Goal: Information Seeking & Learning: Check status

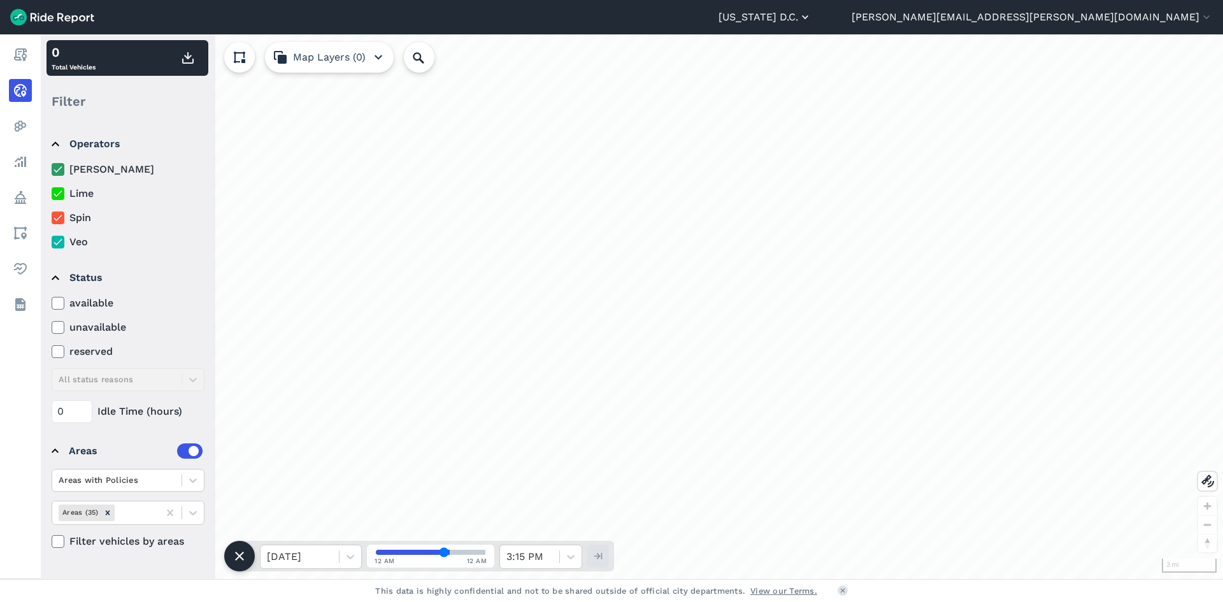
click at [812, 20] on icon "button" at bounding box center [805, 17] width 13 height 13
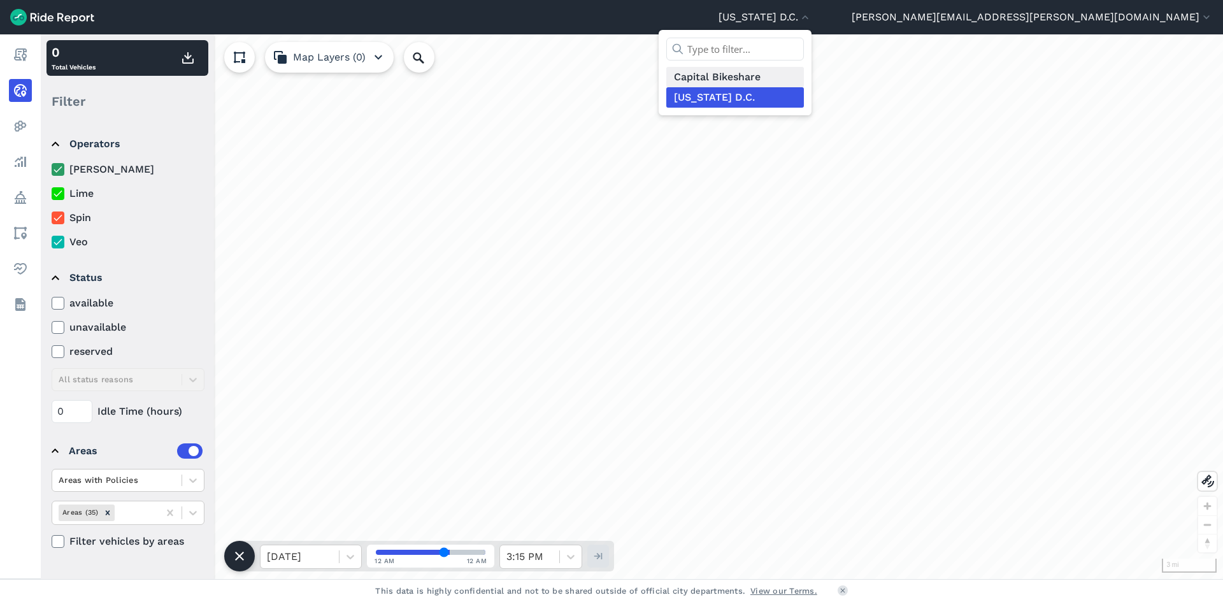
click at [804, 73] on link "Capital Bikeshare" at bounding box center [735, 77] width 138 height 20
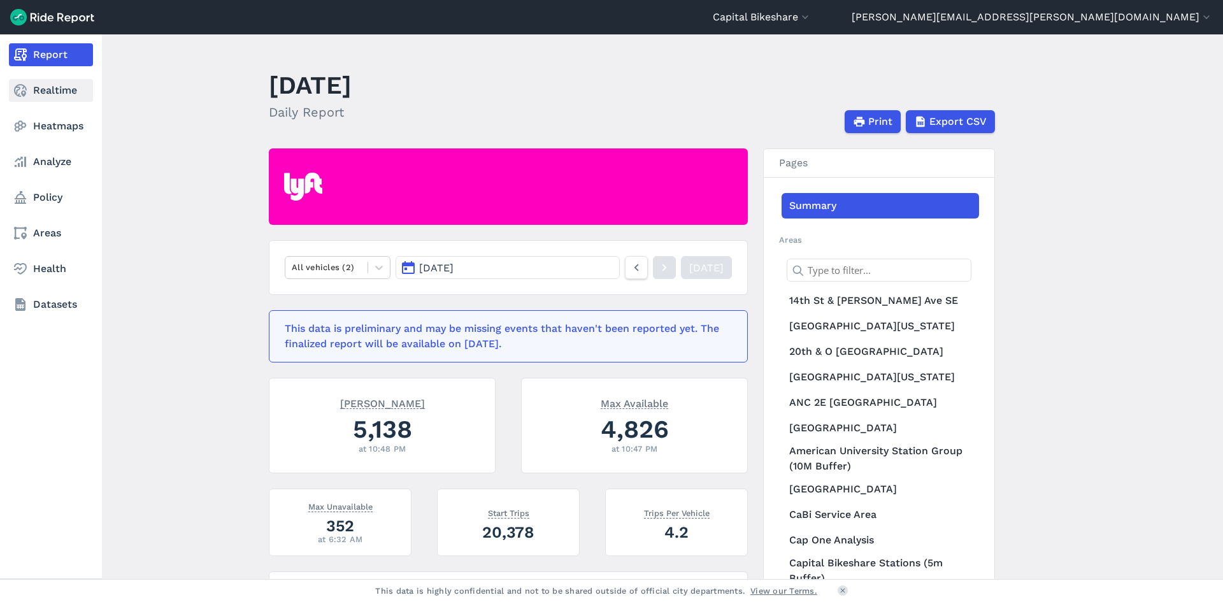
click at [36, 85] on link "Realtime" at bounding box center [51, 90] width 84 height 23
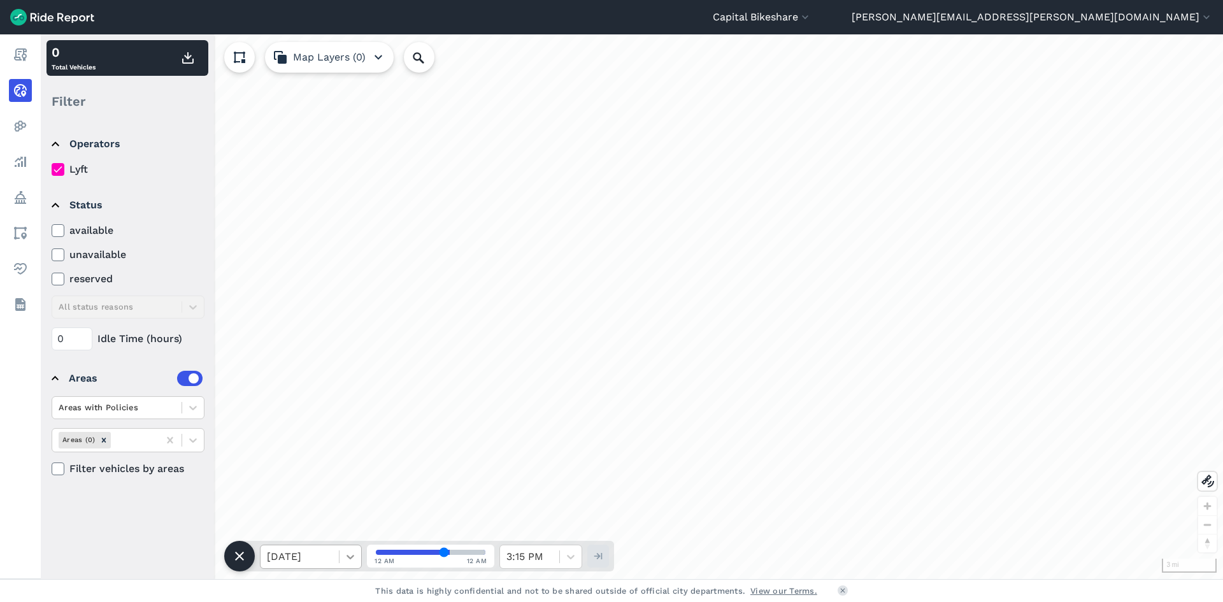
click at [348, 556] on icon at bounding box center [350, 556] width 13 height 13
click at [336, 533] on div "[DATE]" at bounding box center [311, 524] width 102 height 25
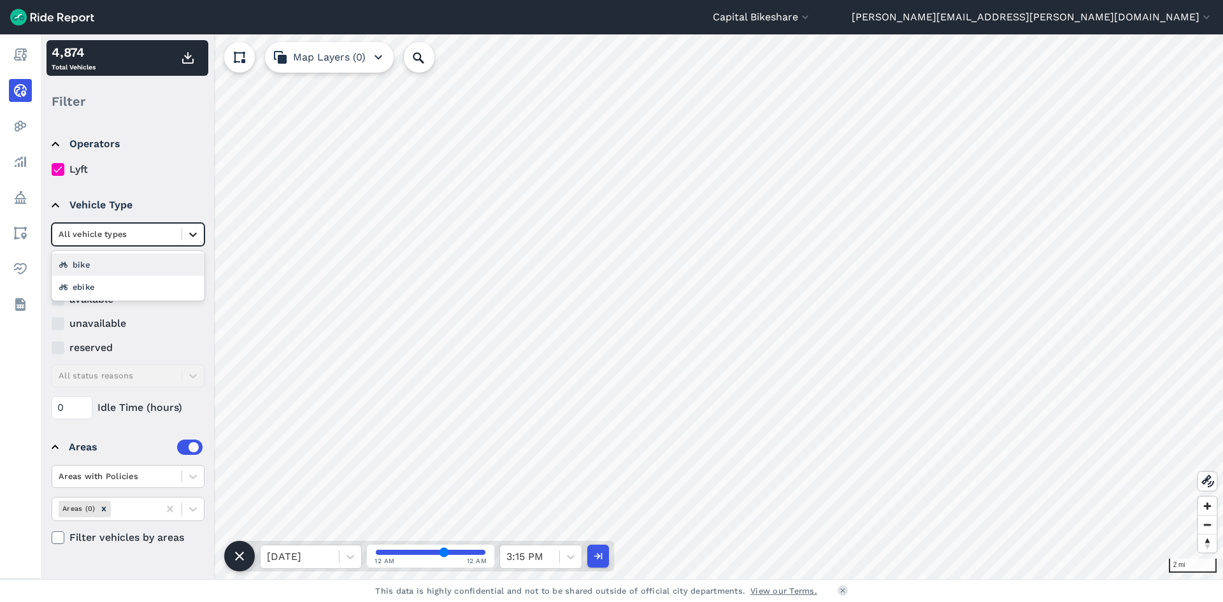
click at [184, 240] on div at bounding box center [193, 235] width 22 height 22
click at [124, 292] on div "ebike" at bounding box center [128, 287] width 153 height 22
click at [348, 560] on icon at bounding box center [350, 556] width 13 height 13
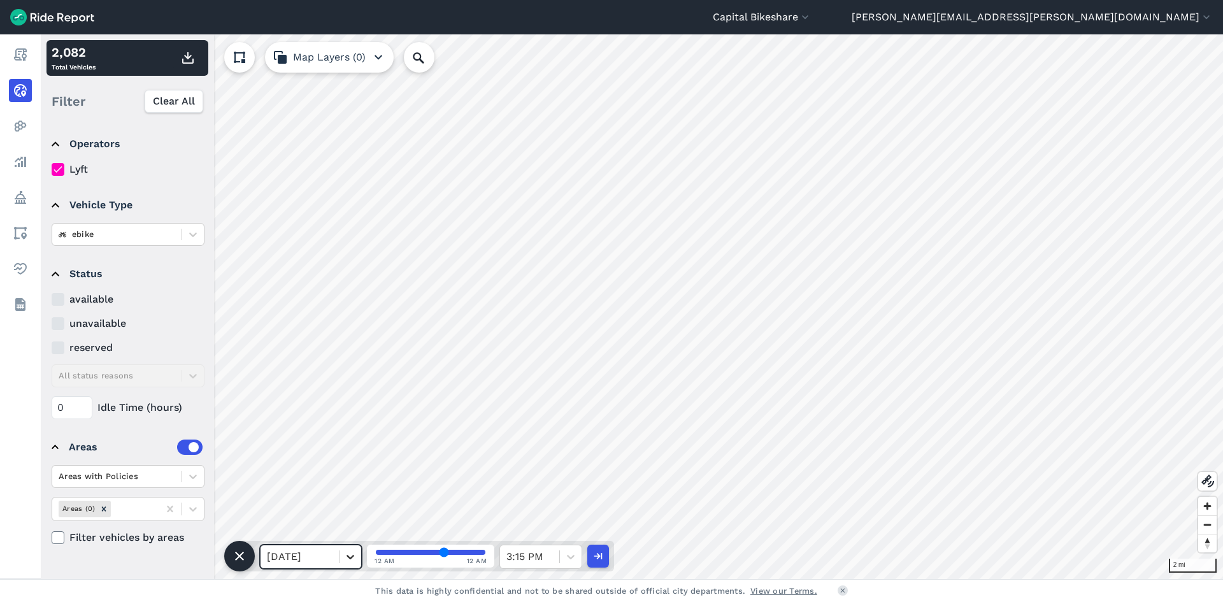
click at [350, 563] on div at bounding box center [351, 557] width 22 height 22
click at [376, 553] on input "range" at bounding box center [431, 552] width 110 height 5
click at [183, 56] on icon "button" at bounding box center [187, 57] width 15 height 15
click at [549, 553] on div at bounding box center [529, 557] width 47 height 18
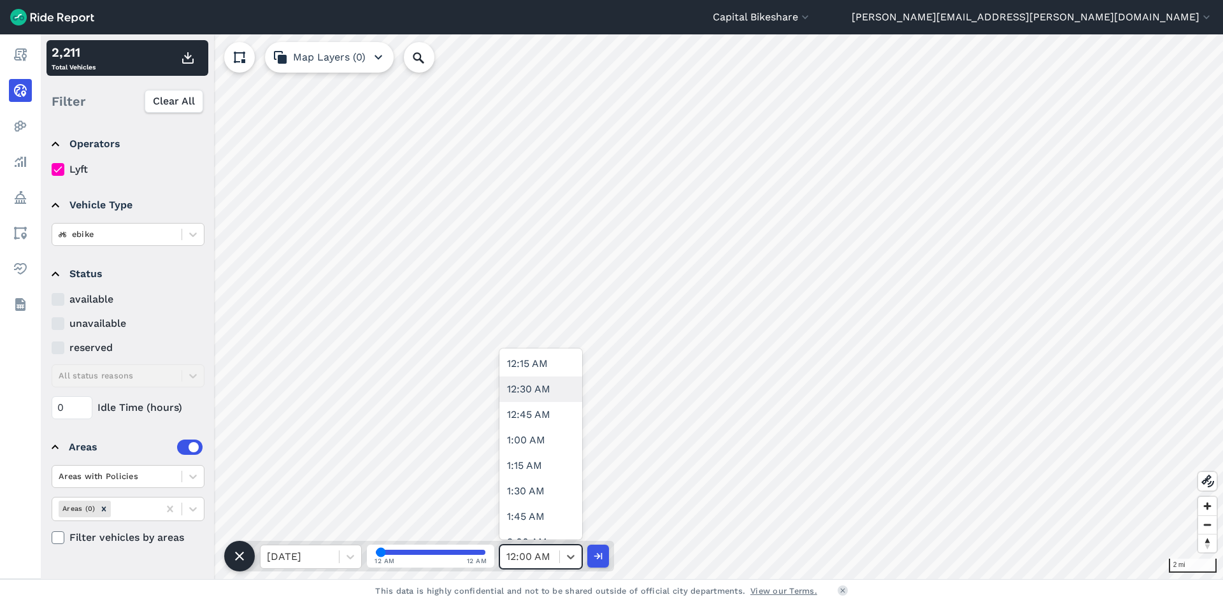
click at [543, 398] on div "12:30 AM" at bounding box center [540, 389] width 83 height 25
click at [190, 53] on icon "button" at bounding box center [187, 57] width 15 height 15
click at [570, 558] on icon at bounding box center [571, 557] width 8 height 4
click at [544, 445] on div "1:00 AM" at bounding box center [540, 439] width 83 height 25
click at [192, 60] on use "button" at bounding box center [187, 57] width 11 height 11
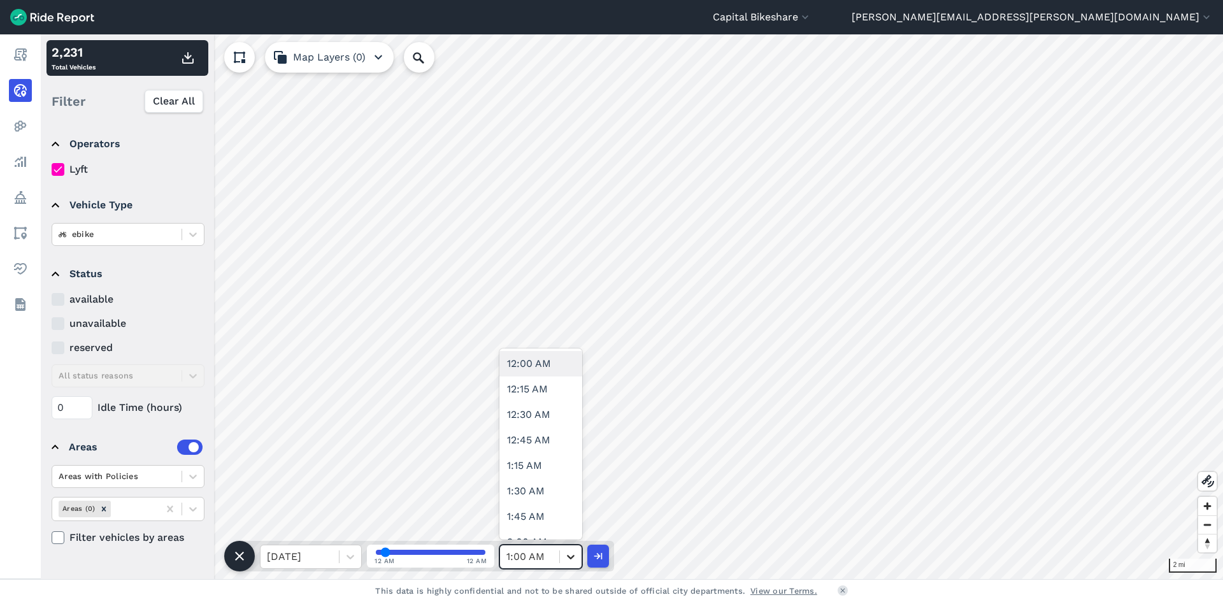
click at [565, 559] on icon at bounding box center [570, 556] width 13 height 13
click at [540, 481] on div "1:30 AM" at bounding box center [540, 490] width 83 height 25
click at [187, 61] on icon "button" at bounding box center [187, 57] width 15 height 15
click at [568, 549] on div at bounding box center [571, 557] width 22 height 22
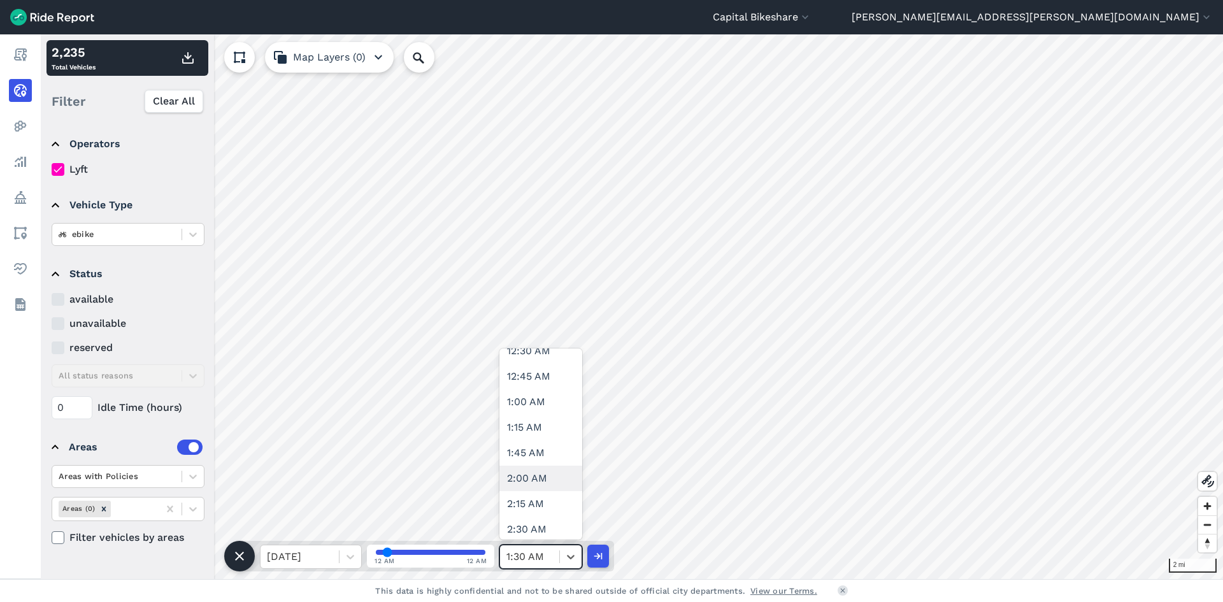
click at [528, 474] on div "2:00 AM" at bounding box center [540, 478] width 83 height 25
click at [182, 50] on icon "button" at bounding box center [187, 57] width 15 height 15
click at [555, 558] on div "2:00 AM" at bounding box center [529, 556] width 59 height 23
click at [553, 469] on div "2:30 AM" at bounding box center [540, 465] width 83 height 25
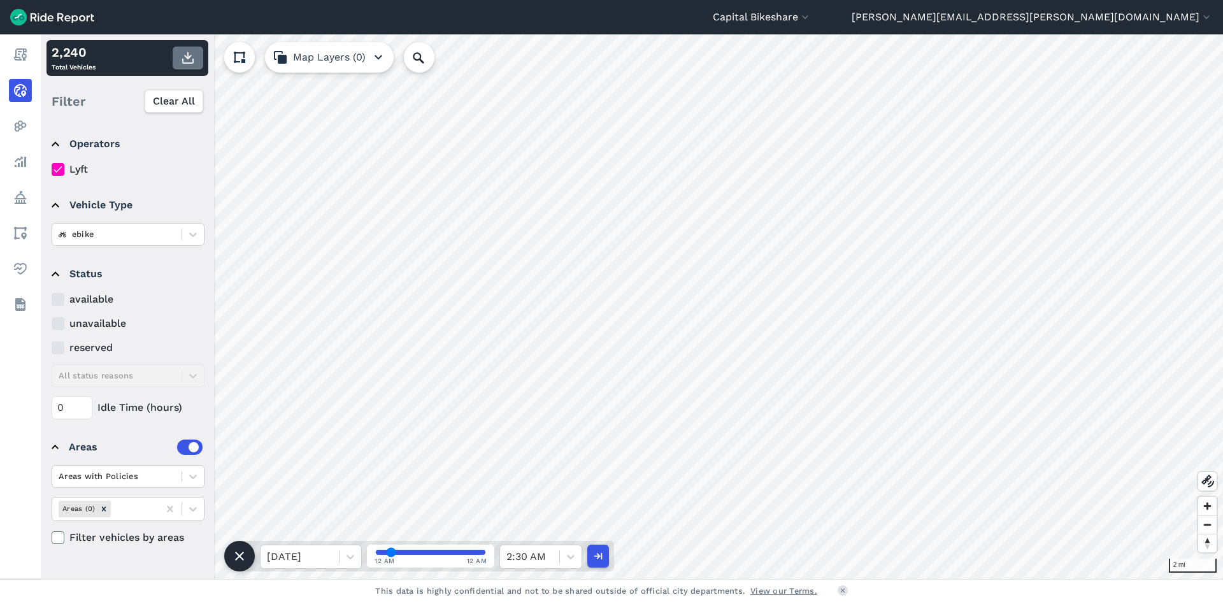
click at [184, 59] on icon "button" at bounding box center [187, 57] width 15 height 15
click at [561, 563] on div at bounding box center [571, 557] width 22 height 22
click at [549, 449] on div "3:00 AM" at bounding box center [540, 452] width 83 height 25
click at [198, 62] on button "button" at bounding box center [188, 58] width 31 height 23
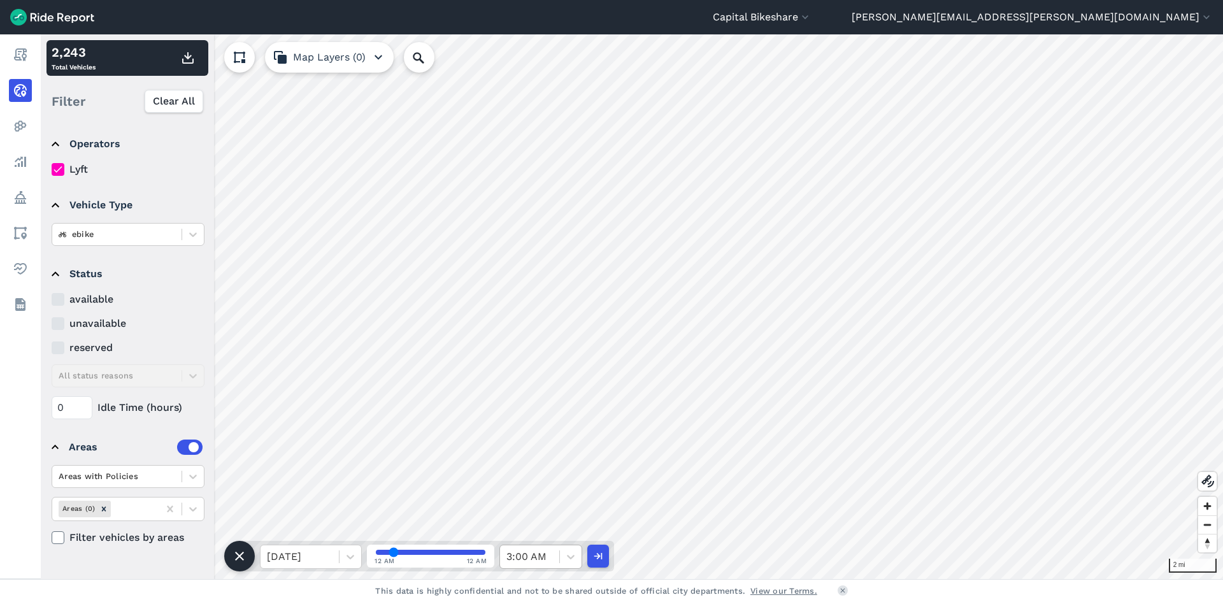
click at [548, 559] on div at bounding box center [529, 557] width 47 height 18
click at [533, 497] on div "3:30 AM" at bounding box center [540, 503] width 83 height 25
click at [194, 54] on icon "button" at bounding box center [187, 57] width 15 height 15
click at [556, 550] on div "3:30 AM" at bounding box center [529, 556] width 59 height 23
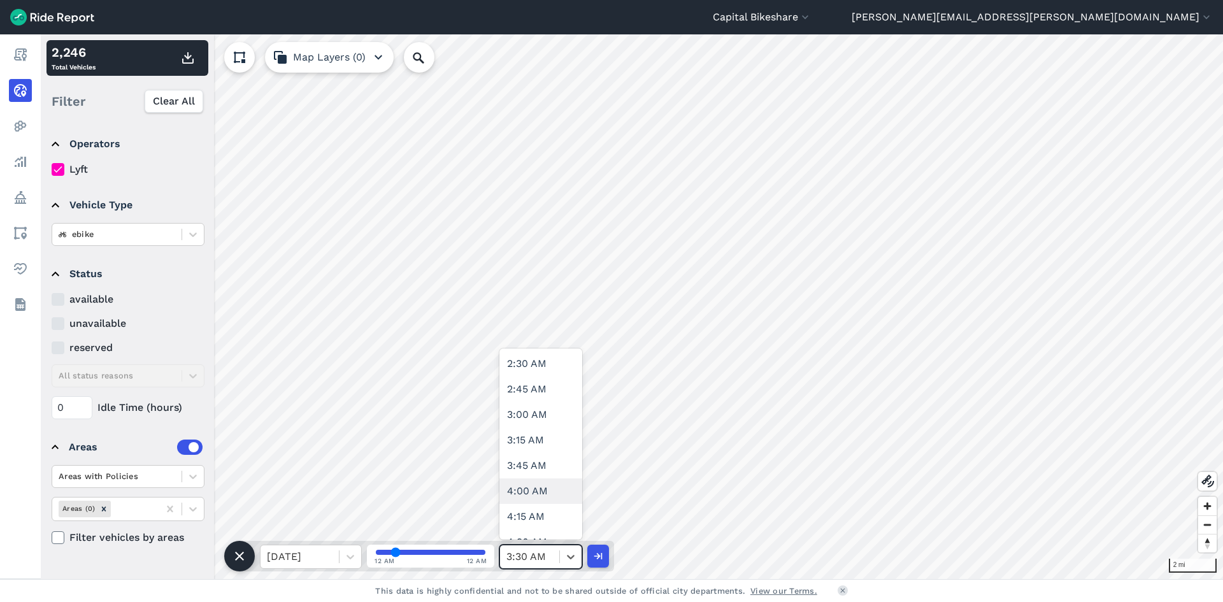
click at [552, 501] on div "4:00 AM" at bounding box center [540, 490] width 83 height 25
click at [189, 66] on button "button" at bounding box center [188, 58] width 31 height 23
click at [568, 556] on icon at bounding box center [571, 557] width 8 height 4
click at [551, 478] on div "4:30 AM" at bounding box center [540, 478] width 83 height 25
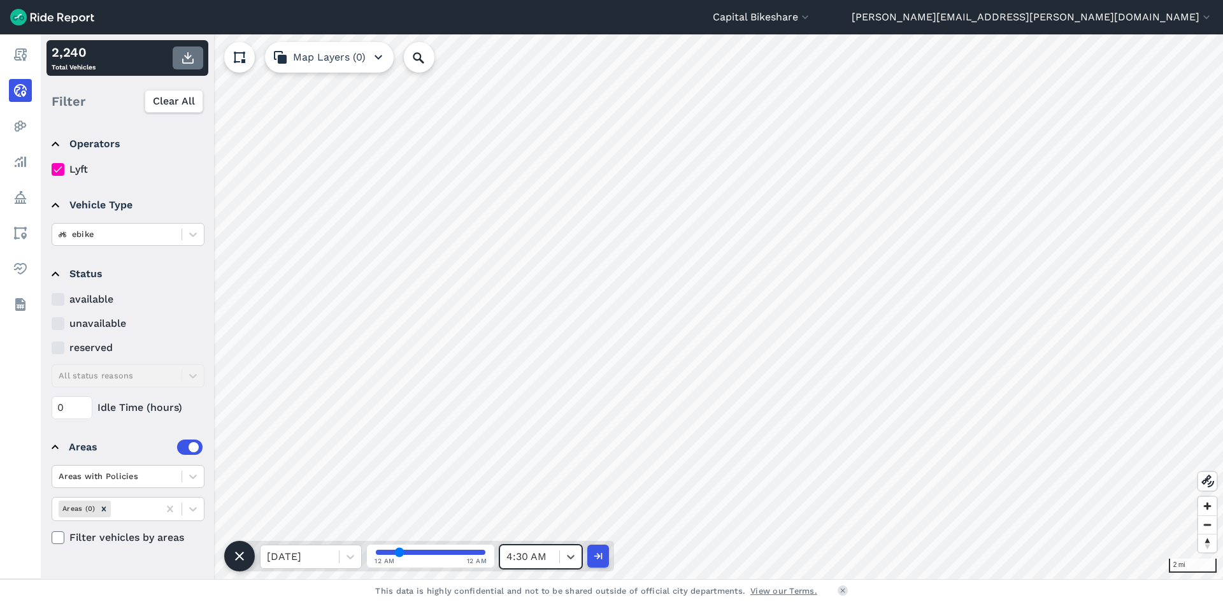
click at [187, 57] on use "button" at bounding box center [187, 57] width 11 height 11
click at [563, 563] on div at bounding box center [571, 557] width 22 height 22
click at [538, 462] on div "5:00 AM" at bounding box center [540, 465] width 83 height 25
click at [185, 54] on icon "button" at bounding box center [187, 57] width 15 height 15
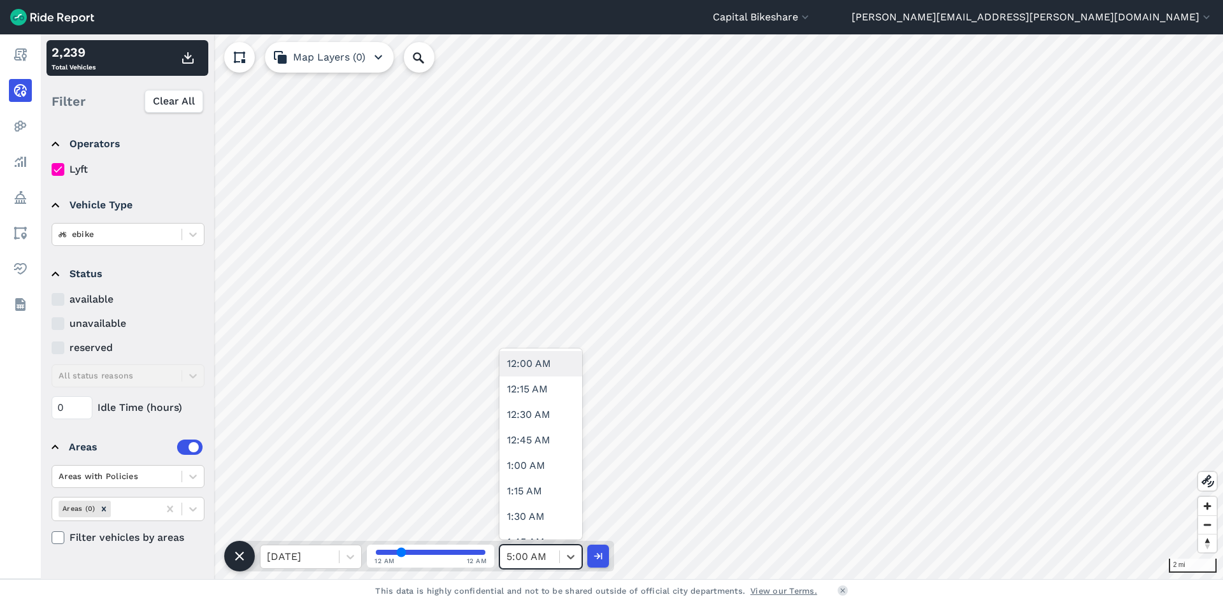
click at [547, 550] on div at bounding box center [529, 557] width 47 height 18
click at [517, 388] on div "5:30 AM" at bounding box center [540, 389] width 83 height 25
click at [185, 56] on use "button" at bounding box center [187, 57] width 11 height 11
click at [556, 563] on div "5:30 AM" at bounding box center [529, 556] width 59 height 23
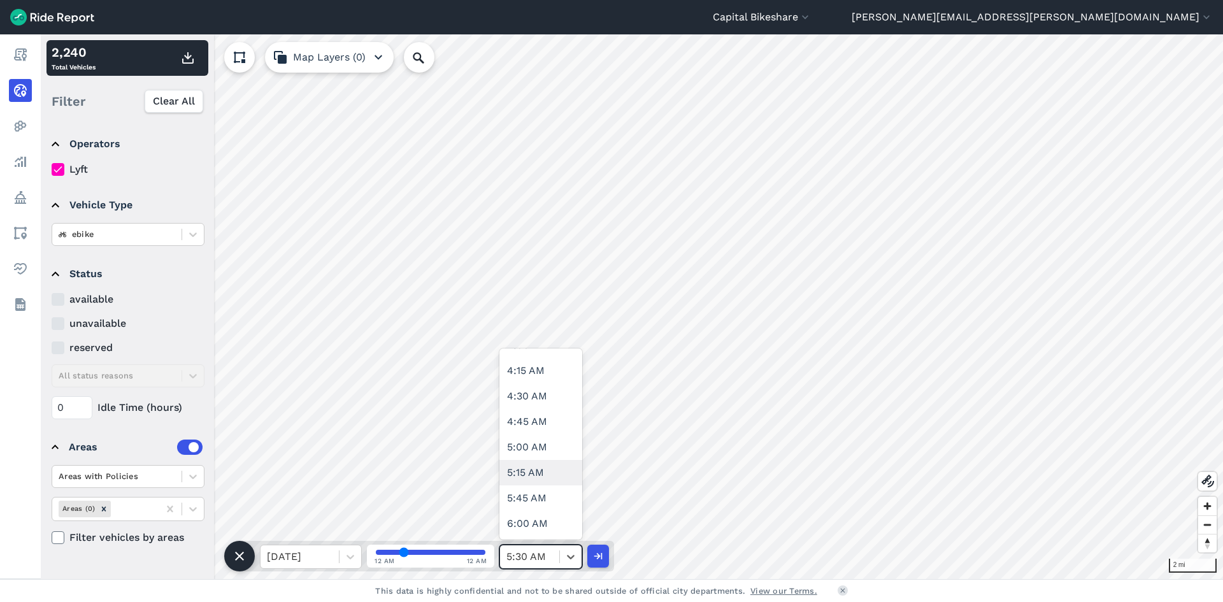
scroll to position [446, 0]
click at [543, 510] on div "6:00 AM" at bounding box center [540, 503] width 83 height 25
click at [191, 57] on icon "button" at bounding box center [187, 57] width 15 height 15
click at [556, 567] on div "6:00 AM" at bounding box center [529, 556] width 59 height 23
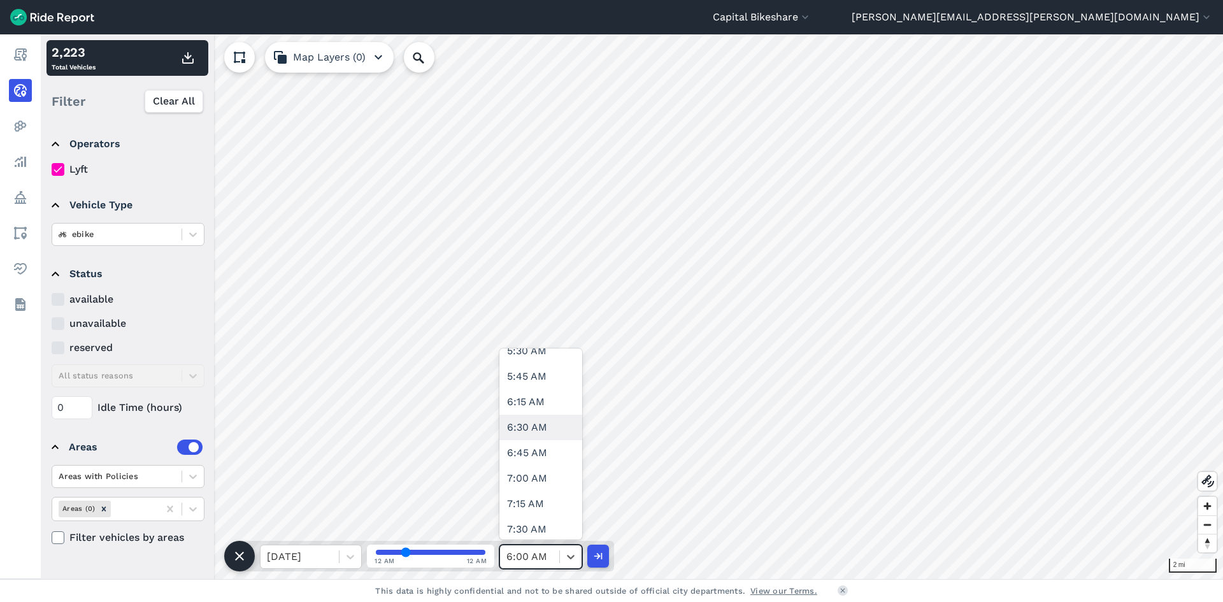
click at [547, 417] on div "6:30 AM" at bounding box center [540, 427] width 83 height 25
click at [192, 59] on use "button" at bounding box center [187, 57] width 11 height 11
click at [562, 562] on div at bounding box center [571, 557] width 22 height 22
click at [533, 422] on div "7:00 AM" at bounding box center [540, 414] width 83 height 25
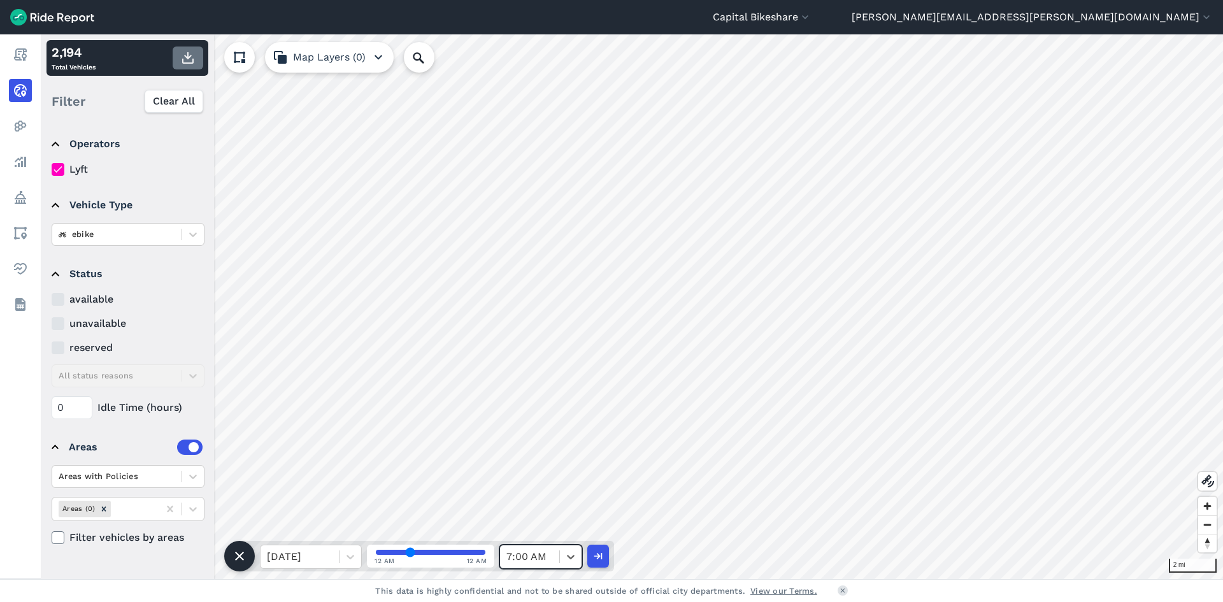
click at [187, 55] on icon "button" at bounding box center [187, 57] width 15 height 15
click at [566, 564] on div at bounding box center [571, 557] width 22 height 22
click at [581, 554] on div at bounding box center [571, 557] width 22 height 22
click at [529, 466] on div "7:30 AM" at bounding box center [540, 465] width 83 height 25
click at [189, 62] on use "button" at bounding box center [187, 57] width 11 height 11
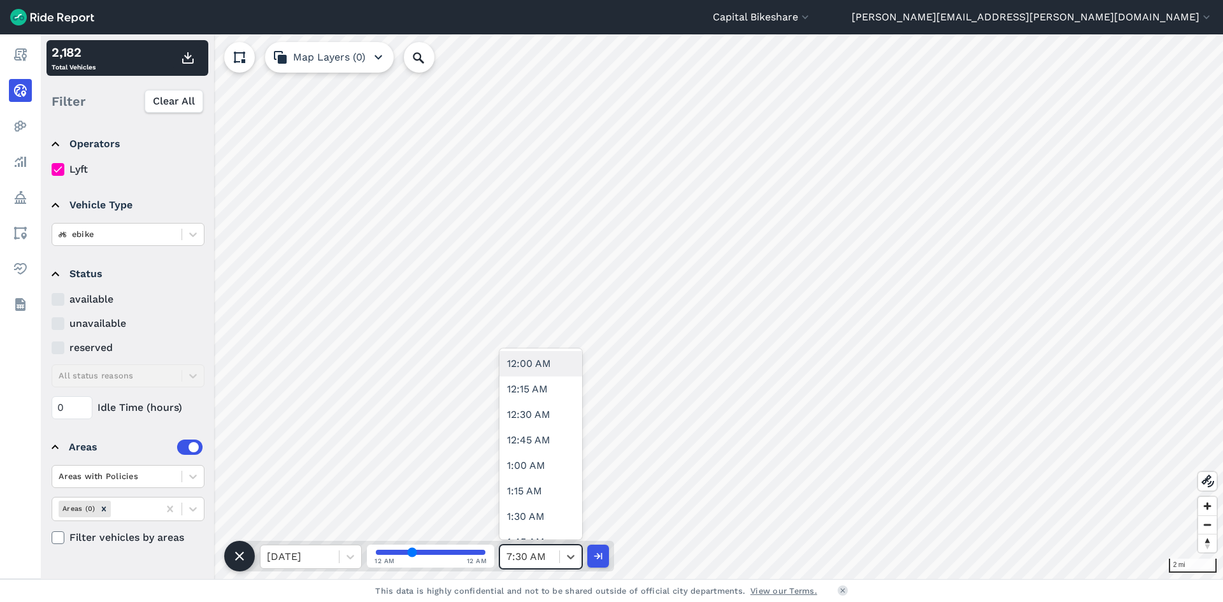
click at [557, 563] on div "7:30 AM" at bounding box center [529, 556] width 59 height 23
click at [541, 385] on div "8:00 AM" at bounding box center [540, 389] width 83 height 25
click at [190, 57] on use "button" at bounding box center [187, 57] width 11 height 11
click at [568, 556] on icon at bounding box center [571, 557] width 8 height 4
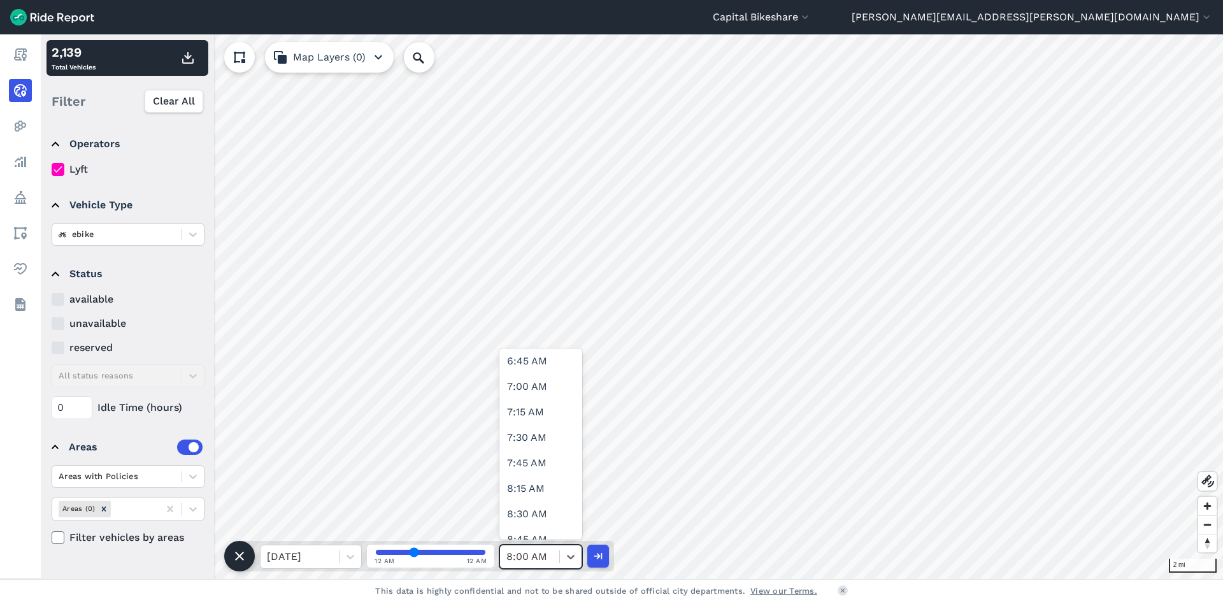
scroll to position [701, 0]
click at [541, 502] on div "8:30 AM" at bounding box center [540, 503] width 83 height 25
click at [187, 56] on icon "button" at bounding box center [187, 57] width 15 height 15
click at [561, 553] on div at bounding box center [571, 557] width 22 height 22
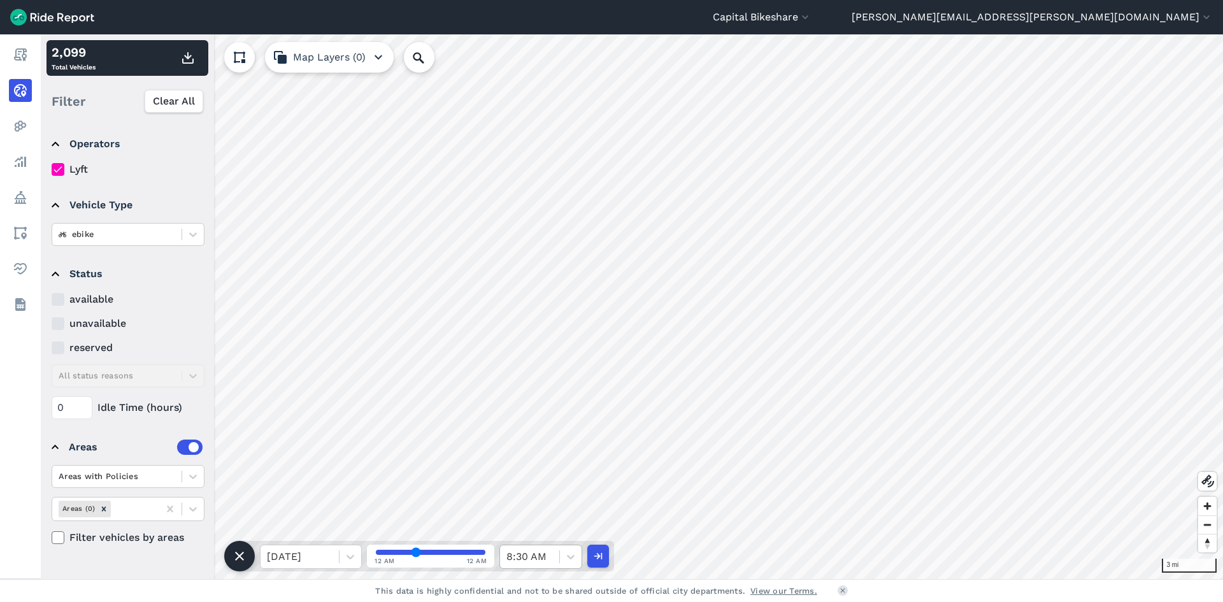
drag, startPoint x: 549, startPoint y: 561, endPoint x: 543, endPoint y: 546, distance: 16.1
click at [549, 561] on div at bounding box center [529, 557] width 47 height 18
click at [542, 371] on div "9:00 AM" at bounding box center [540, 363] width 83 height 25
click at [194, 62] on icon "button" at bounding box center [187, 57] width 15 height 15
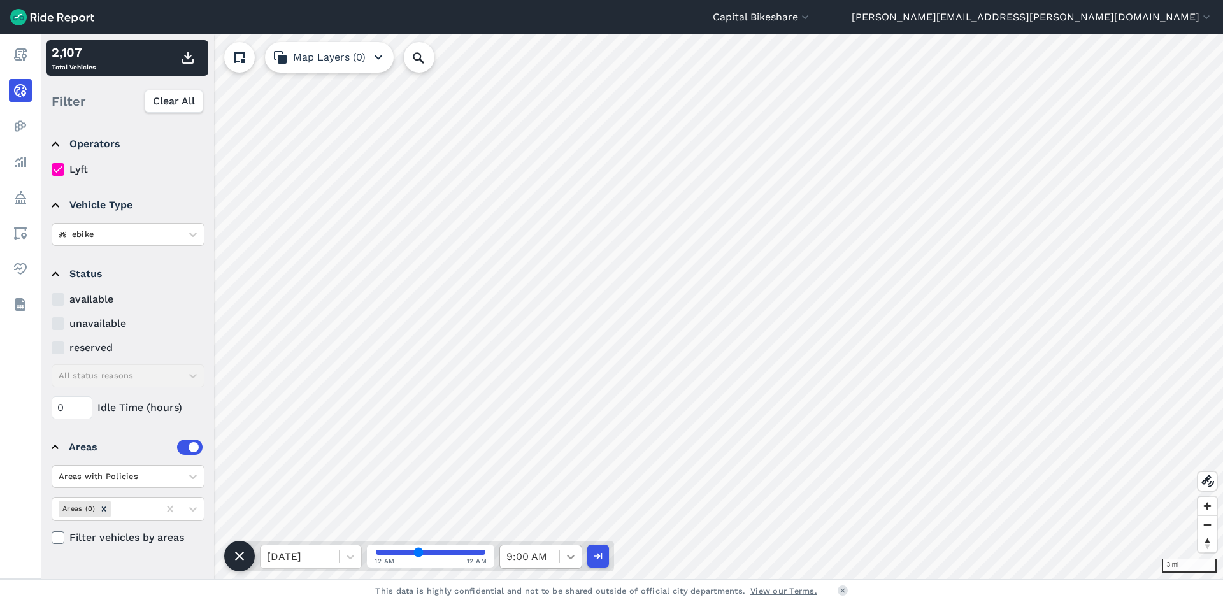
click at [568, 559] on icon at bounding box center [570, 556] width 13 height 13
click at [562, 478] on div "9:30 AM" at bounding box center [540, 478] width 83 height 25
click at [194, 67] on button "button" at bounding box center [188, 58] width 31 height 23
click at [564, 563] on div at bounding box center [571, 557] width 22 height 22
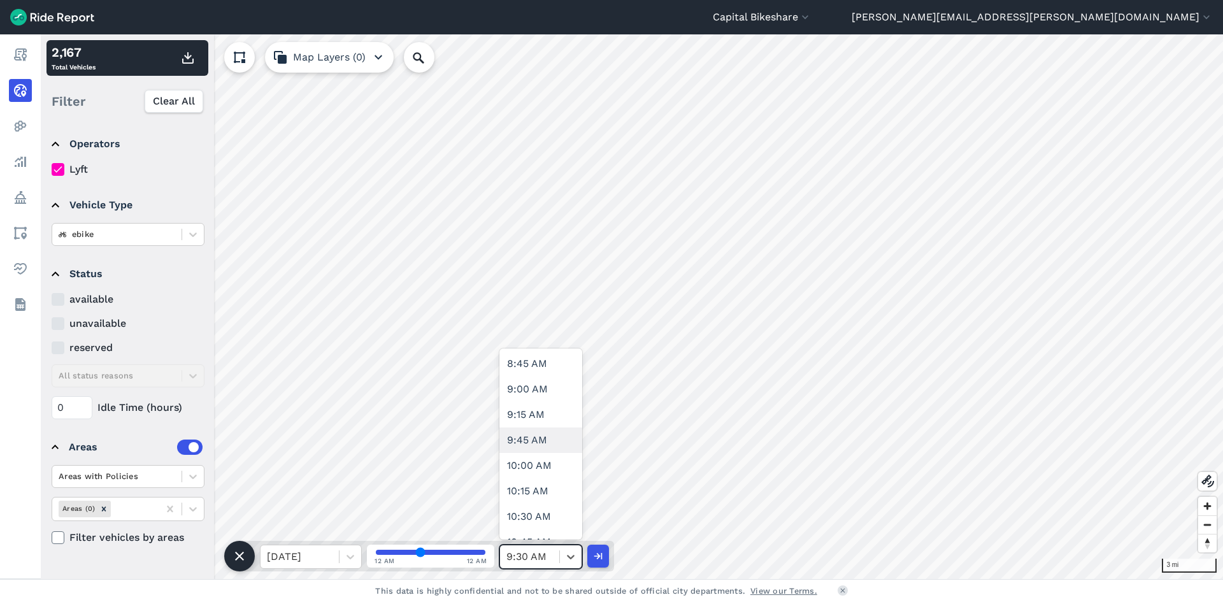
scroll to position [956, 0]
click at [538, 410] on div "10:00 AM" at bounding box center [540, 401] width 83 height 25
click at [187, 56] on use "button" at bounding box center [187, 57] width 11 height 11
click at [560, 566] on div at bounding box center [571, 557] width 22 height 22
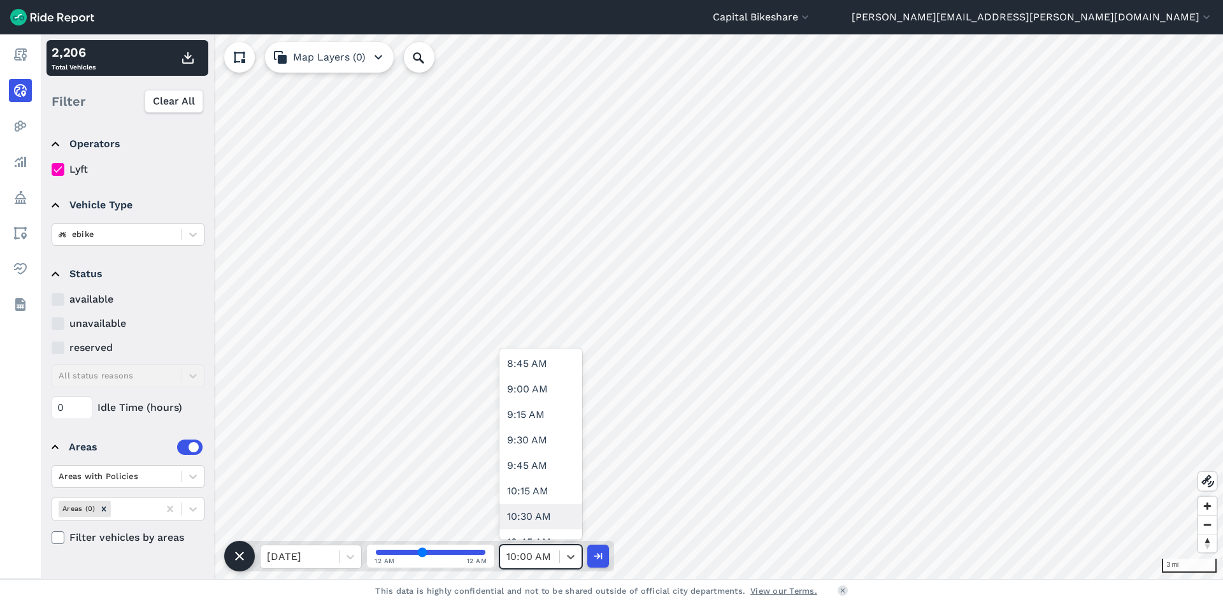
click at [533, 519] on div "10:30 AM" at bounding box center [540, 516] width 83 height 25
click at [185, 64] on use "button" at bounding box center [187, 57] width 11 height 11
click at [545, 556] on div at bounding box center [529, 557] width 47 height 18
click at [541, 449] on div "11:00 AM" at bounding box center [540, 439] width 83 height 25
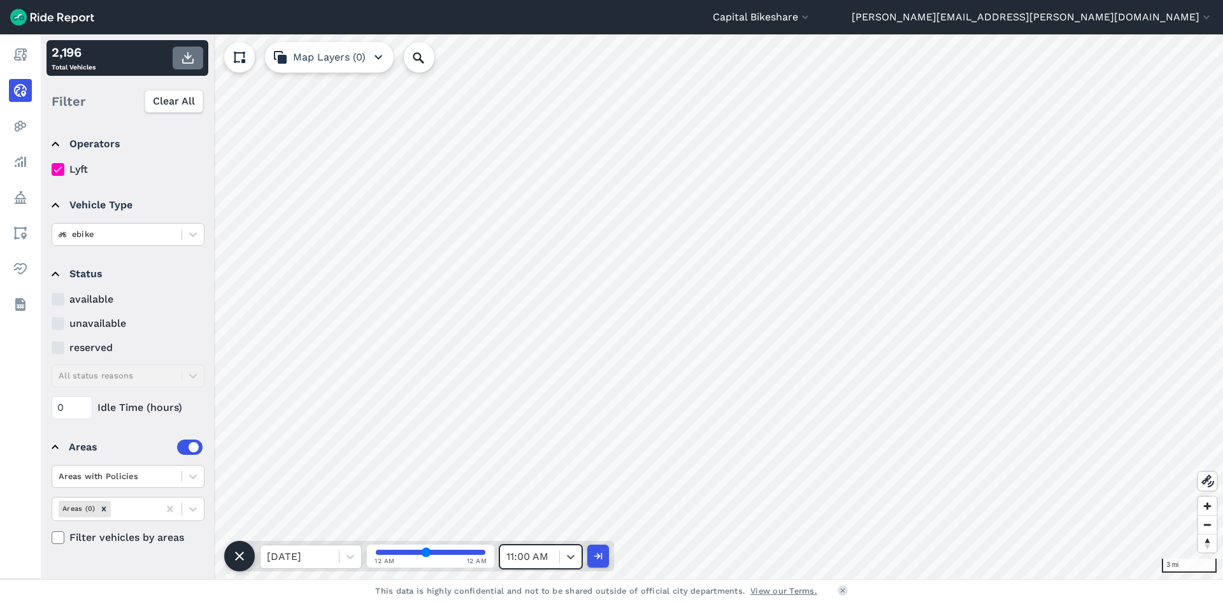
click at [192, 52] on icon "button" at bounding box center [187, 57] width 15 height 15
click at [564, 556] on icon at bounding box center [570, 556] width 13 height 13
click at [509, 371] on div "11:30 AM" at bounding box center [540, 363] width 83 height 25
click at [190, 59] on icon "button" at bounding box center [187, 57] width 15 height 15
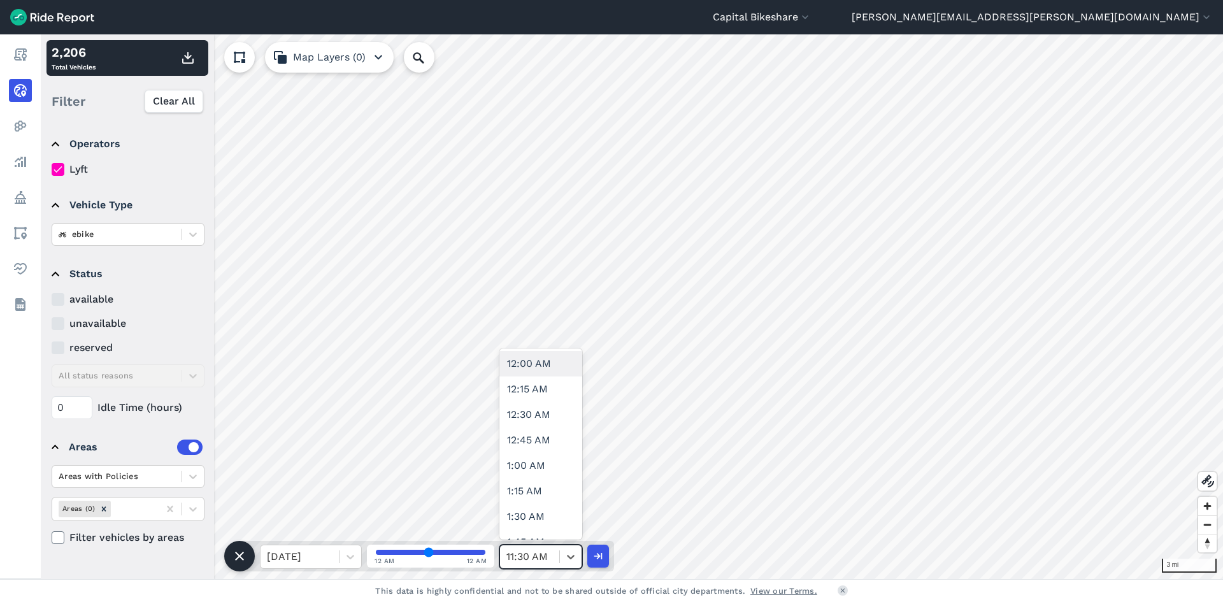
click at [557, 556] on div "11:30 AM" at bounding box center [529, 556] width 59 height 23
click at [517, 489] on div "12:00 PM" at bounding box center [540, 478] width 83 height 25
click at [192, 62] on use "button" at bounding box center [187, 57] width 11 height 11
click at [568, 553] on icon at bounding box center [570, 556] width 13 height 13
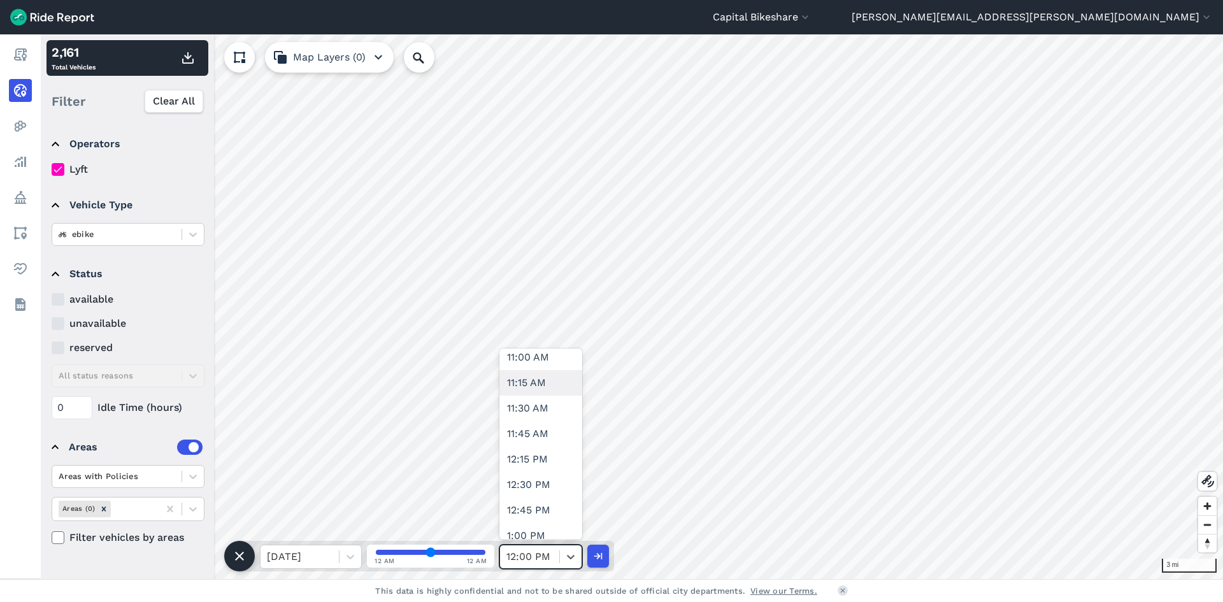
scroll to position [1147, 0]
click at [539, 465] on div "12:30 PM" at bounding box center [540, 465] width 83 height 25
click at [190, 55] on icon "button" at bounding box center [187, 57] width 15 height 15
click at [564, 561] on icon at bounding box center [570, 556] width 13 height 13
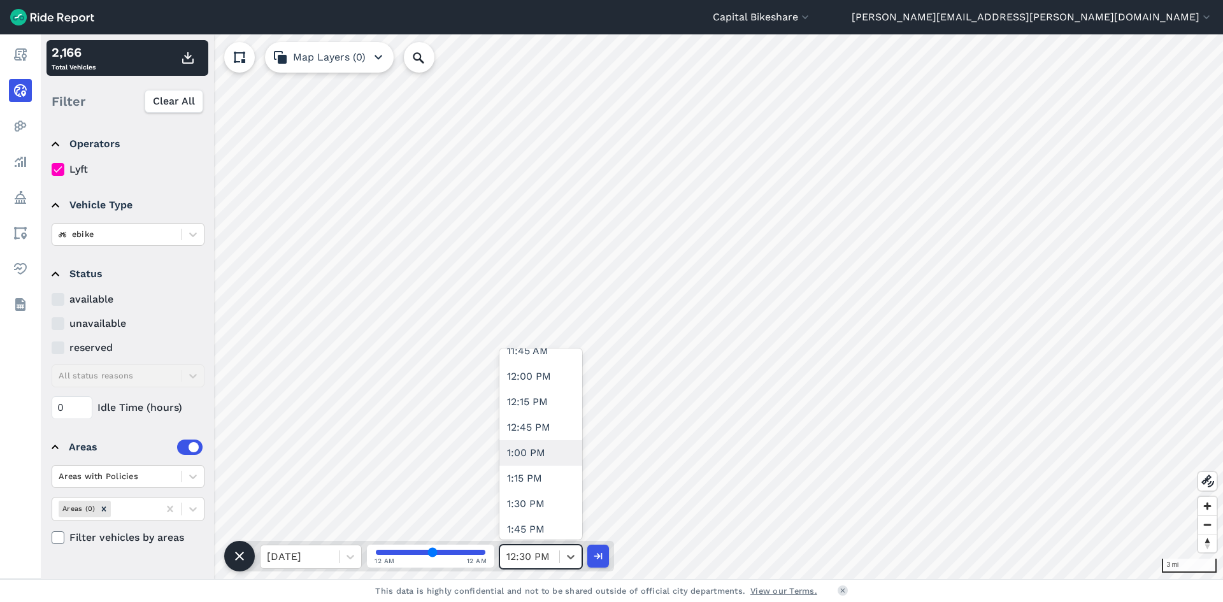
click at [525, 447] on div "1:00 PM" at bounding box center [540, 452] width 83 height 25
click at [192, 54] on icon "button" at bounding box center [187, 57] width 15 height 15
click at [566, 556] on icon at bounding box center [570, 556] width 13 height 13
click at [542, 449] on div "1:30 PM" at bounding box center [540, 439] width 83 height 25
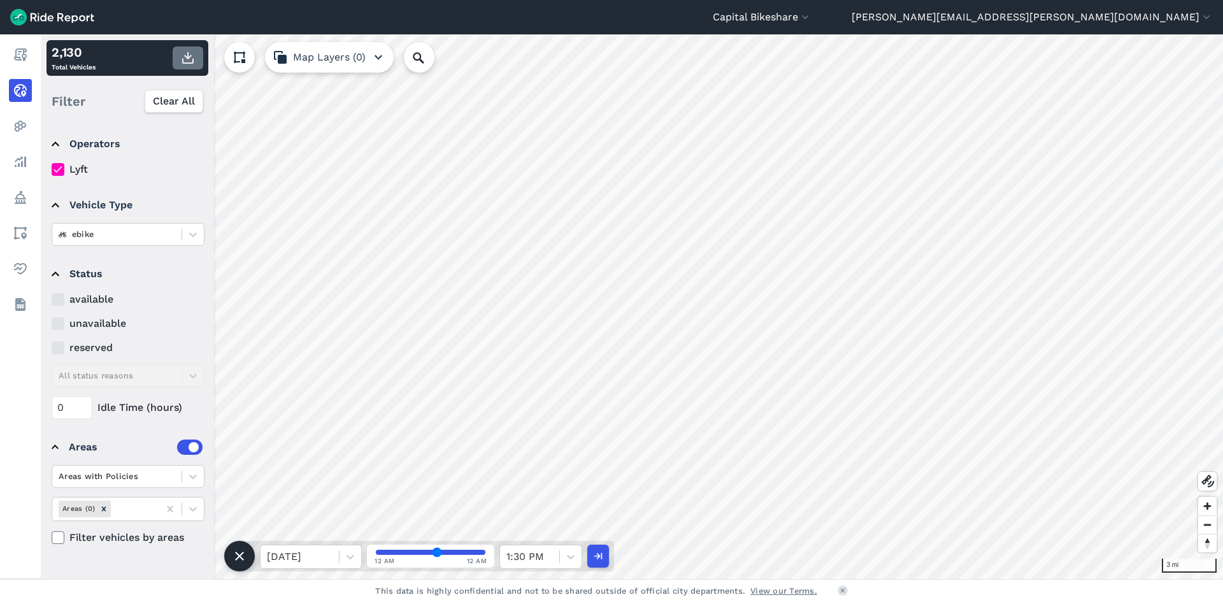
click at [193, 55] on icon "button" at bounding box center [187, 57] width 15 height 15
click at [573, 549] on div at bounding box center [571, 557] width 22 height 22
click at [526, 420] on div "2:00 PM" at bounding box center [540, 427] width 83 height 25
click at [196, 66] on button "button" at bounding box center [188, 58] width 31 height 23
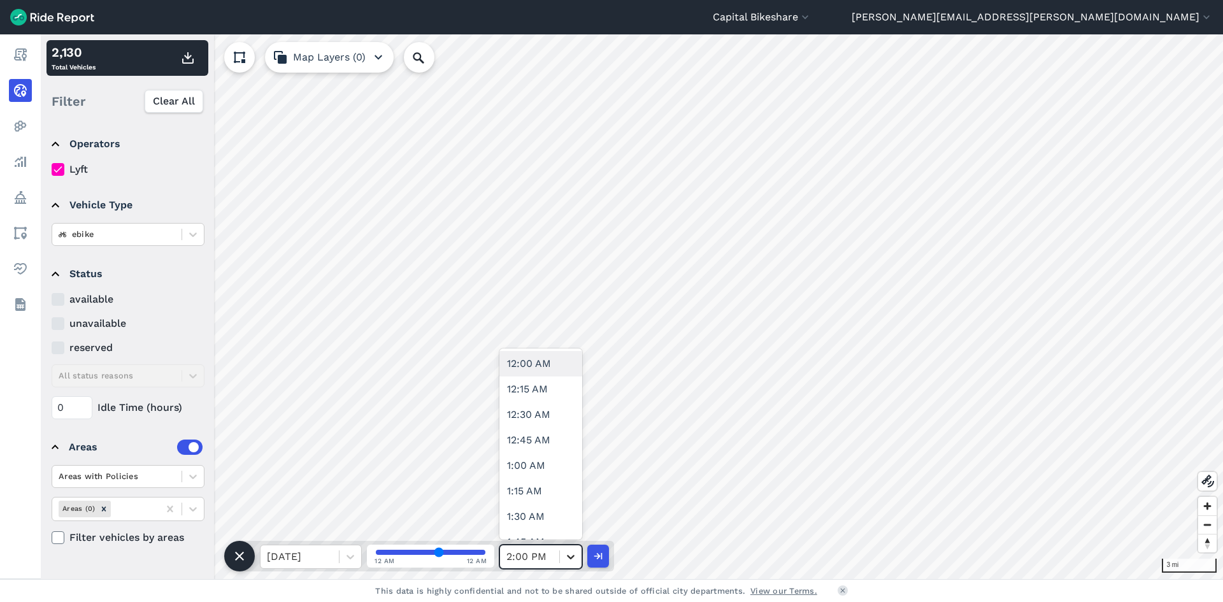
click at [561, 557] on div at bounding box center [571, 557] width 22 height 22
click at [525, 415] on div "2:30 PM" at bounding box center [540, 414] width 83 height 25
click at [189, 66] on button "button" at bounding box center [188, 58] width 31 height 23
click at [554, 558] on div "2:30 PM" at bounding box center [529, 556] width 59 height 23
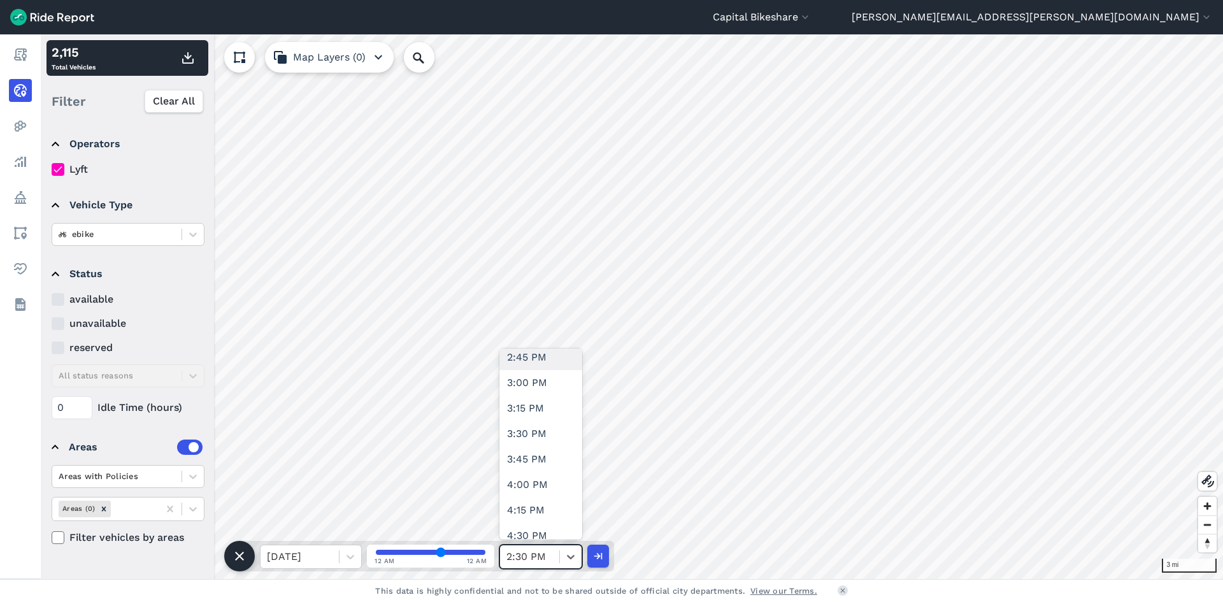
scroll to position [1465, 0]
click at [531, 399] on div "3:00 PM" at bounding box center [540, 401] width 83 height 25
click at [196, 56] on button "button" at bounding box center [188, 58] width 31 height 23
click at [563, 566] on div at bounding box center [571, 557] width 22 height 22
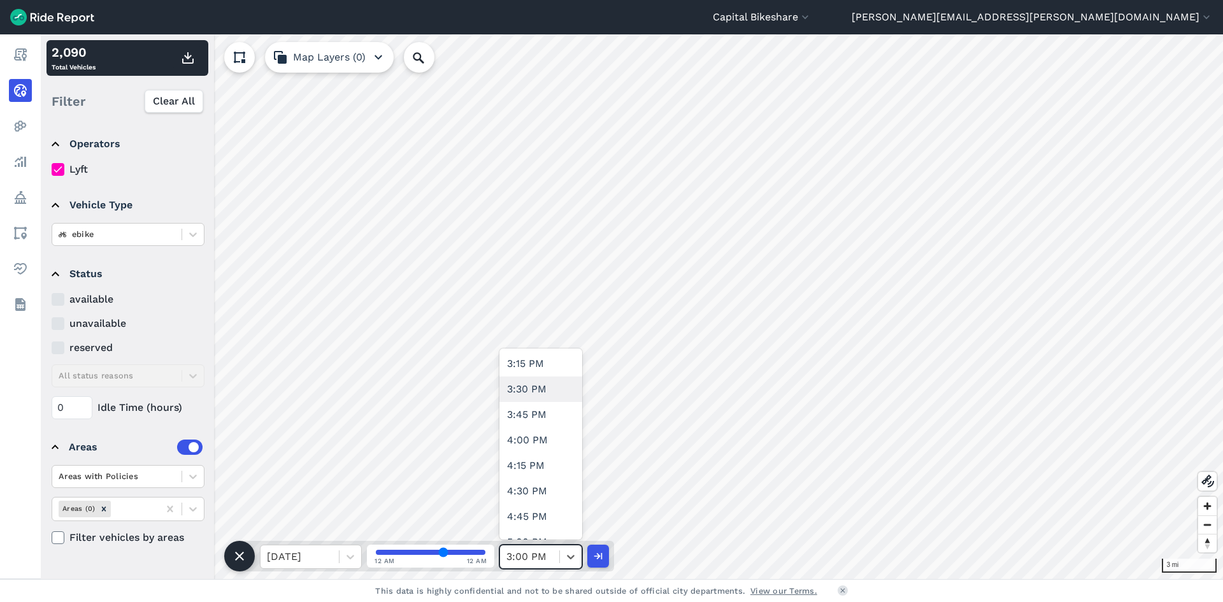
click at [527, 384] on div "3:30 PM" at bounding box center [540, 389] width 83 height 25
click at [190, 59] on icon "button" at bounding box center [187, 57] width 15 height 15
click at [557, 553] on div "3:30 PM" at bounding box center [529, 556] width 59 height 23
click at [549, 548] on div at bounding box center [529, 557] width 47 height 18
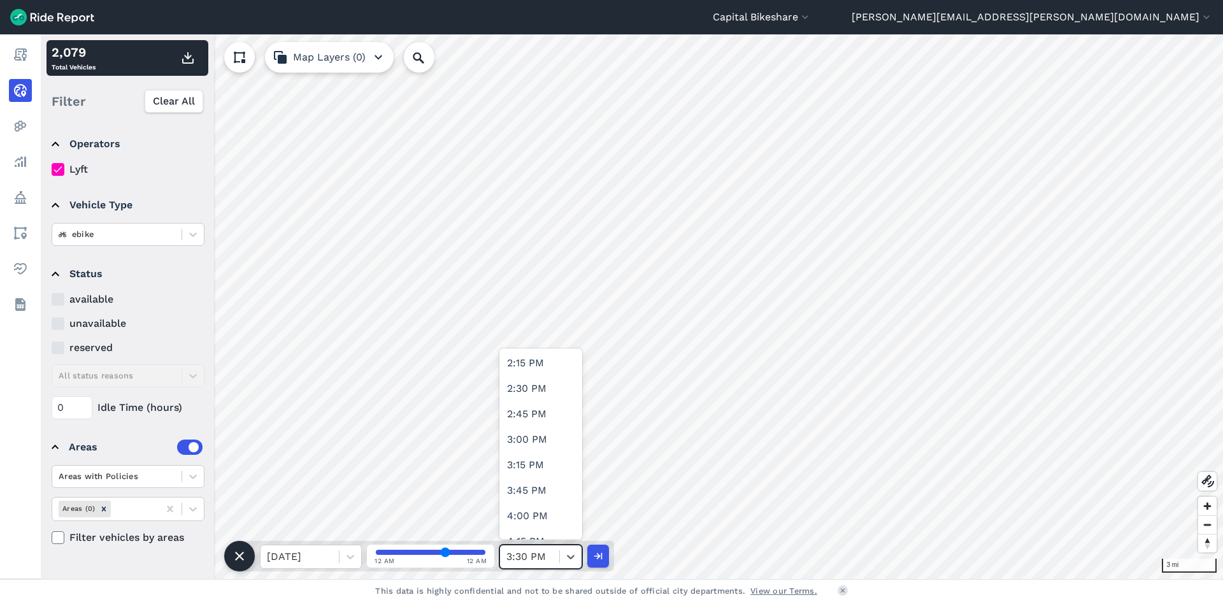
scroll to position [1465, 0]
click at [517, 495] on div "4:00 PM" at bounding box center [540, 503] width 83 height 25
click at [186, 60] on icon "button" at bounding box center [187, 57] width 15 height 15
click at [561, 555] on div at bounding box center [571, 557] width 22 height 22
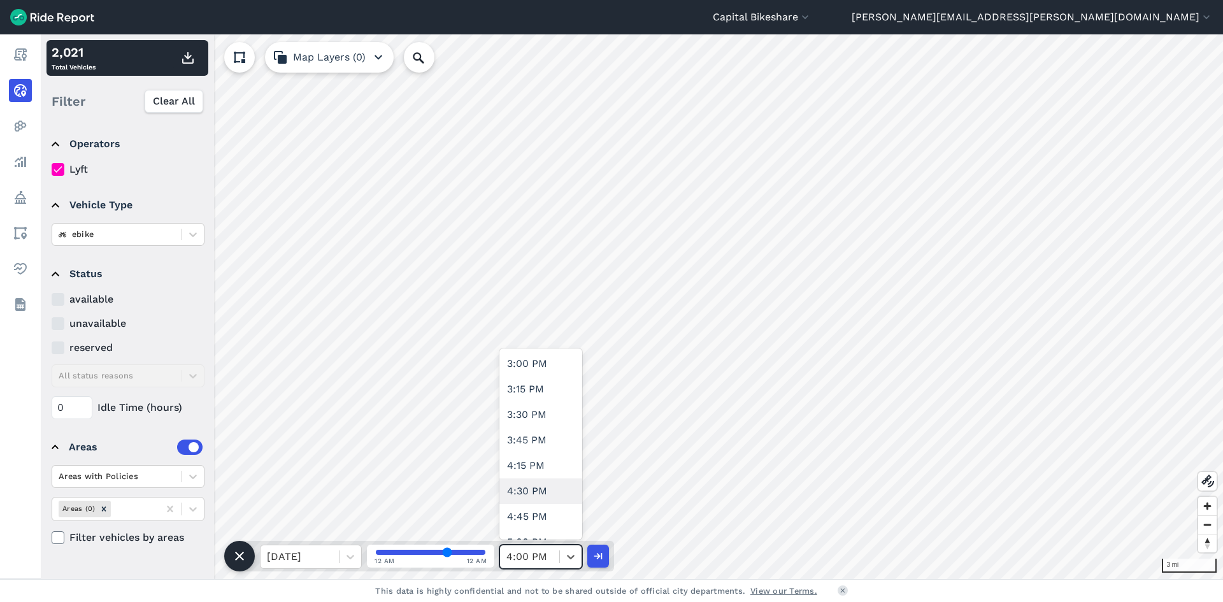
click at [528, 495] on div "4:30 PM" at bounding box center [540, 490] width 83 height 25
click at [187, 67] on button "button" at bounding box center [188, 58] width 31 height 23
click at [564, 552] on div at bounding box center [571, 557] width 22 height 22
click at [538, 401] on div "5:00 PM" at bounding box center [540, 409] width 83 height 25
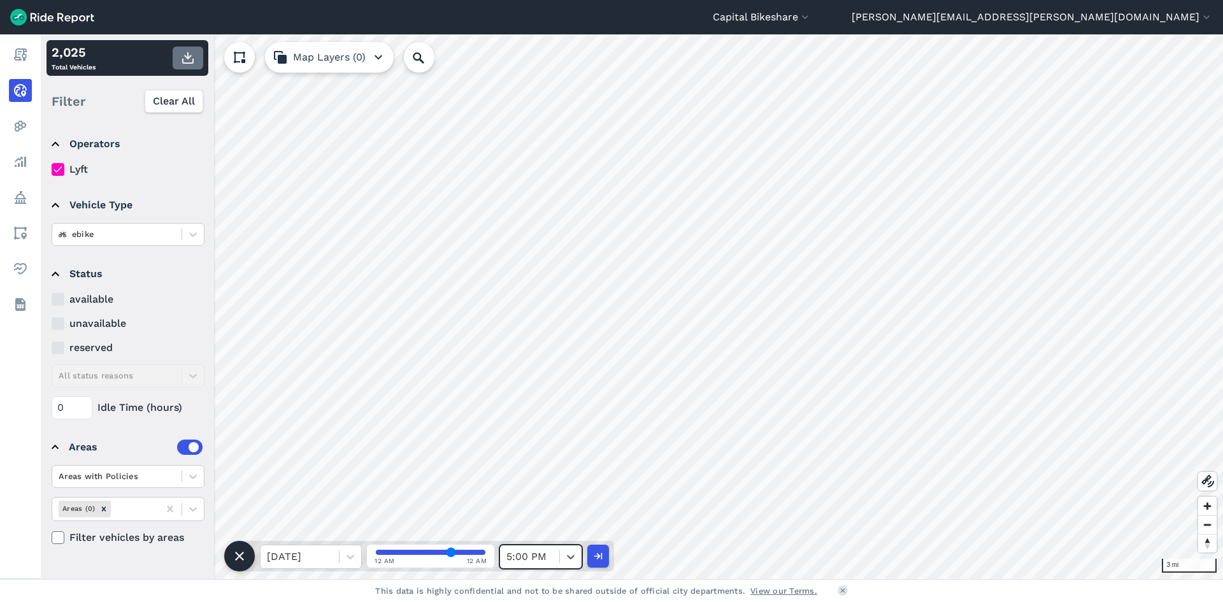
click at [194, 53] on icon "button" at bounding box center [187, 57] width 15 height 15
click at [557, 554] on div "5:00 PM" at bounding box center [529, 556] width 59 height 23
click at [528, 397] on div "5:30 PM" at bounding box center [540, 401] width 83 height 25
click at [201, 64] on button "button" at bounding box center [188, 58] width 31 height 23
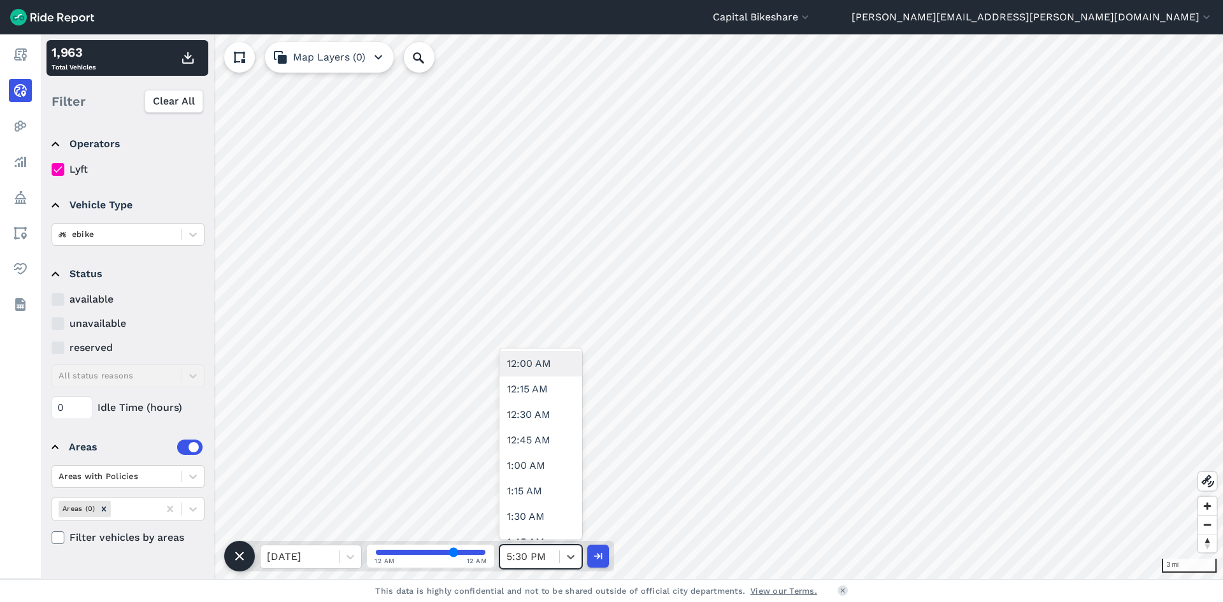
click at [549, 567] on div "5:30 PM" at bounding box center [529, 556] width 59 height 23
click at [521, 456] on div "6:00 PM" at bounding box center [540, 452] width 83 height 25
click at [189, 57] on use "button" at bounding box center [187, 57] width 11 height 11
click at [567, 549] on div at bounding box center [571, 557] width 22 height 22
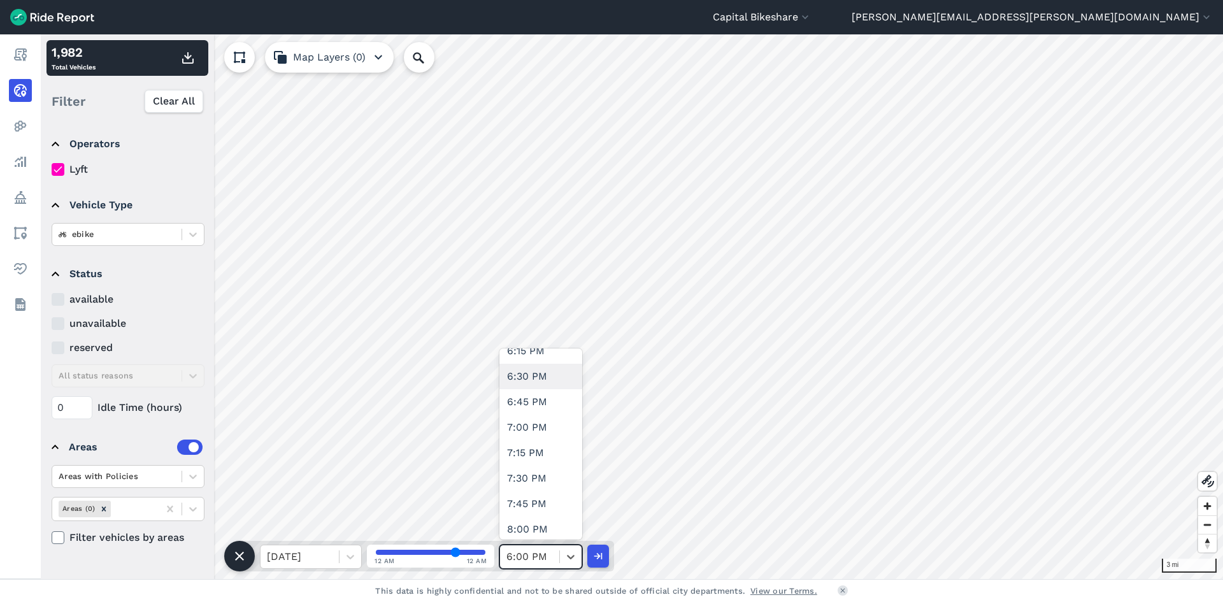
click at [536, 378] on div "6:30 PM" at bounding box center [540, 376] width 83 height 25
click at [184, 55] on icon "button" at bounding box center [187, 57] width 15 height 15
click at [559, 556] on span at bounding box center [559, 556] width 1 height 13
click at [522, 420] on div "7:00 PM" at bounding box center [540, 427] width 83 height 25
click at [186, 69] on button "button" at bounding box center [188, 58] width 31 height 23
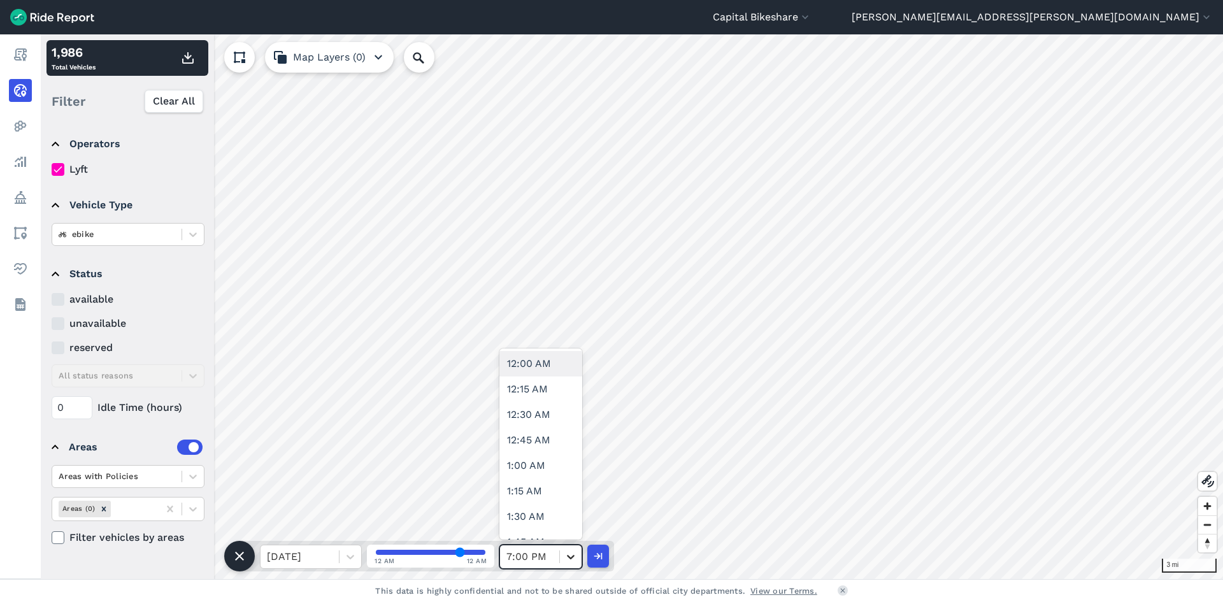
click at [563, 557] on div at bounding box center [571, 557] width 22 height 22
click at [531, 478] on div "7:30 PM" at bounding box center [540, 478] width 83 height 25
click at [188, 61] on icon "button" at bounding box center [187, 57] width 15 height 15
click at [558, 559] on div "7:30 PM" at bounding box center [529, 556] width 59 height 23
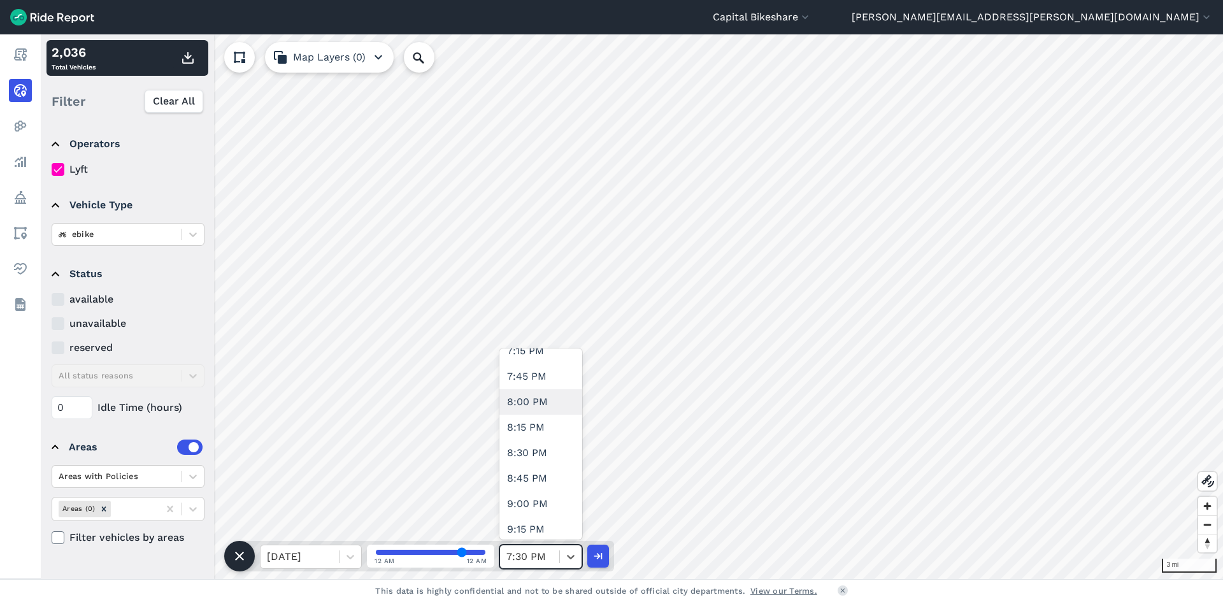
click at [524, 393] on div "8:00 PM" at bounding box center [540, 401] width 83 height 25
click at [196, 66] on button "button" at bounding box center [188, 58] width 31 height 23
click at [571, 556] on icon at bounding box center [570, 556] width 13 height 13
click at [528, 393] on div "8:30 PM" at bounding box center [540, 389] width 83 height 25
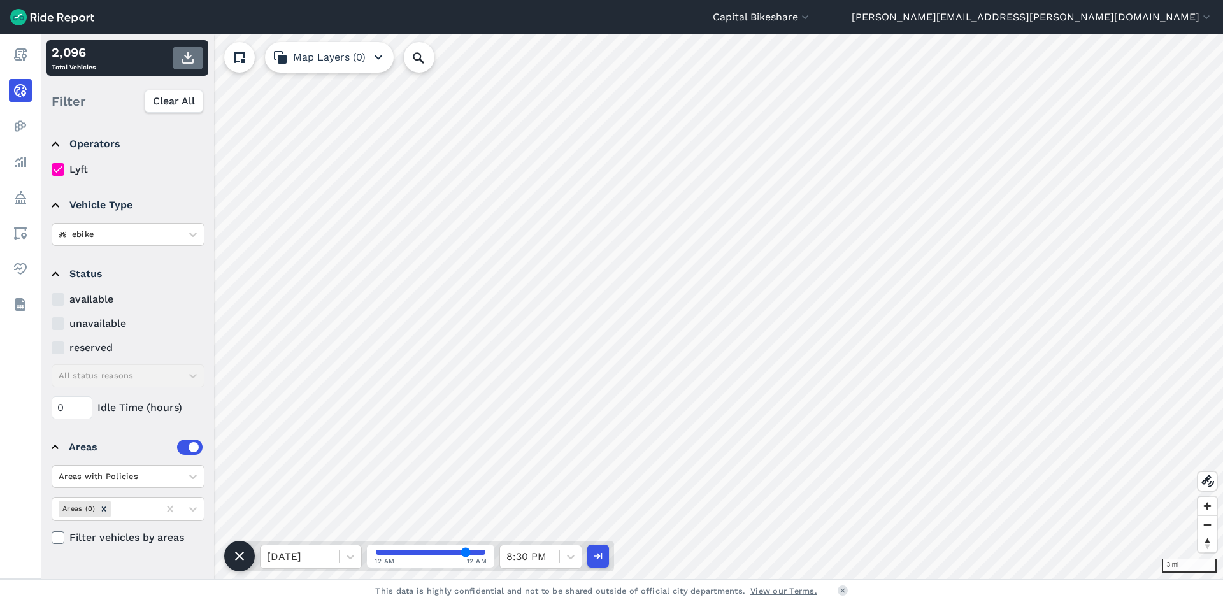
click at [184, 55] on icon "button" at bounding box center [187, 57] width 15 height 15
click at [556, 556] on div "8:30 PM" at bounding box center [529, 556] width 59 height 23
click at [540, 440] on div "9:00 PM" at bounding box center [540, 439] width 83 height 25
click at [187, 59] on use "button" at bounding box center [187, 57] width 11 height 11
click at [524, 553] on div at bounding box center [529, 557] width 47 height 18
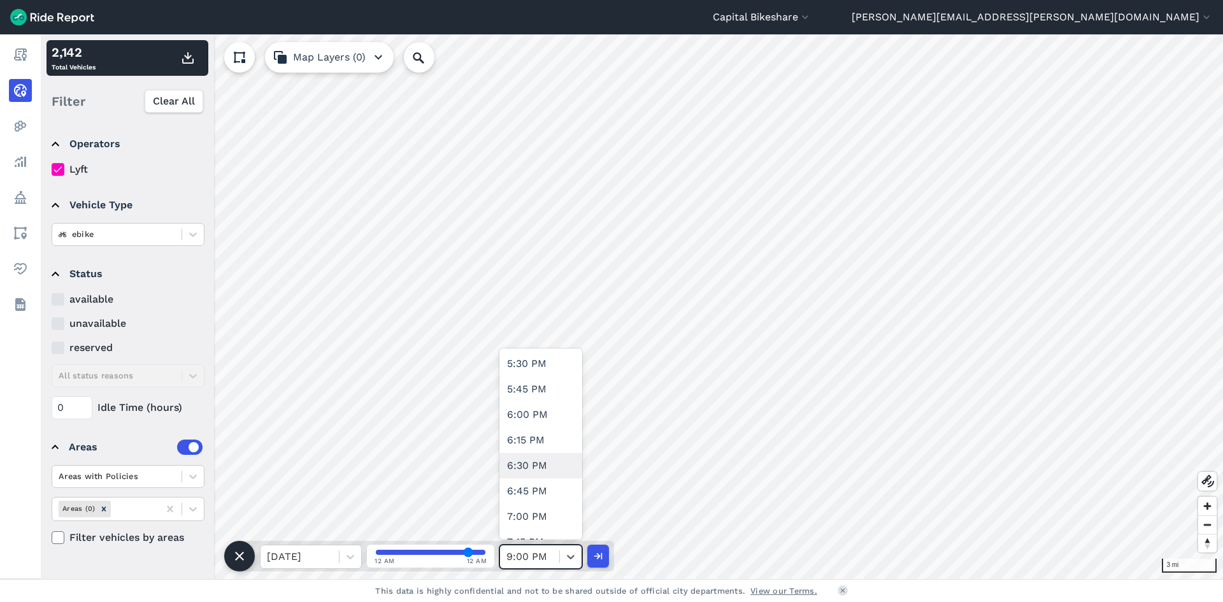
scroll to position [2102, 0]
click at [537, 422] on div "9:30 PM" at bounding box center [540, 427] width 83 height 25
click at [192, 57] on icon "button" at bounding box center [187, 57] width 15 height 15
click at [571, 549] on div at bounding box center [571, 557] width 22 height 22
click at [538, 489] on div "10:00 PM" at bounding box center [540, 478] width 83 height 25
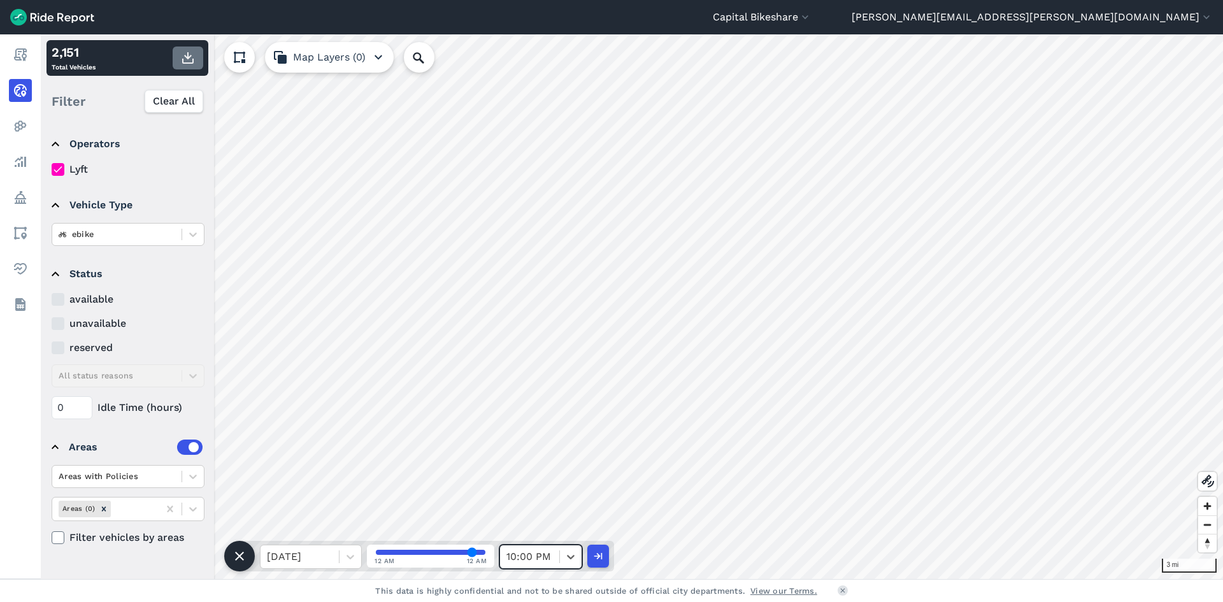
click at [185, 59] on icon "button" at bounding box center [187, 57] width 15 height 15
click at [571, 559] on icon at bounding box center [570, 556] width 13 height 13
click at [568, 472] on div "10:30 PM" at bounding box center [540, 465] width 83 height 25
click at [185, 59] on icon "button" at bounding box center [187, 57] width 15 height 15
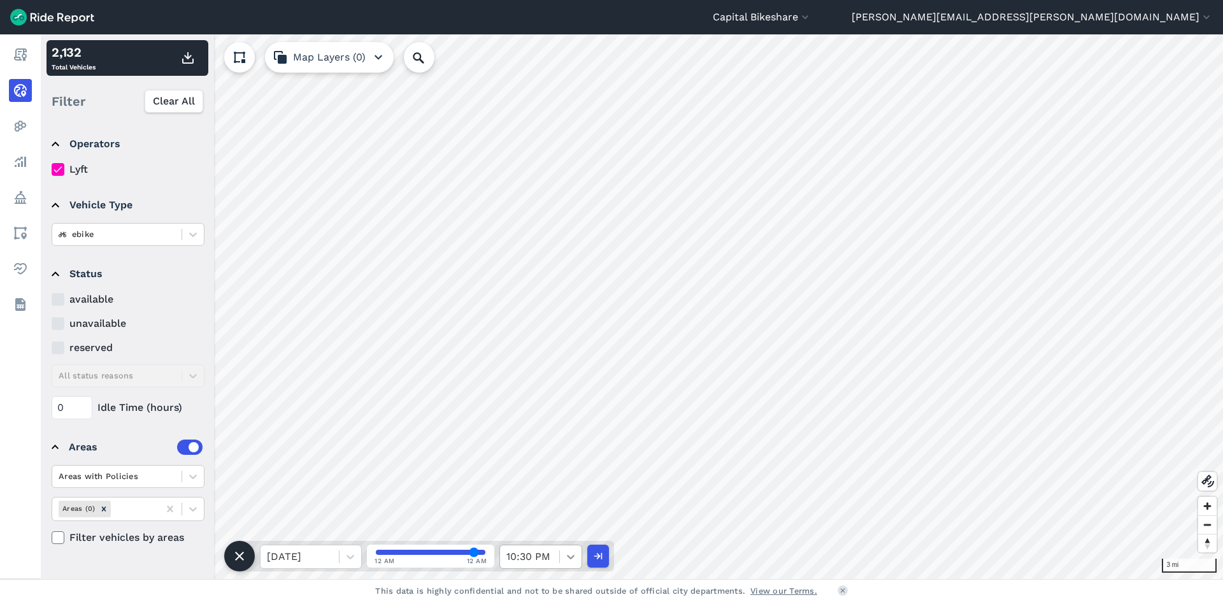
click at [568, 557] on icon at bounding box center [570, 556] width 13 height 13
click at [545, 447] on div "11:00 PM" at bounding box center [540, 447] width 83 height 25
click at [185, 65] on icon "button" at bounding box center [187, 57] width 15 height 15
click at [564, 557] on icon at bounding box center [570, 556] width 13 height 13
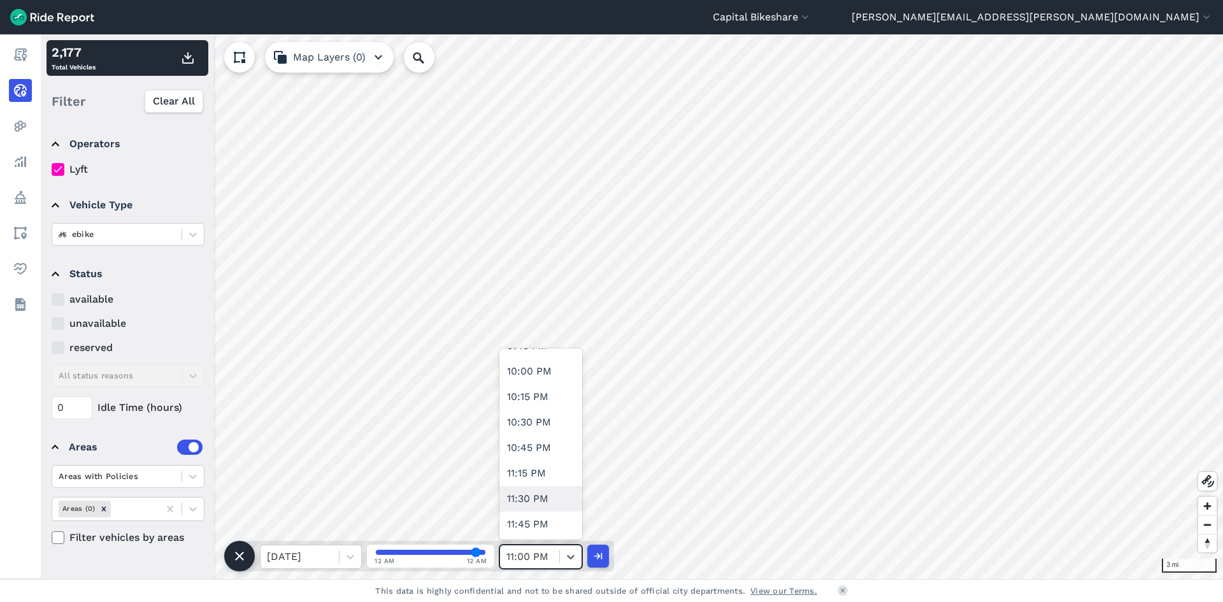
click at [555, 505] on div "11:30 PM" at bounding box center [540, 498] width 83 height 25
click at [192, 55] on icon "button" at bounding box center [187, 57] width 15 height 15
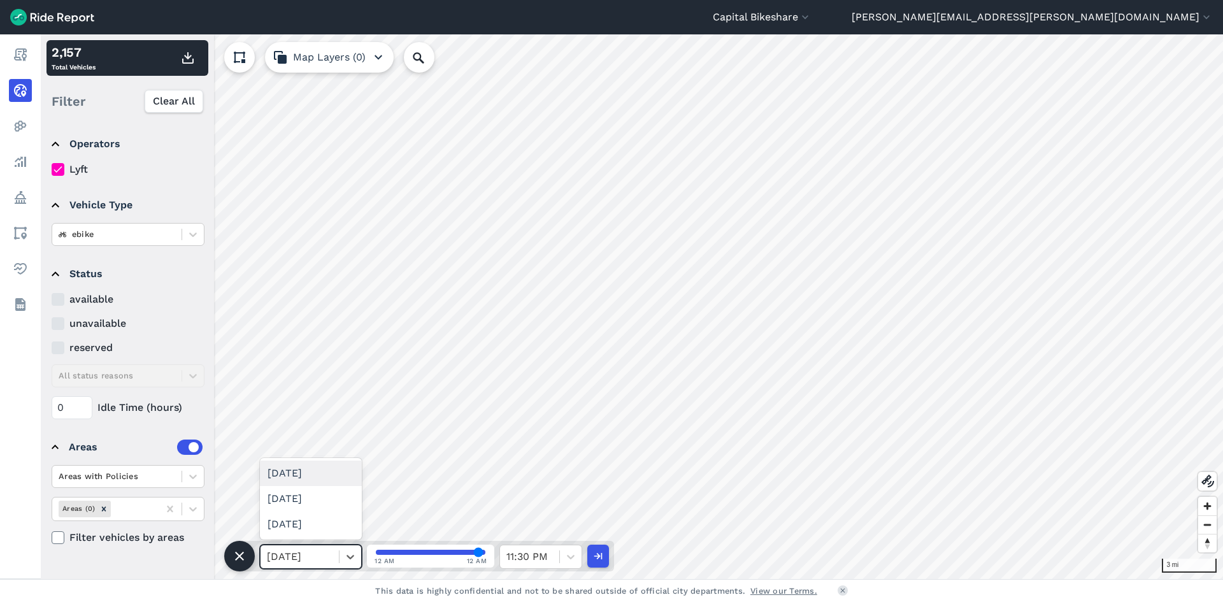
click at [331, 557] on div at bounding box center [300, 557] width 66 height 18
click at [327, 522] on div "[DATE]" at bounding box center [311, 524] width 102 height 25
drag, startPoint x: 480, startPoint y: 556, endPoint x: 477, endPoint y: 550, distance: 6.9
click at [376, 550] on input "range" at bounding box center [431, 552] width 110 height 5
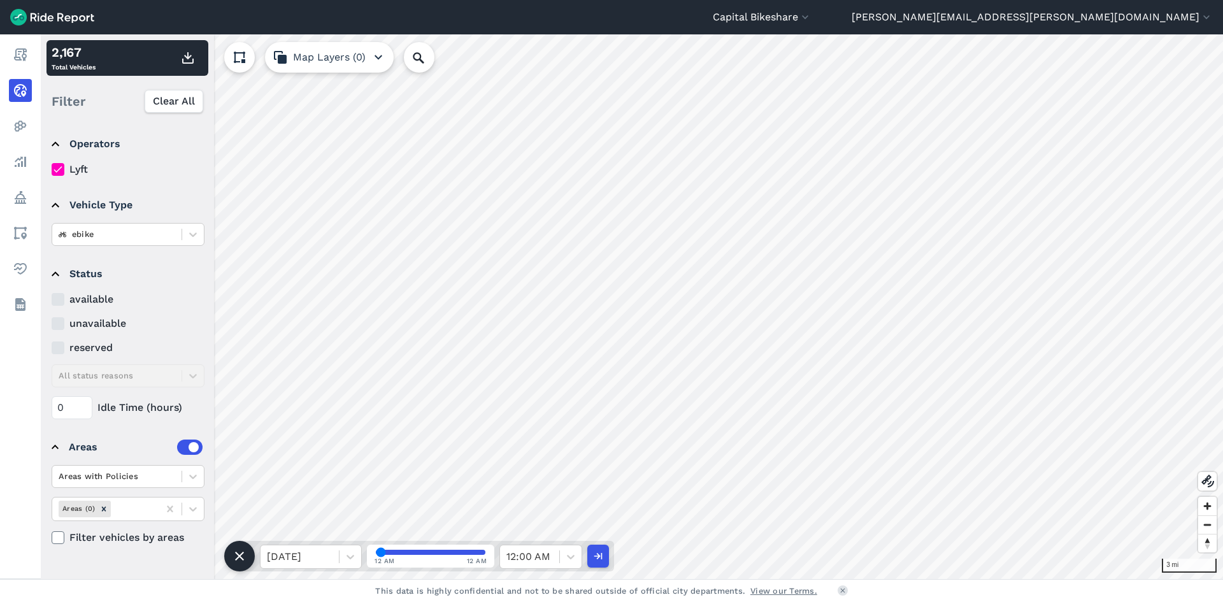
click at [882, 601] on html "Capital Bikeshare Capital Bikeshare [US_STATE][GEOGRAPHIC_DATA] [PERSON_NAME][E…" at bounding box center [611, 301] width 1223 height 602
click at [190, 60] on icon "button" at bounding box center [187, 57] width 15 height 15
click at [554, 557] on div "12:00 AM" at bounding box center [529, 556] width 59 height 23
click at [543, 394] on div "12:30 AM" at bounding box center [540, 389] width 83 height 25
click at [198, 63] on button "button" at bounding box center [188, 58] width 31 height 23
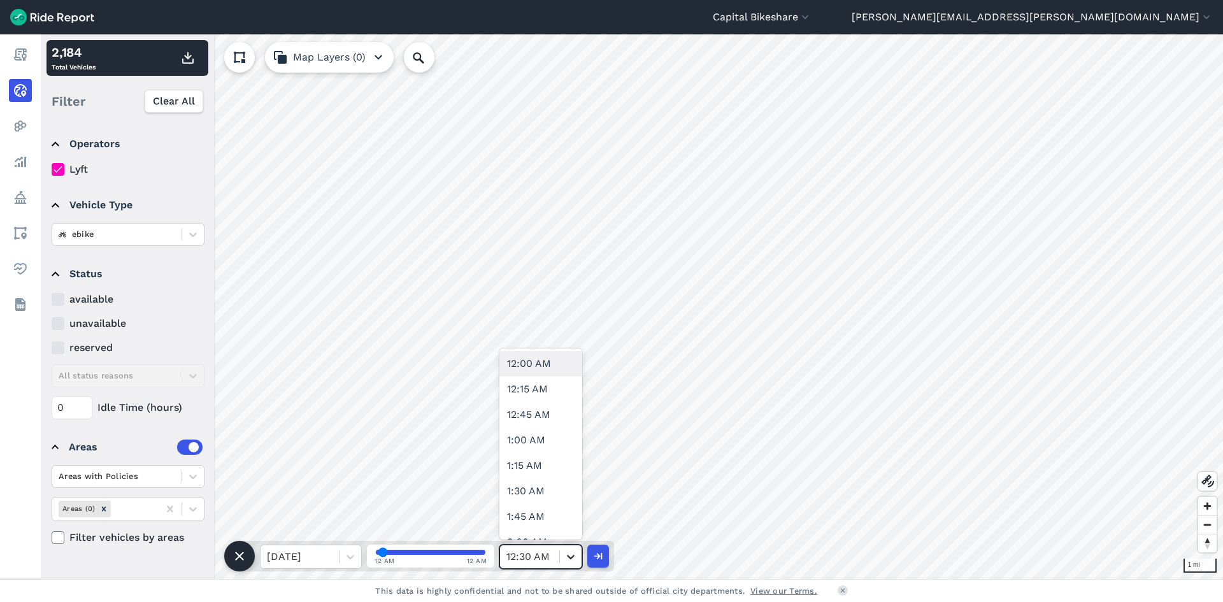
click at [564, 558] on div at bounding box center [571, 557] width 22 height 22
click at [535, 373] on div "1:00 AM" at bounding box center [540, 376] width 83 height 25
click at [186, 59] on icon "button" at bounding box center [187, 57] width 15 height 15
click at [566, 554] on icon at bounding box center [570, 556] width 13 height 13
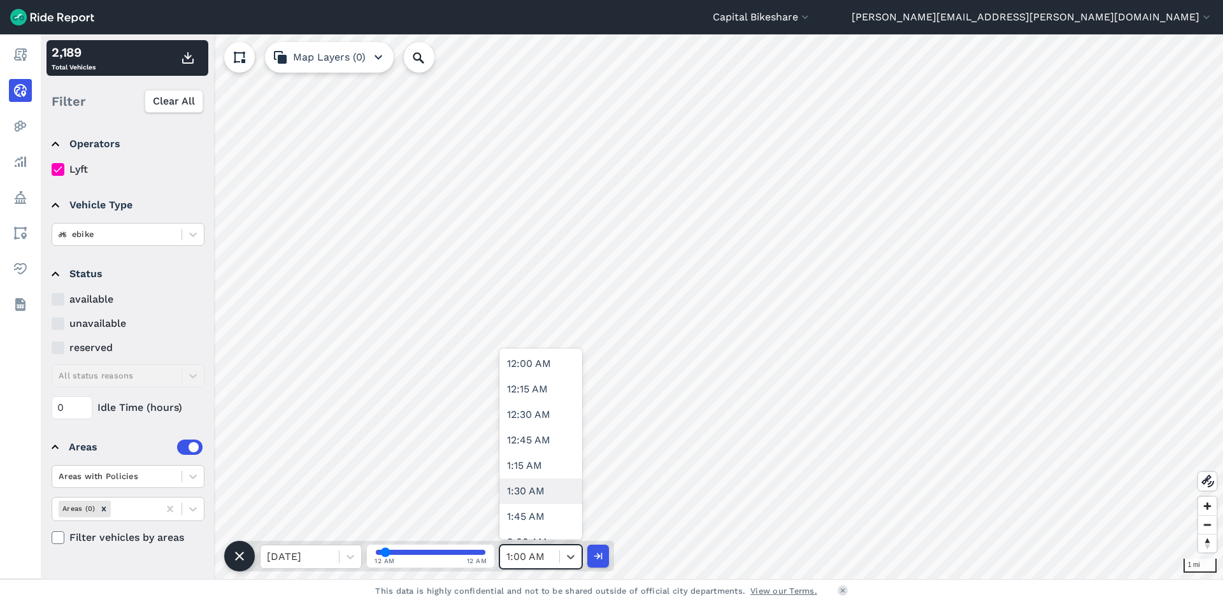
click at [549, 483] on div "1:30 AM" at bounding box center [540, 490] width 83 height 25
click at [190, 61] on icon "button" at bounding box center [187, 57] width 15 height 15
click at [555, 557] on div "1:30 AM" at bounding box center [529, 556] width 59 height 23
click at [530, 418] on div "2:00 AM" at bounding box center [540, 414] width 83 height 25
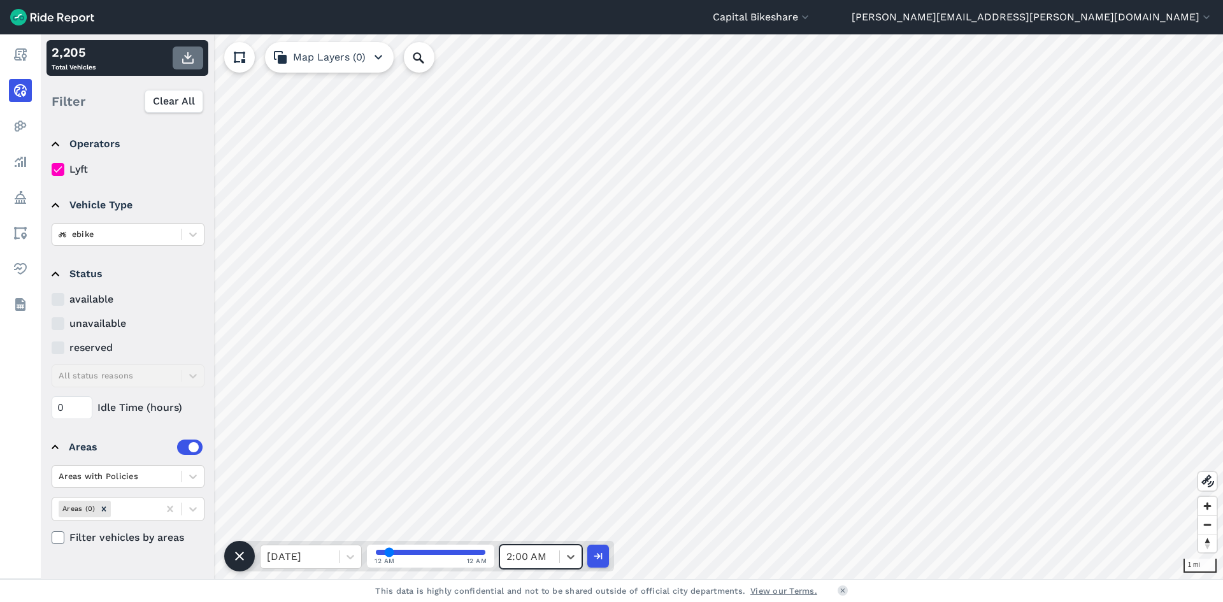
click at [185, 59] on icon "button" at bounding box center [187, 57] width 15 height 15
click at [570, 554] on icon at bounding box center [570, 556] width 13 height 13
click at [540, 526] on div "2:30 AM" at bounding box center [540, 529] width 83 height 25
click at [186, 52] on icon "button" at bounding box center [187, 57] width 15 height 15
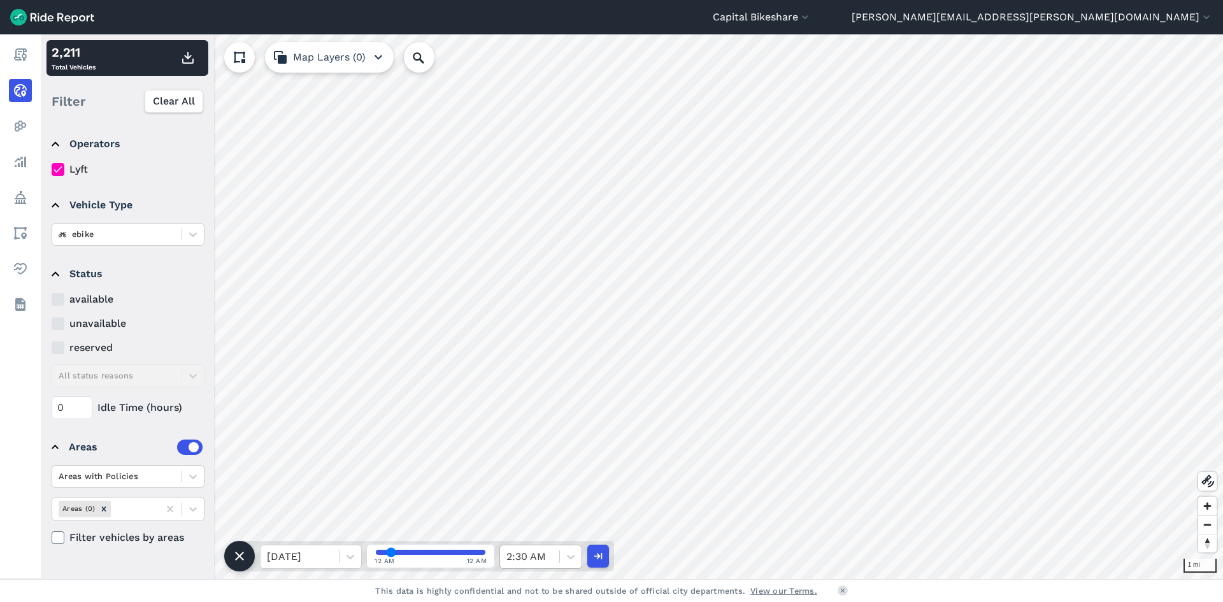
click at [556, 554] on div "2:30 AM" at bounding box center [529, 556] width 59 height 23
click at [525, 396] on div "3:00 AM" at bounding box center [540, 389] width 83 height 25
click at [190, 62] on use "button" at bounding box center [187, 57] width 11 height 11
click at [552, 564] on div at bounding box center [529, 557] width 47 height 18
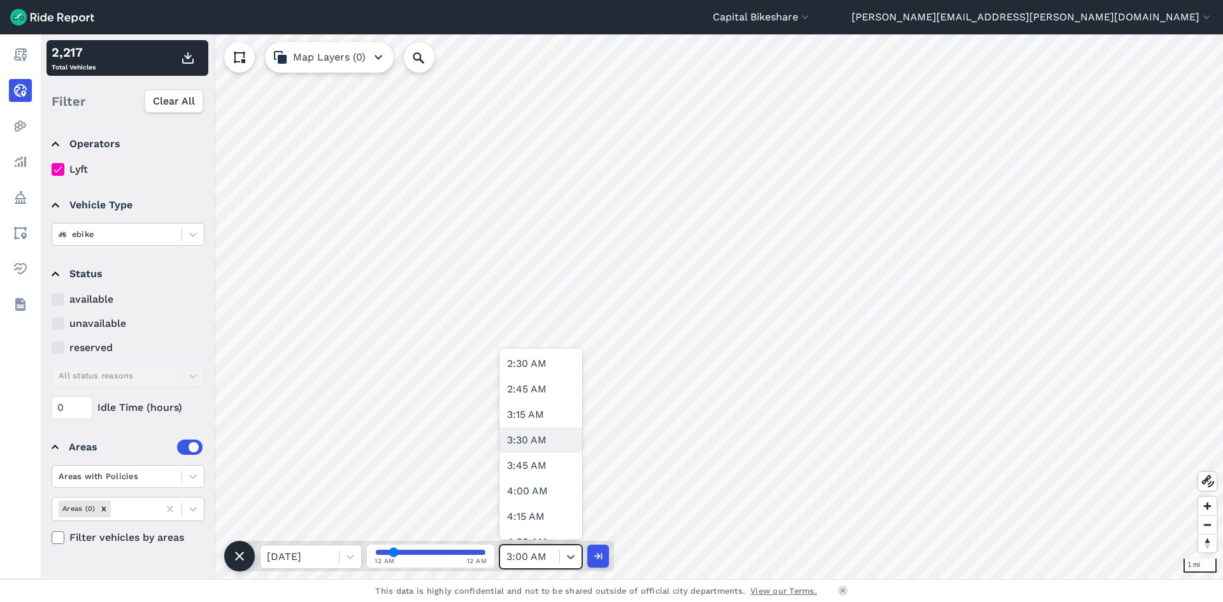
click at [545, 434] on div "3:30 AM" at bounding box center [540, 439] width 83 height 25
click at [186, 55] on icon "button" at bounding box center [187, 57] width 15 height 15
click at [552, 553] on div at bounding box center [529, 557] width 47 height 18
click at [544, 484] on div "4:00 AM" at bounding box center [540, 490] width 83 height 25
click at [187, 60] on icon "button" at bounding box center [187, 57] width 15 height 15
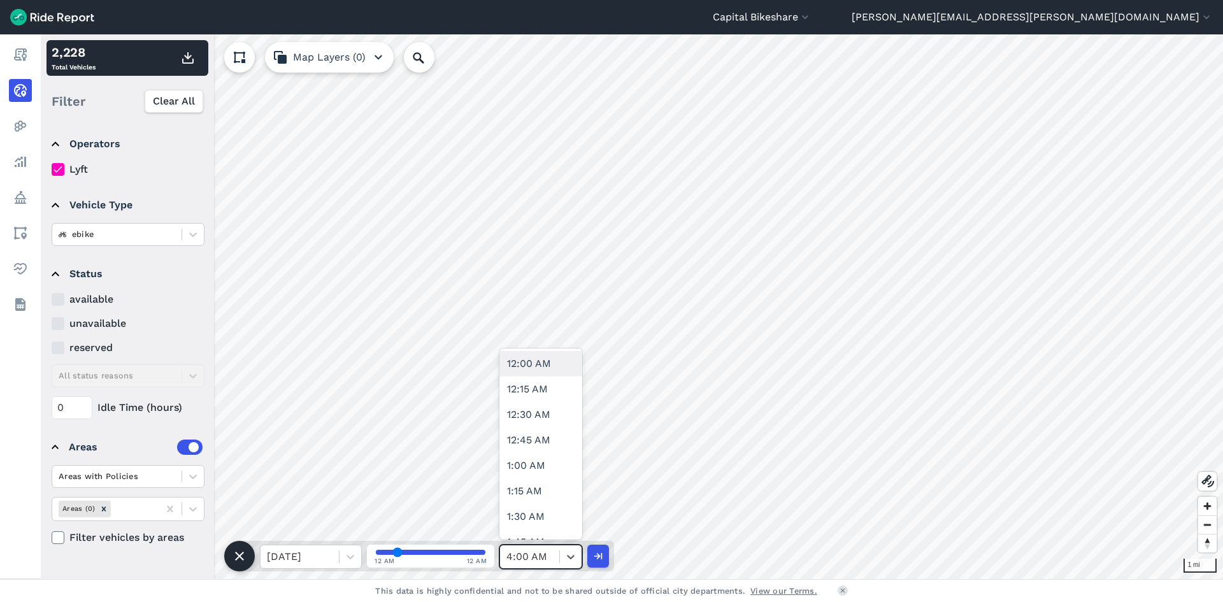
click at [545, 556] on div at bounding box center [529, 557] width 47 height 18
click at [545, 523] on div "5:00 AM" at bounding box center [540, 529] width 83 height 25
click at [556, 557] on div "5:00 AM" at bounding box center [529, 556] width 59 height 23
click at [547, 493] on div "4:30 AM" at bounding box center [540, 503] width 83 height 25
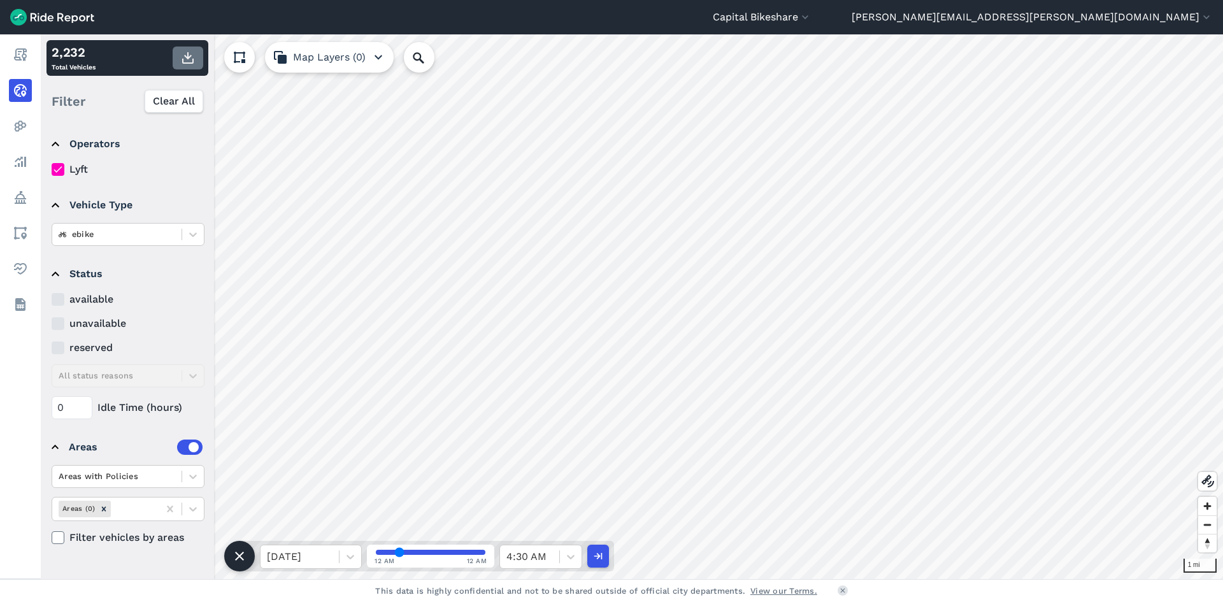
click at [181, 61] on icon "button" at bounding box center [187, 57] width 15 height 15
click at [193, 58] on icon "button" at bounding box center [187, 57] width 15 height 15
click at [553, 559] on div "4:30 AM" at bounding box center [529, 556] width 59 height 23
click at [541, 467] on div "5:00 AM" at bounding box center [540, 465] width 83 height 25
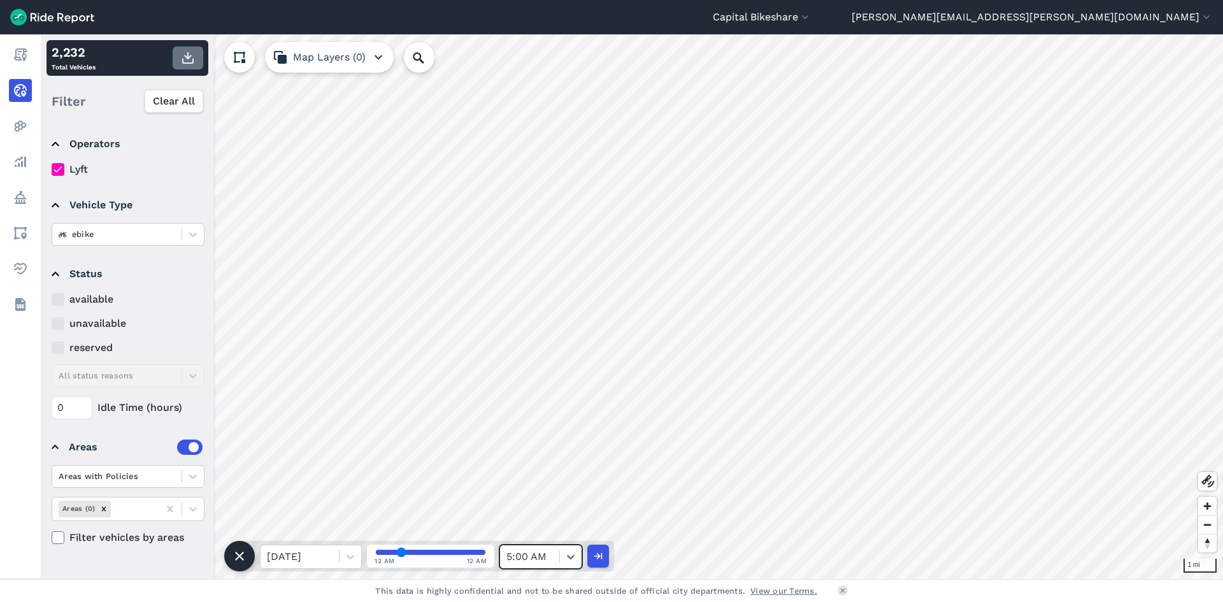
click at [185, 57] on use "button" at bounding box center [187, 57] width 11 height 11
click at [564, 554] on icon at bounding box center [570, 556] width 13 height 13
click at [531, 515] on div "5:30 AM" at bounding box center [540, 516] width 83 height 25
click at [189, 62] on use "button" at bounding box center [187, 57] width 11 height 11
click at [572, 545] on div at bounding box center [570, 556] width 22 height 23
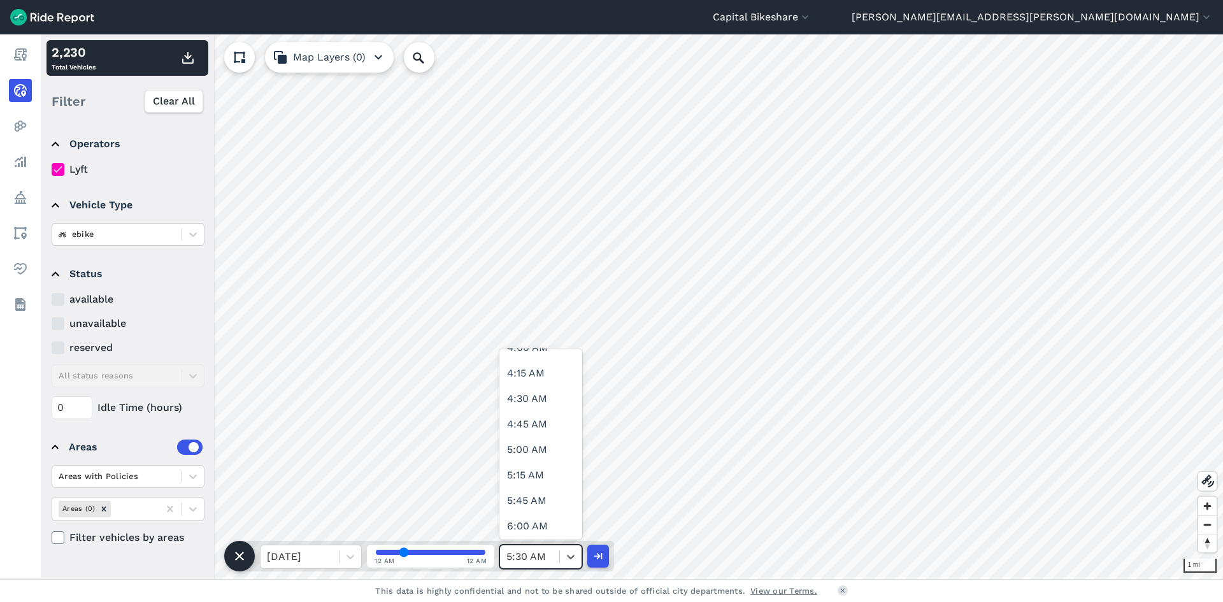
scroll to position [510, 0]
click at [530, 448] on div "6:00 AM" at bounding box center [540, 439] width 83 height 25
click at [194, 69] on button "button" at bounding box center [188, 58] width 31 height 23
click at [541, 553] on div at bounding box center [529, 557] width 47 height 18
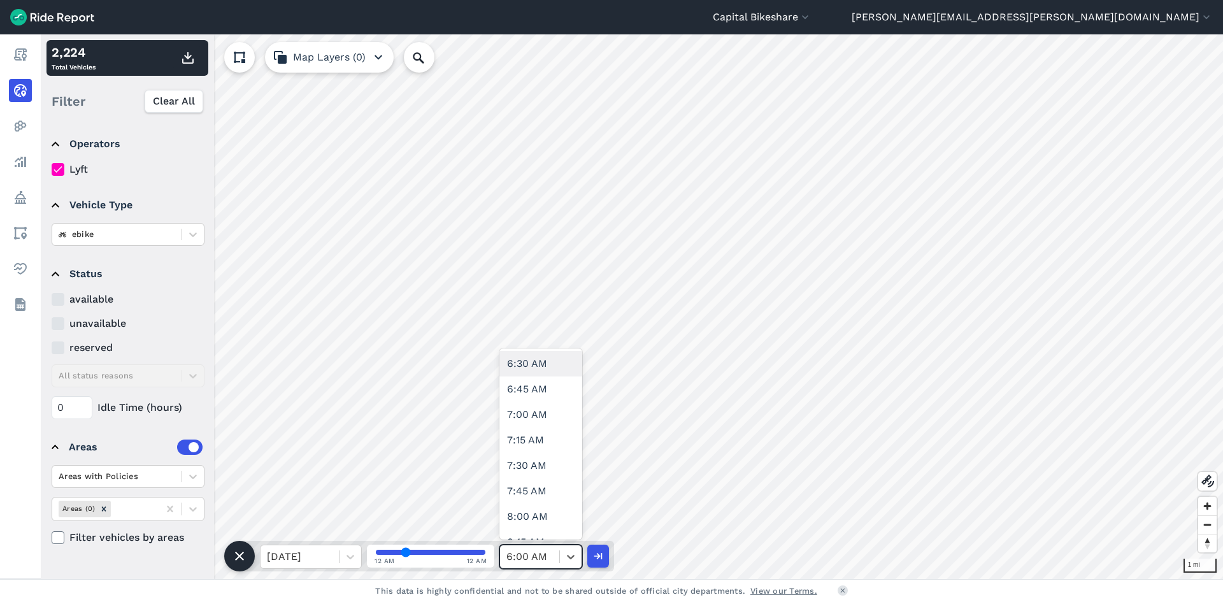
click at [531, 369] on div "6:30 AM" at bounding box center [540, 363] width 83 height 25
click at [192, 60] on icon "button" at bounding box center [187, 57] width 15 height 15
click at [532, 550] on div at bounding box center [529, 557] width 47 height 18
click at [536, 483] on div "7:00 AM" at bounding box center [540, 478] width 83 height 25
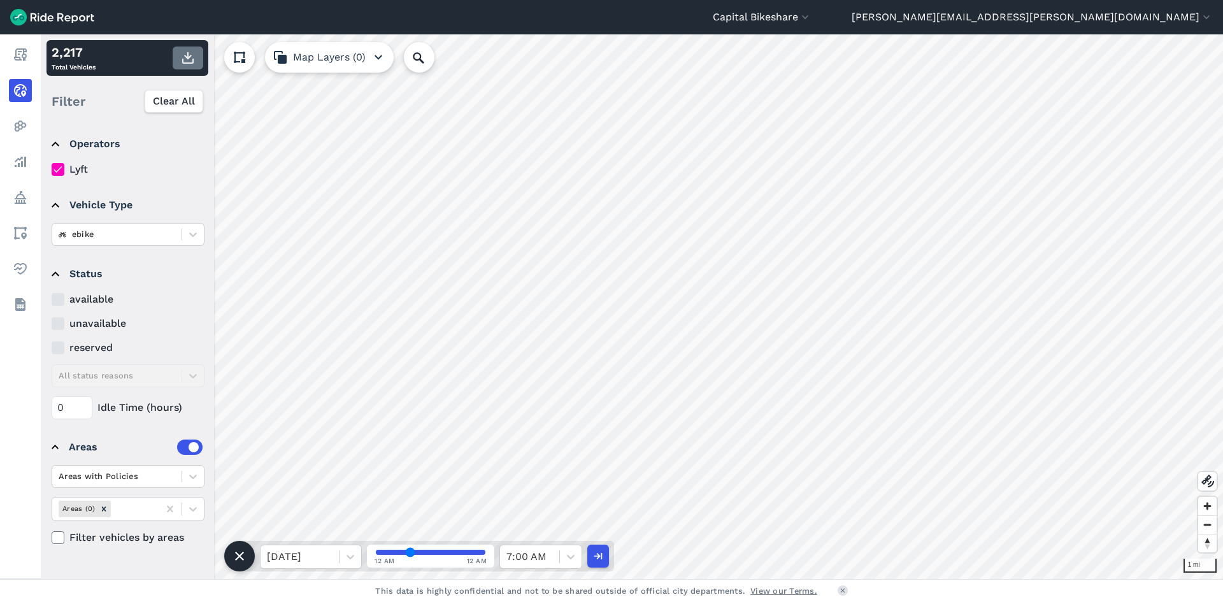
click at [190, 59] on icon "button" at bounding box center [187, 57] width 15 height 15
click at [577, 558] on div at bounding box center [571, 557] width 22 height 22
click at [538, 467] on div "7:30 AM" at bounding box center [540, 465] width 83 height 25
click at [182, 59] on icon "button" at bounding box center [187, 57] width 15 height 15
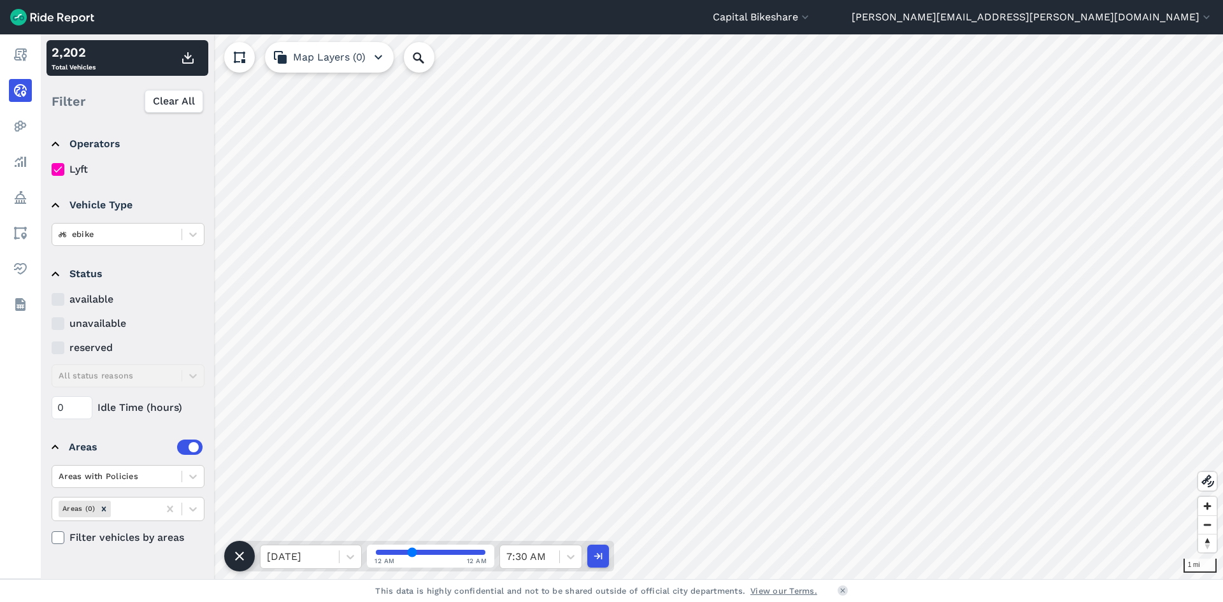
click at [549, 541] on div "[DATE] 12 AM 12 AM 7:30 AM" at bounding box center [427, 556] width 375 height 31
click at [556, 557] on div "7:30 AM" at bounding box center [529, 556] width 59 height 23
click at [543, 454] on div "8:00 AM" at bounding box center [540, 452] width 83 height 25
click at [193, 66] on button "button" at bounding box center [188, 58] width 31 height 23
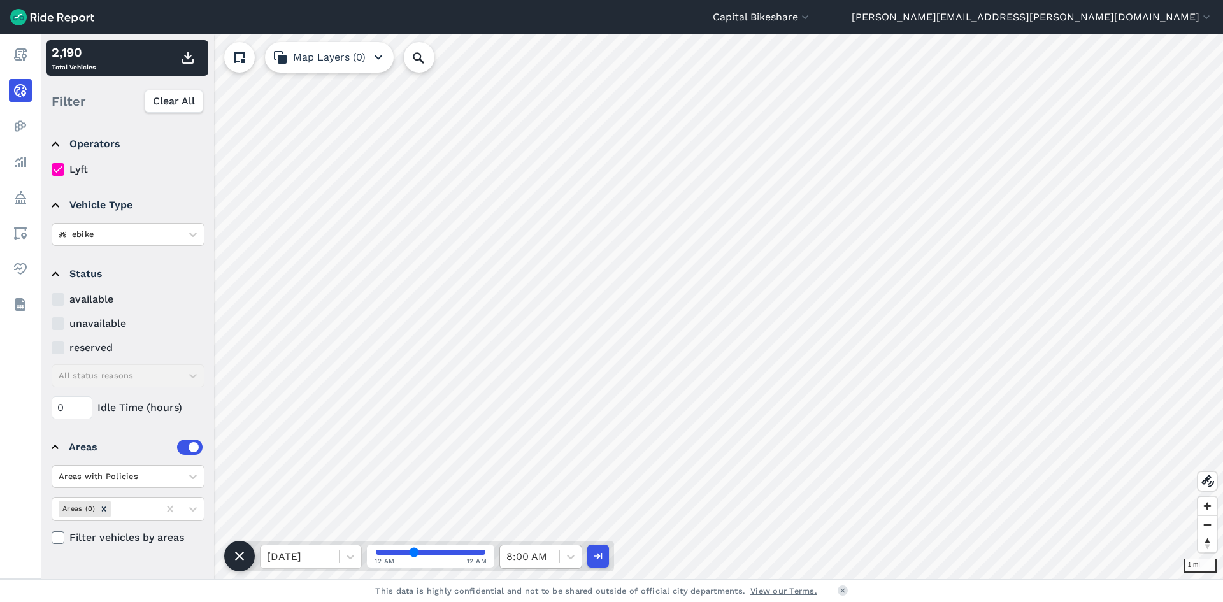
click at [545, 555] on div at bounding box center [529, 557] width 47 height 18
click at [533, 375] on div "8:30 AM" at bounding box center [540, 376] width 83 height 25
click at [187, 55] on use "button" at bounding box center [187, 57] width 11 height 11
click at [527, 556] on div at bounding box center [529, 557] width 47 height 18
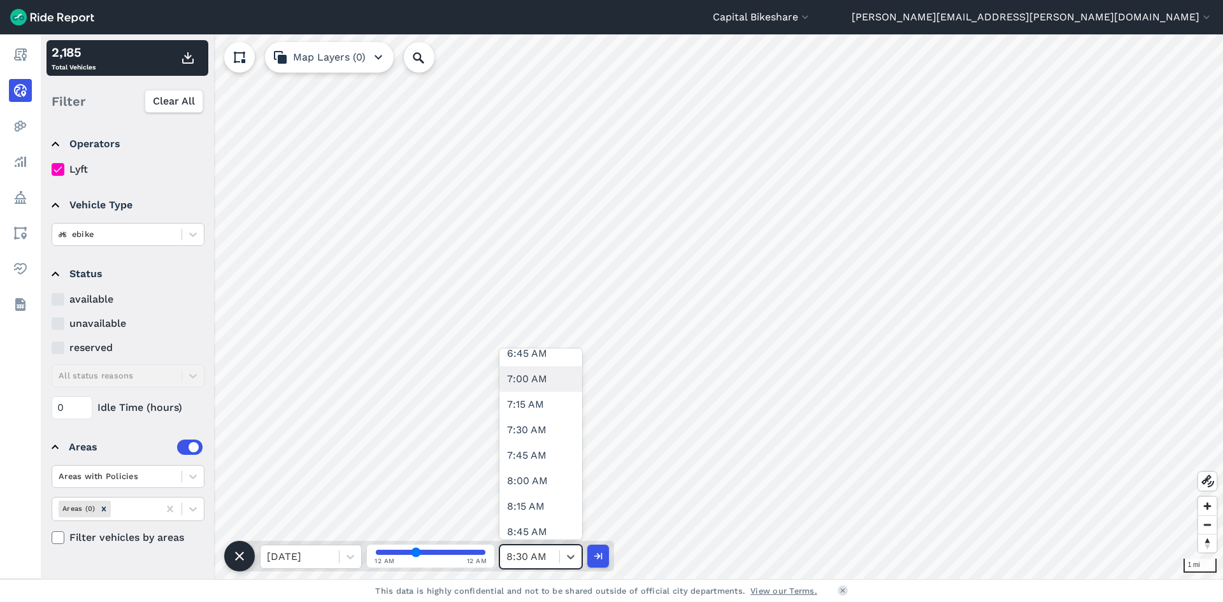
scroll to position [765, 0]
click at [531, 484] on div "9:00 AM" at bounding box center [540, 490] width 83 height 25
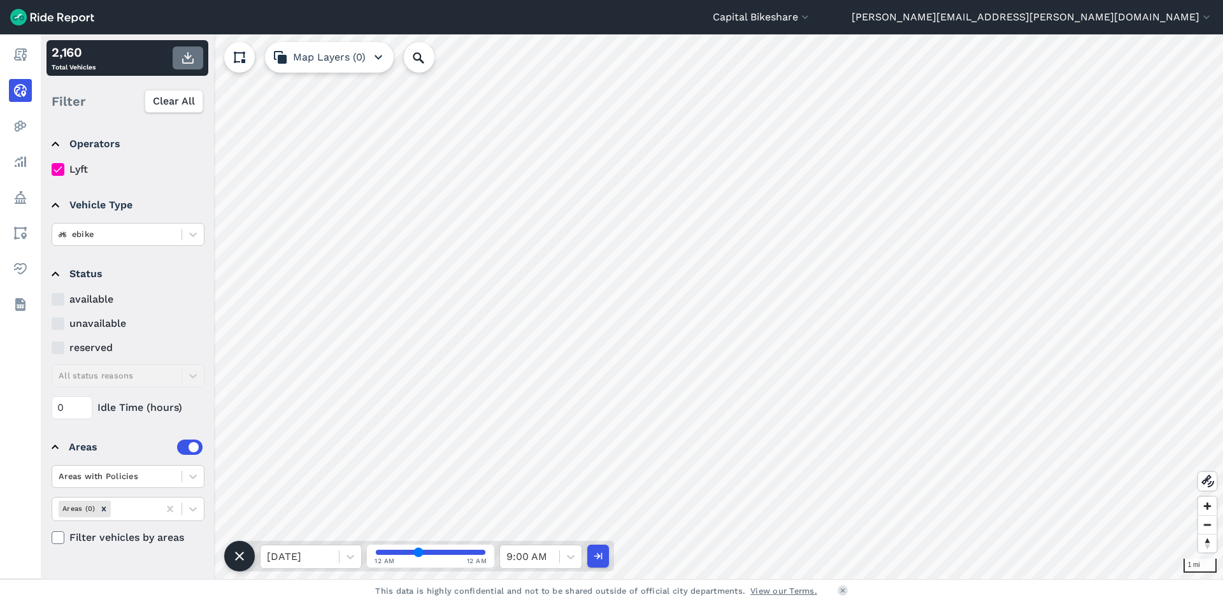
click at [190, 63] on use "button" at bounding box center [187, 57] width 11 height 11
click at [561, 554] on div at bounding box center [571, 557] width 22 height 22
click at [551, 487] on div "9:30 AM" at bounding box center [540, 478] width 83 height 25
click at [184, 58] on icon "button" at bounding box center [187, 57] width 15 height 15
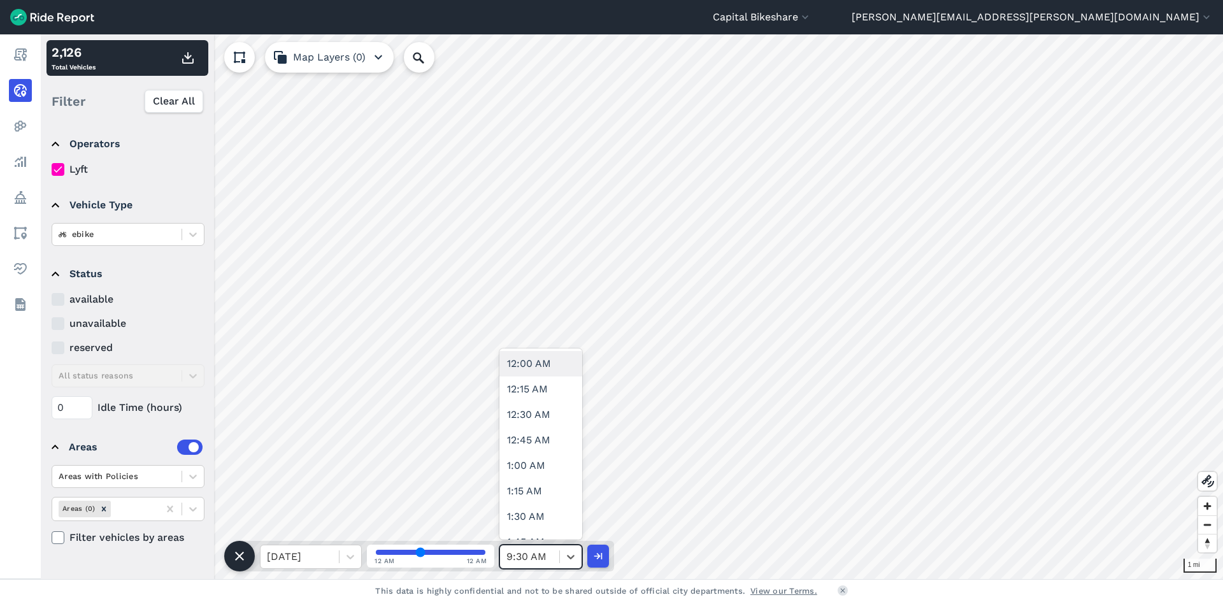
click at [548, 557] on div at bounding box center [529, 557] width 47 height 18
click at [543, 467] on div "10:00 AM" at bounding box center [540, 465] width 83 height 25
click at [189, 59] on icon "button" at bounding box center [187, 57] width 15 height 15
click at [570, 556] on icon at bounding box center [570, 556] width 13 height 13
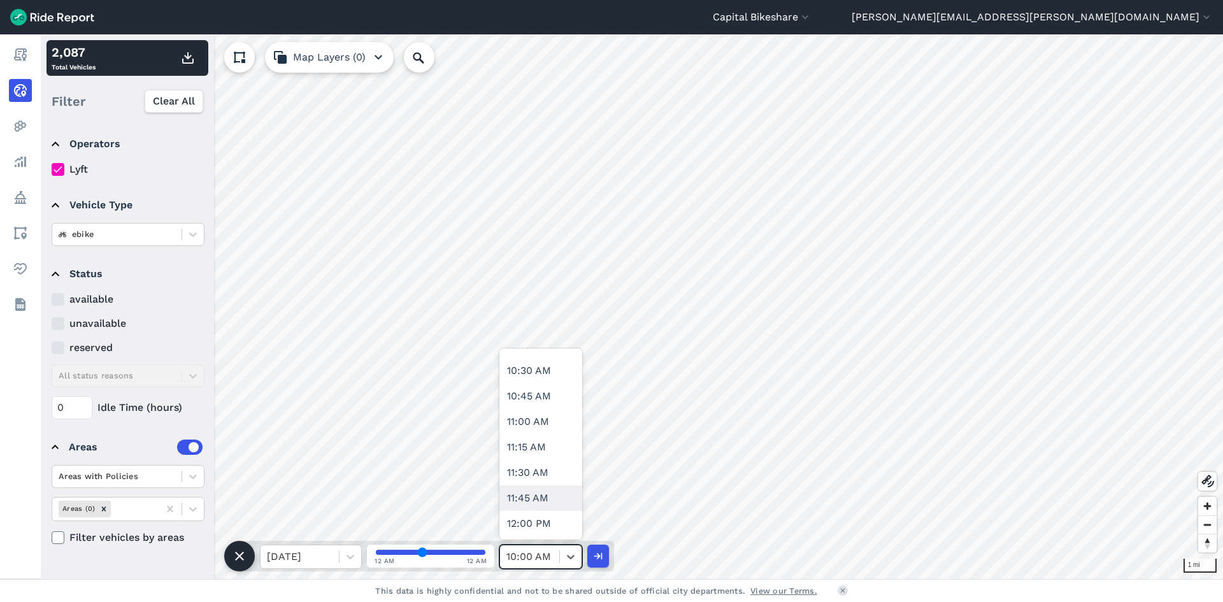
scroll to position [1019, 0]
click at [536, 382] on div "10:30 AM" at bounding box center [540, 389] width 83 height 25
click at [185, 64] on icon "button" at bounding box center [187, 57] width 15 height 15
click at [541, 546] on div "10:30 AM" at bounding box center [529, 556] width 59 height 23
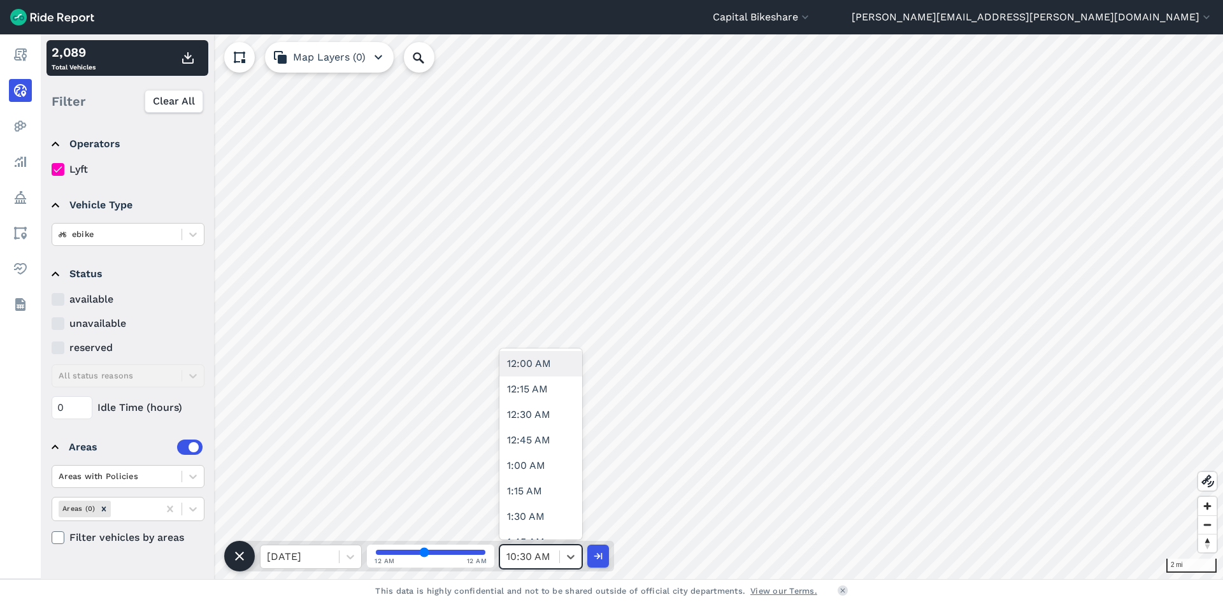
click at [545, 564] on div at bounding box center [529, 557] width 47 height 18
click at [524, 385] on div "11:00 AM" at bounding box center [540, 376] width 83 height 25
click at [189, 59] on icon "button" at bounding box center [187, 57] width 15 height 15
click at [564, 556] on icon at bounding box center [570, 556] width 13 height 13
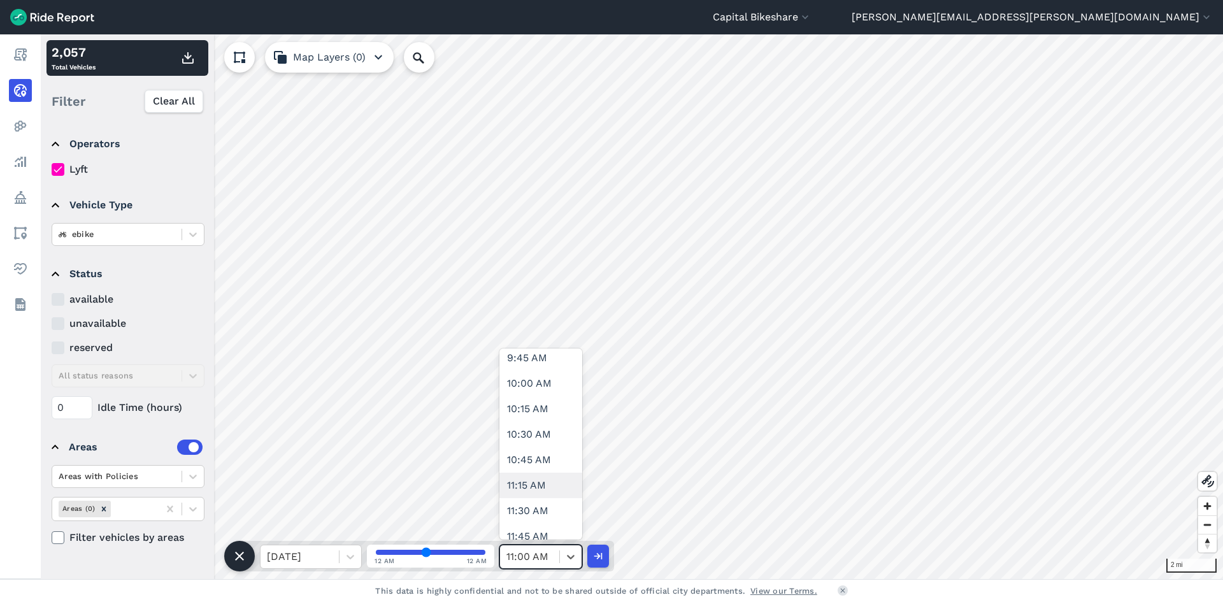
scroll to position [1019, 0]
click at [542, 501] on div "11:30 AM" at bounding box center [540, 490] width 83 height 25
click at [190, 57] on use "button" at bounding box center [187, 57] width 11 height 11
click at [559, 561] on span at bounding box center [559, 556] width 1 height 13
click at [543, 558] on div at bounding box center [529, 557] width 47 height 18
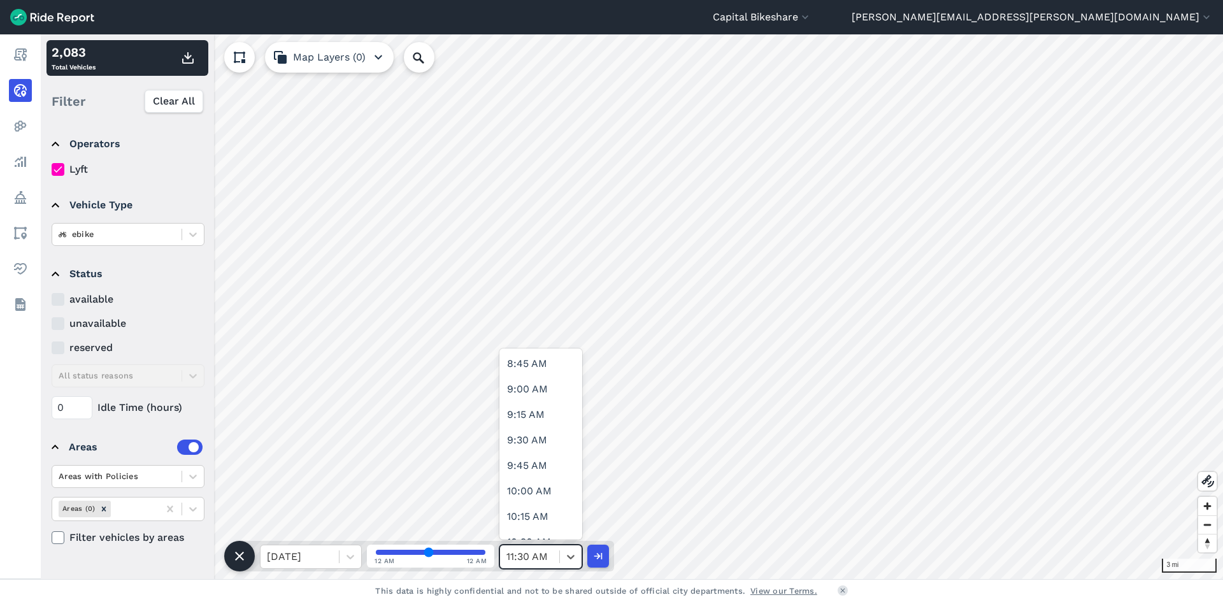
scroll to position [1147, 0]
click at [539, 422] on div "12:00 PM" at bounding box center [540, 414] width 83 height 25
click at [185, 60] on icon "button" at bounding box center [187, 57] width 15 height 15
click at [530, 557] on div at bounding box center [529, 557] width 47 height 18
click at [547, 461] on div "12:30 PM" at bounding box center [540, 465] width 83 height 25
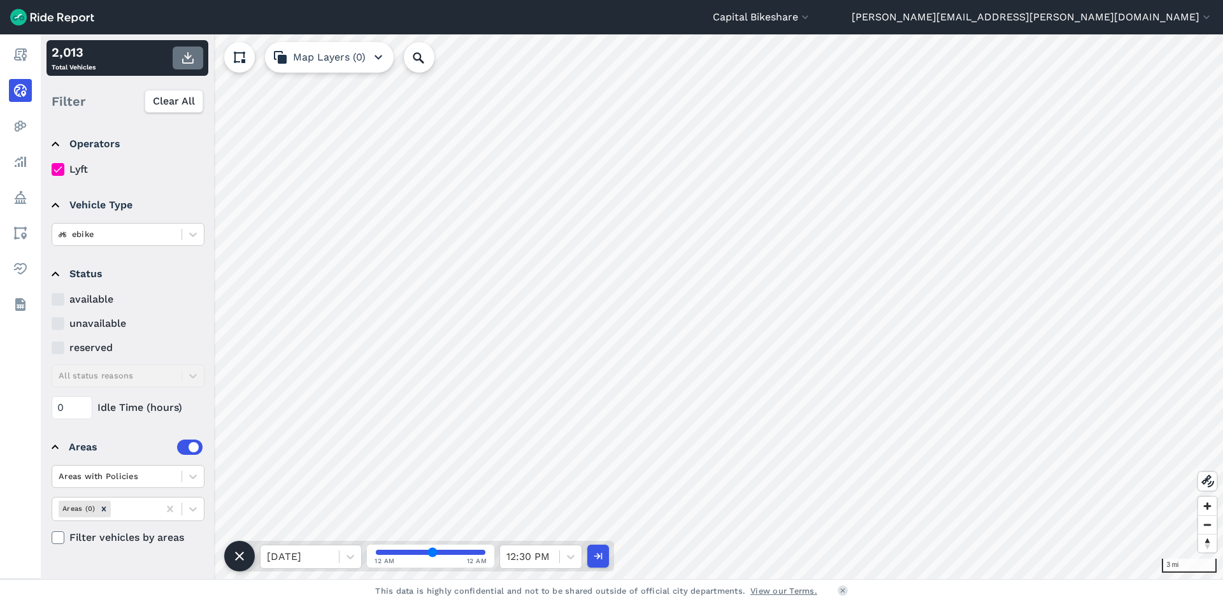
click at [183, 59] on use "button" at bounding box center [187, 57] width 11 height 11
click at [562, 557] on div at bounding box center [571, 557] width 22 height 22
click at [557, 387] on div "1:00 PM" at bounding box center [540, 389] width 83 height 25
click at [189, 62] on icon "button" at bounding box center [187, 57] width 15 height 15
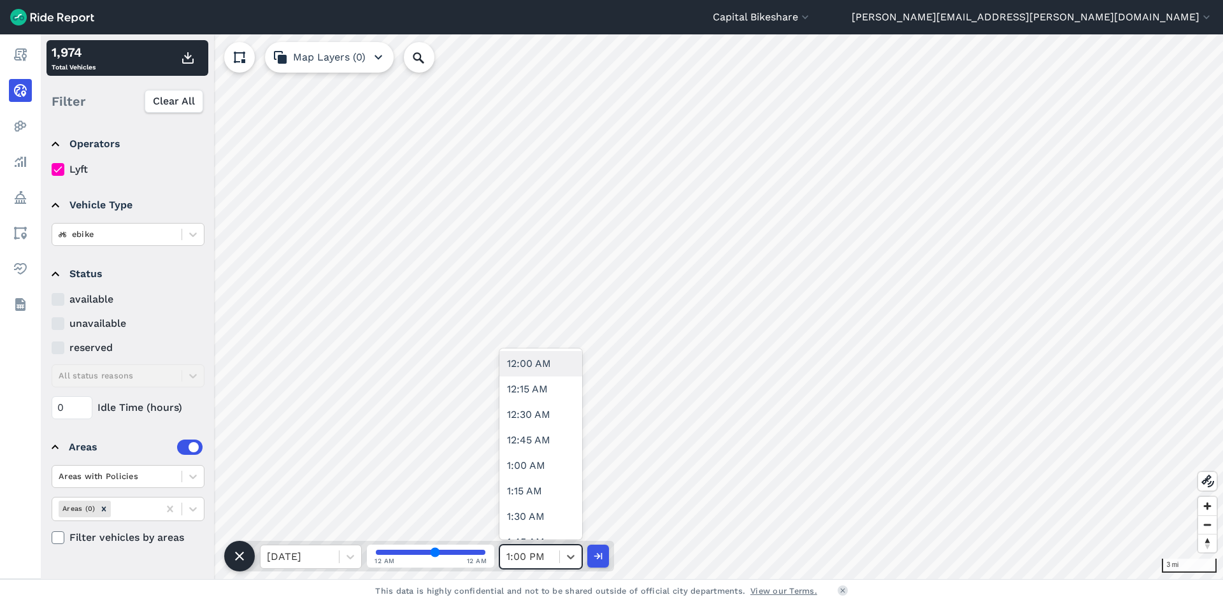
click at [549, 549] on div at bounding box center [529, 557] width 47 height 18
click at [539, 384] on div "1:30 PM" at bounding box center [540, 376] width 83 height 25
click at [181, 56] on icon "button" at bounding box center [187, 57] width 15 height 15
click at [570, 550] on icon at bounding box center [570, 556] width 13 height 13
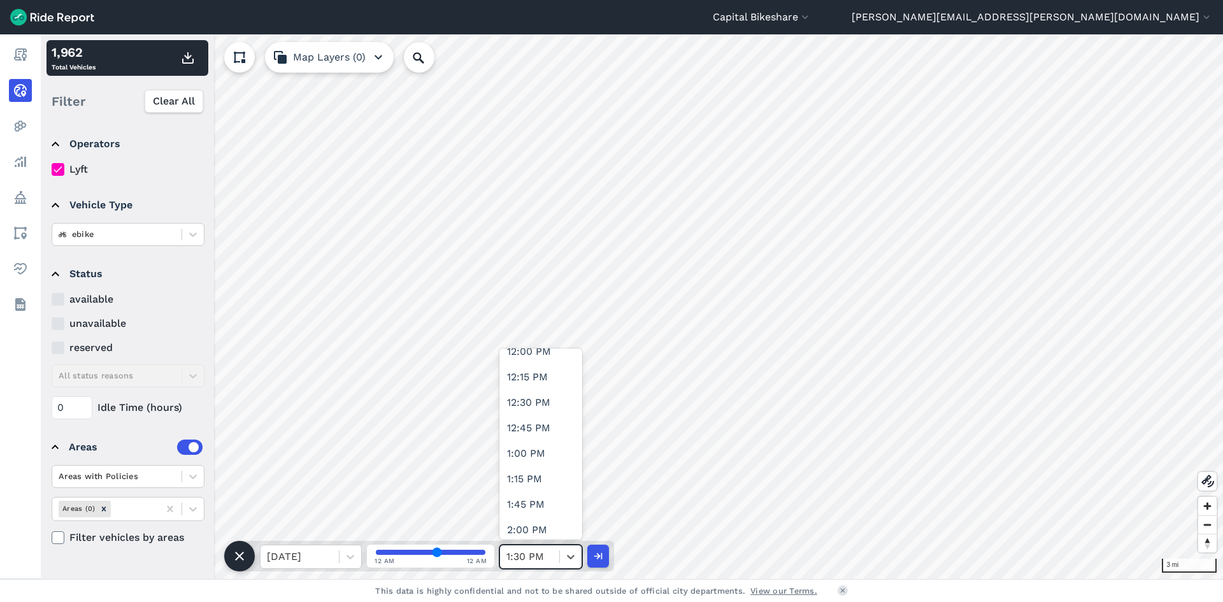
scroll to position [1274, 0]
click at [555, 494] on div "2:00 PM" at bounding box center [540, 490] width 83 height 25
click at [192, 56] on icon "button" at bounding box center [187, 57] width 15 height 15
click at [557, 557] on div "2:00 PM" at bounding box center [529, 556] width 59 height 23
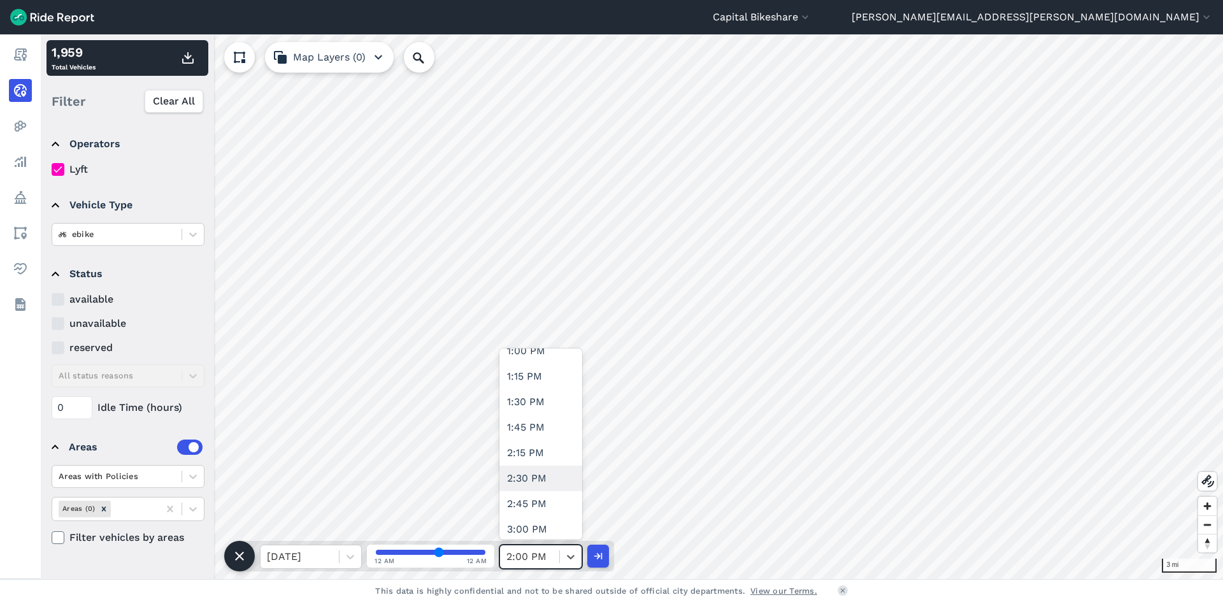
click at [545, 472] on div "2:30 PM" at bounding box center [540, 478] width 83 height 25
click at [190, 62] on use "button" at bounding box center [187, 57] width 11 height 11
click at [559, 555] on span at bounding box center [559, 556] width 1 height 13
click at [542, 399] on div "3:00 PM" at bounding box center [540, 401] width 83 height 25
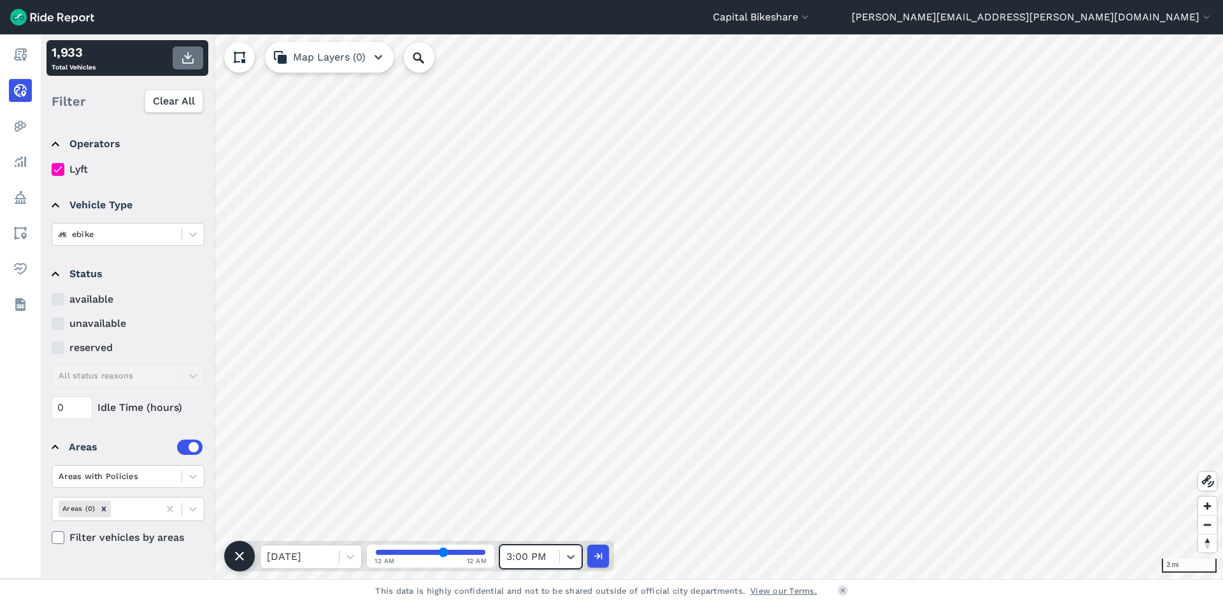
click at [192, 57] on icon "button" at bounding box center [187, 57] width 15 height 15
click at [553, 561] on div "3:00 PM" at bounding box center [529, 556] width 59 height 23
click at [536, 472] on div "3:30 AM" at bounding box center [540, 465] width 83 height 25
click at [195, 60] on icon "button" at bounding box center [187, 57] width 15 height 15
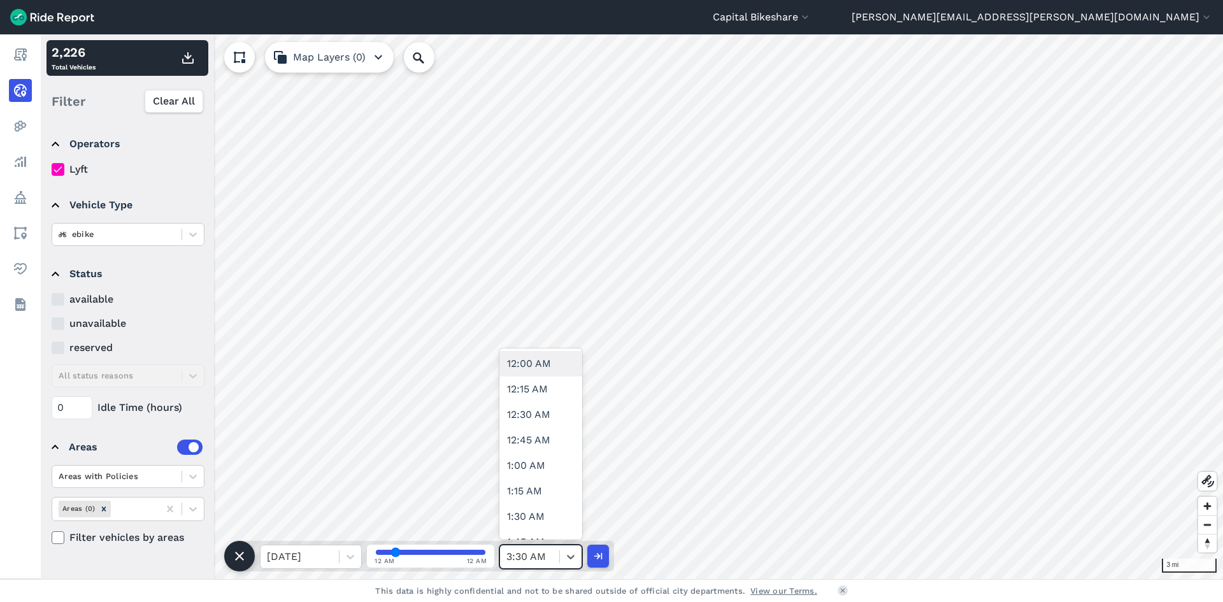
click at [547, 551] on div at bounding box center [529, 557] width 47 height 18
click at [547, 496] on div "4:00 PM" at bounding box center [540, 503] width 83 height 25
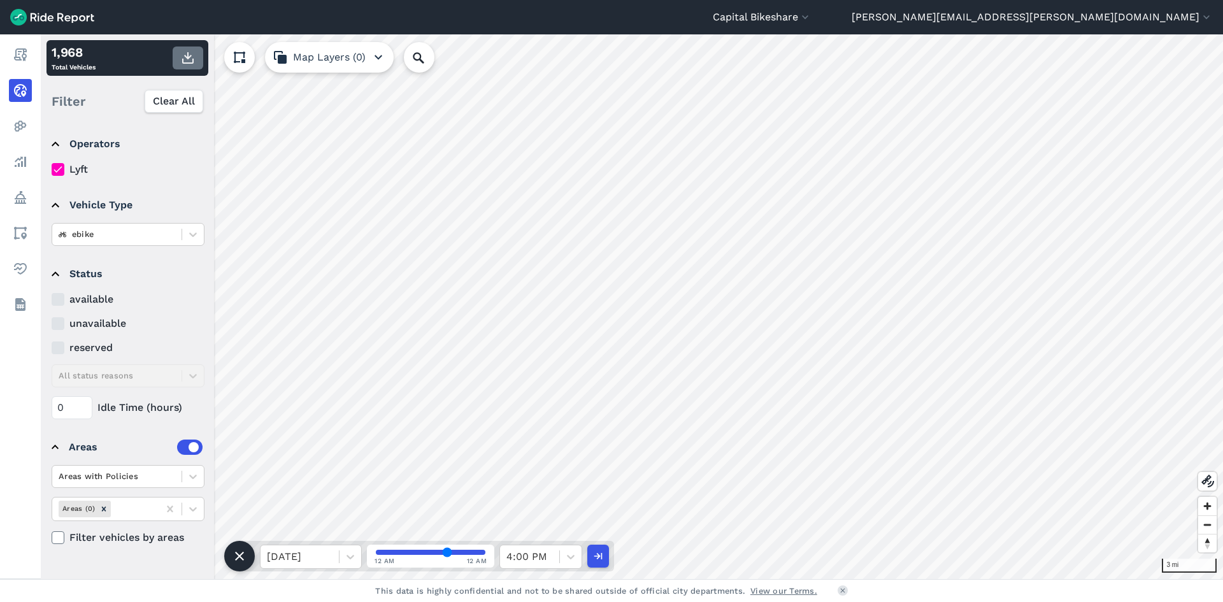
click at [183, 62] on use "button" at bounding box center [187, 57] width 11 height 11
click at [567, 556] on icon at bounding box center [570, 556] width 13 height 13
click at [535, 361] on div "4:30 PM" at bounding box center [540, 363] width 83 height 25
click at [193, 64] on icon "button" at bounding box center [187, 57] width 15 height 15
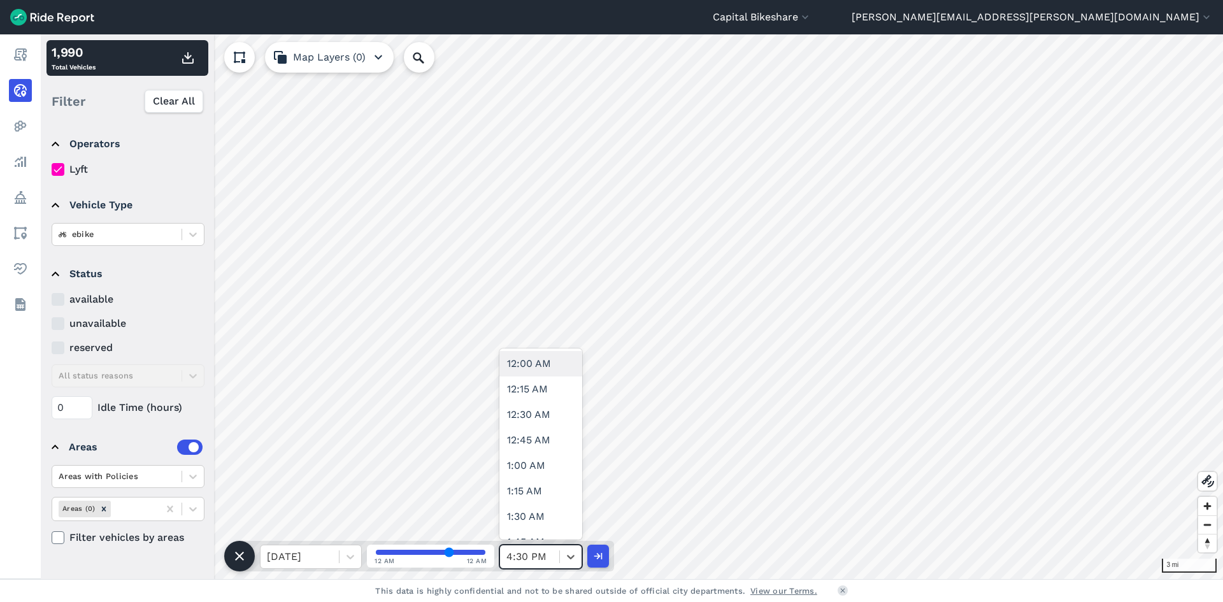
click at [550, 558] on div at bounding box center [529, 557] width 47 height 18
click at [540, 415] on div "5:00 PM" at bounding box center [540, 414] width 83 height 25
click at [189, 57] on use "button" at bounding box center [187, 57] width 11 height 11
click at [554, 561] on div "5:00 PM" at bounding box center [529, 556] width 59 height 23
click at [534, 468] on div "5:30 PM" at bounding box center [540, 465] width 83 height 25
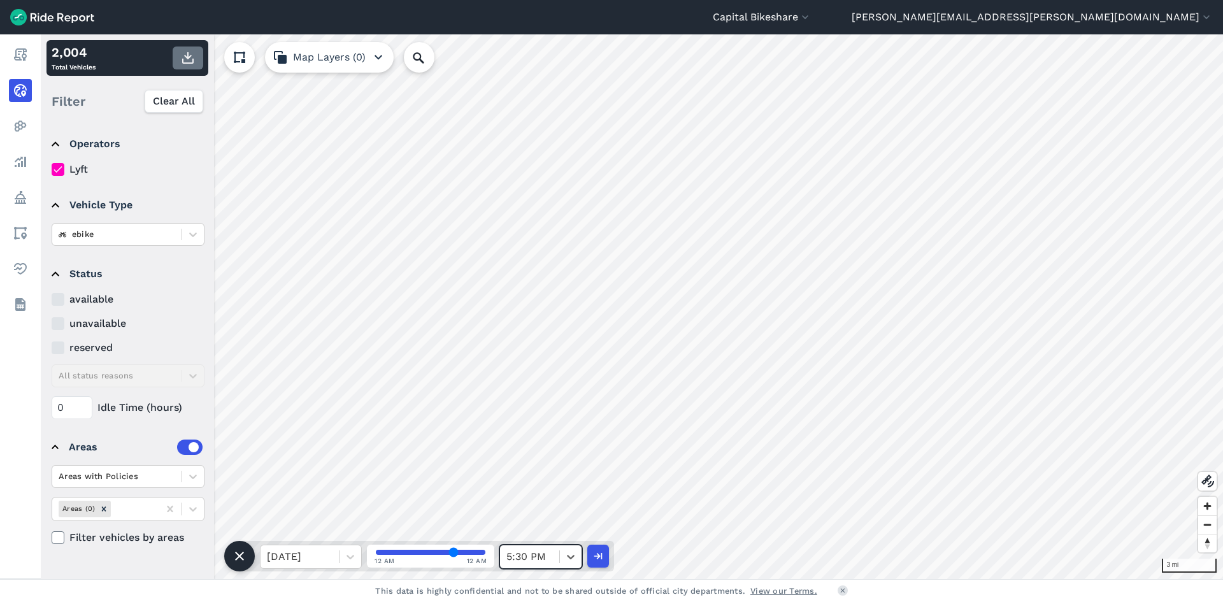
click at [190, 58] on icon "button" at bounding box center [187, 57] width 15 height 15
click at [523, 551] on div at bounding box center [529, 557] width 47 height 18
click at [539, 461] on div "6:00 PM" at bounding box center [540, 452] width 83 height 25
click at [187, 57] on use "button" at bounding box center [187, 57] width 11 height 11
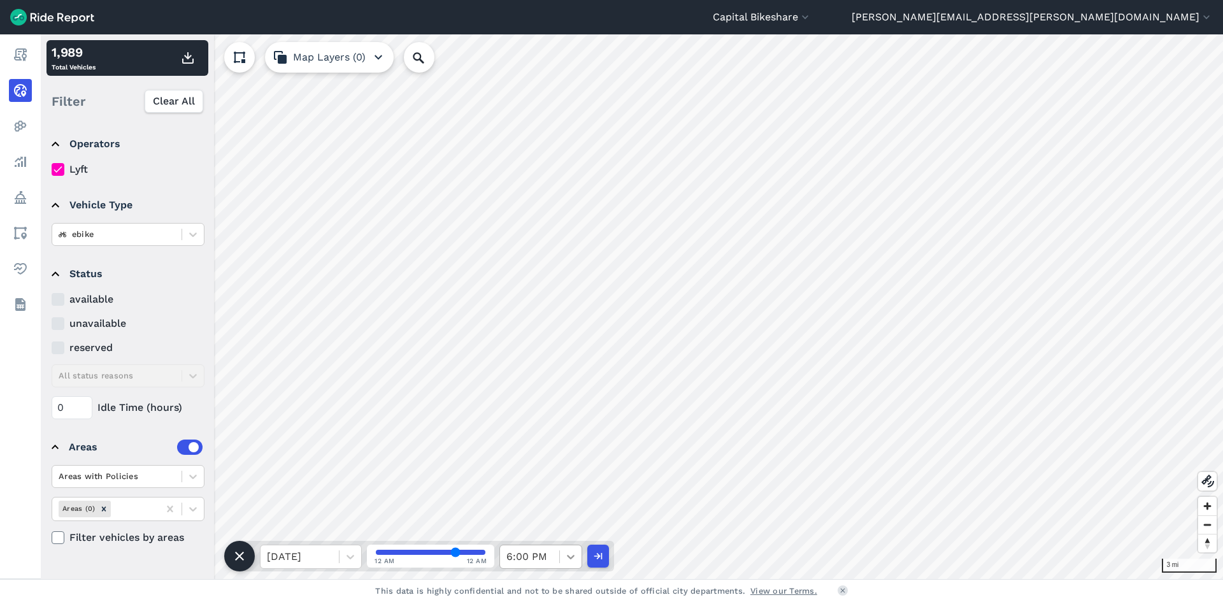
click at [566, 563] on icon at bounding box center [570, 556] width 13 height 13
click at [517, 447] on div "6:30 PM" at bounding box center [540, 439] width 83 height 25
click at [184, 62] on icon "button" at bounding box center [187, 57] width 15 height 15
drag, startPoint x: 561, startPoint y: 559, endPoint x: 561, endPoint y: 542, distance: 17.2
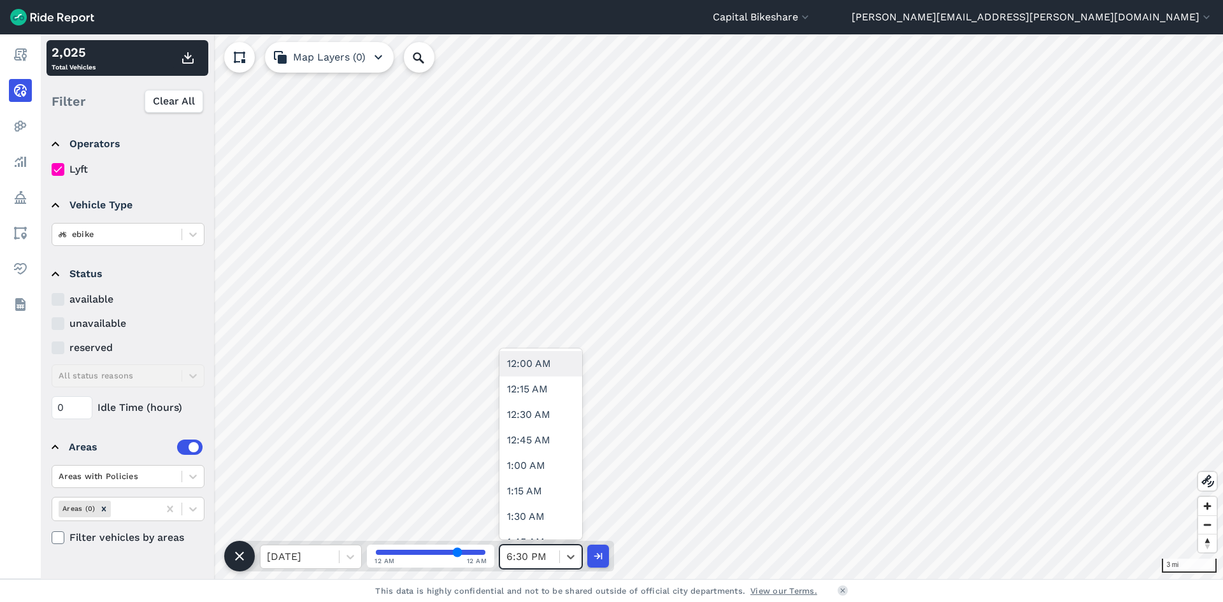
click at [561, 558] on div at bounding box center [571, 557] width 22 height 22
click at [526, 489] on div "7:00 PM" at bounding box center [540, 490] width 83 height 25
click at [190, 62] on icon "button" at bounding box center [187, 57] width 15 height 15
click at [561, 557] on div at bounding box center [571, 557] width 22 height 22
click at [571, 558] on icon at bounding box center [571, 557] width 8 height 4
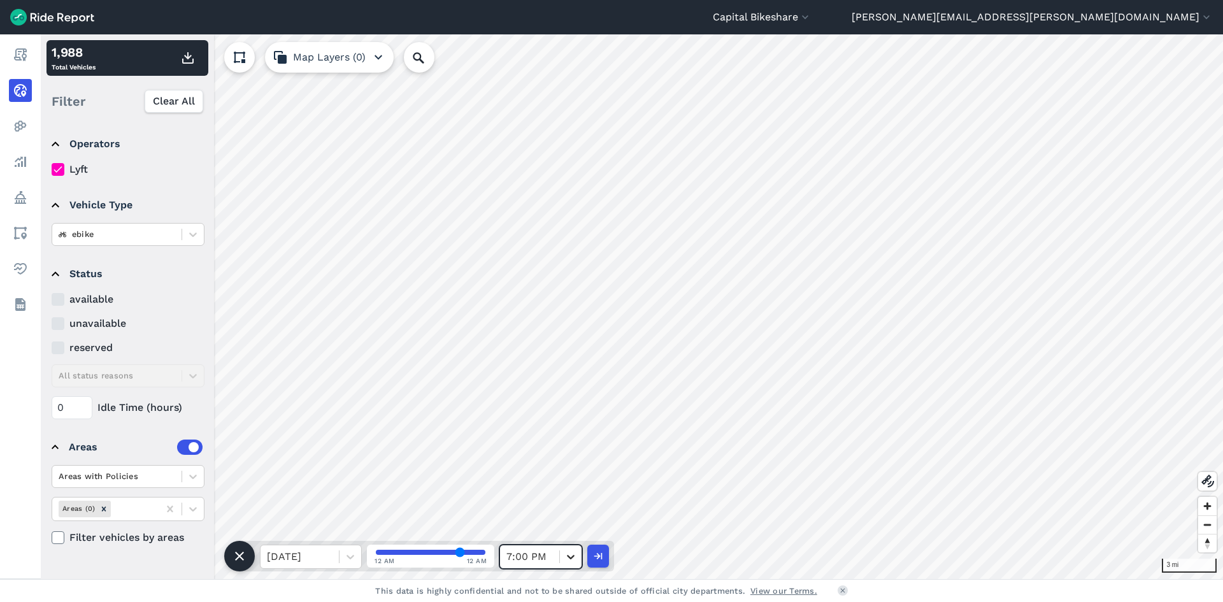
click at [571, 558] on icon at bounding box center [571, 557] width 8 height 4
click at [545, 423] on div "7:30 PM" at bounding box center [540, 414] width 83 height 25
click at [179, 52] on button "button" at bounding box center [188, 58] width 31 height 23
click at [568, 561] on icon at bounding box center [570, 556] width 13 height 13
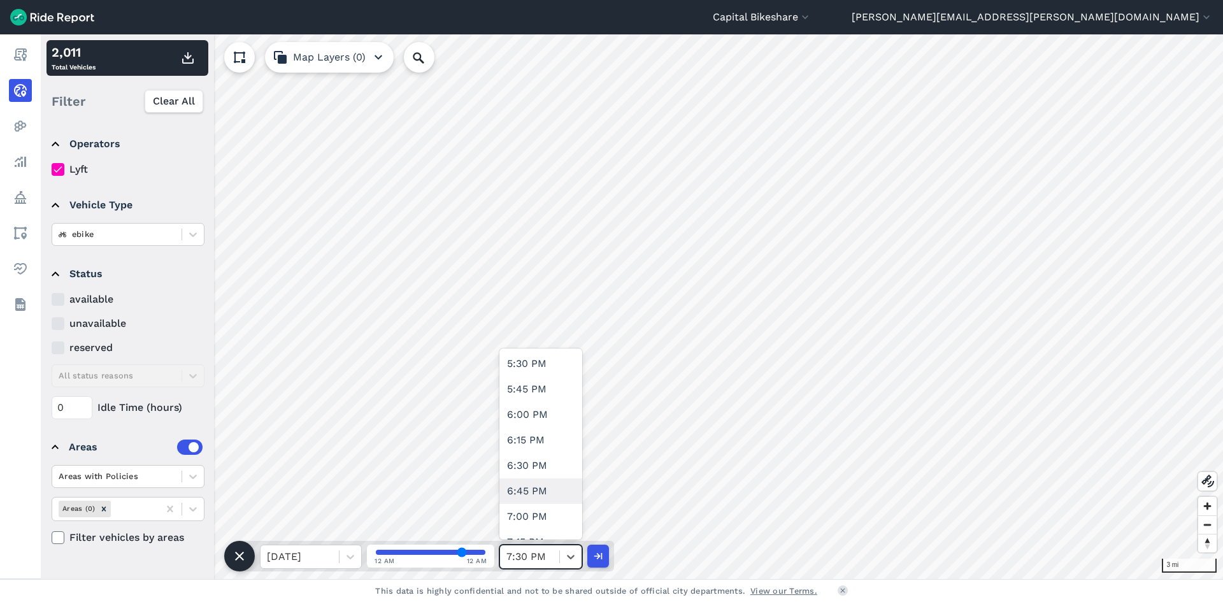
scroll to position [1848, 0]
click at [541, 528] on div "8:00 PM" at bounding box center [540, 529] width 83 height 25
click at [185, 59] on icon "button" at bounding box center [187, 57] width 15 height 15
click at [555, 557] on div "8:00 PM" at bounding box center [529, 556] width 59 height 23
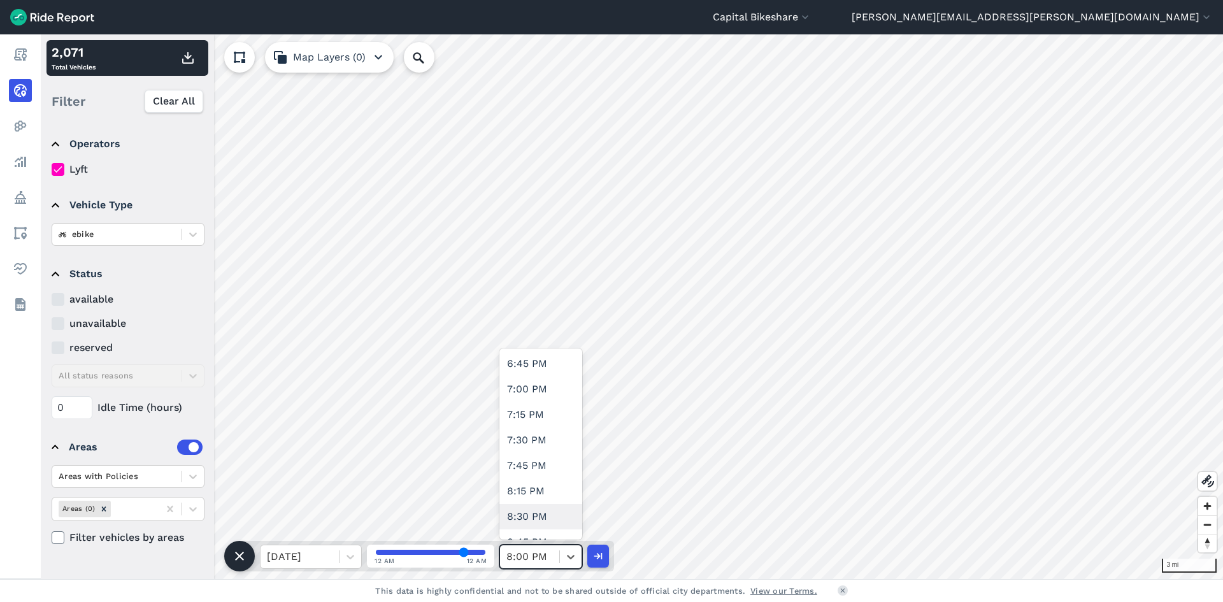
click at [522, 514] on div "8:30 PM" at bounding box center [540, 516] width 83 height 25
click at [185, 58] on icon "button" at bounding box center [187, 57] width 15 height 15
click at [555, 563] on div "8:30 PM" at bounding box center [529, 556] width 59 height 23
click at [549, 498] on div "9:00 PM" at bounding box center [540, 503] width 83 height 25
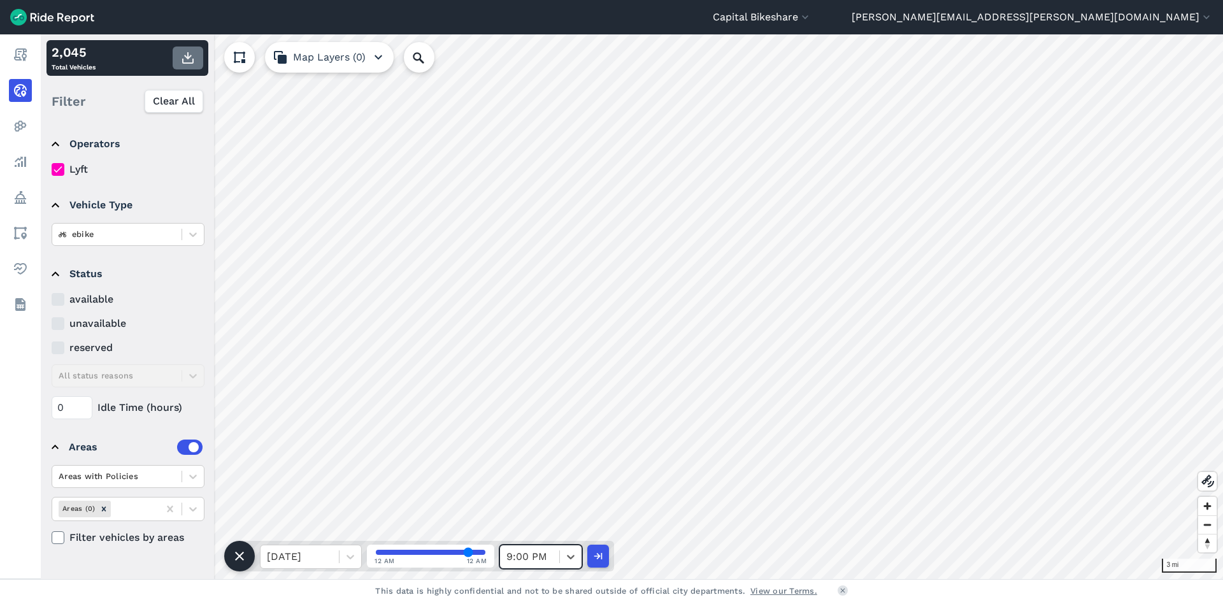
click at [194, 62] on use "button" at bounding box center [187, 57] width 11 height 11
click at [543, 552] on div at bounding box center [529, 557] width 47 height 18
click at [543, 434] on div "9:30 PM" at bounding box center [540, 427] width 83 height 25
click at [196, 59] on button "button" at bounding box center [188, 58] width 31 height 23
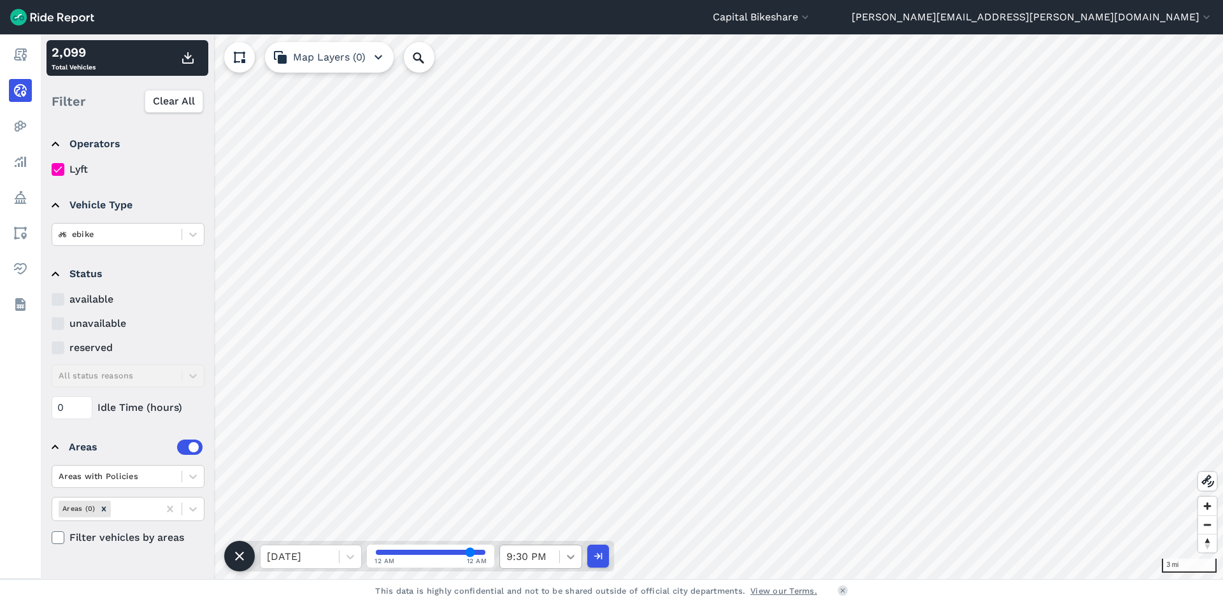
click at [577, 554] on div at bounding box center [571, 557] width 22 height 22
click at [552, 420] on div "10:00 PM" at bounding box center [540, 414] width 83 height 25
click at [190, 58] on icon "button" at bounding box center [187, 57] width 15 height 15
click at [566, 558] on icon at bounding box center [570, 556] width 13 height 13
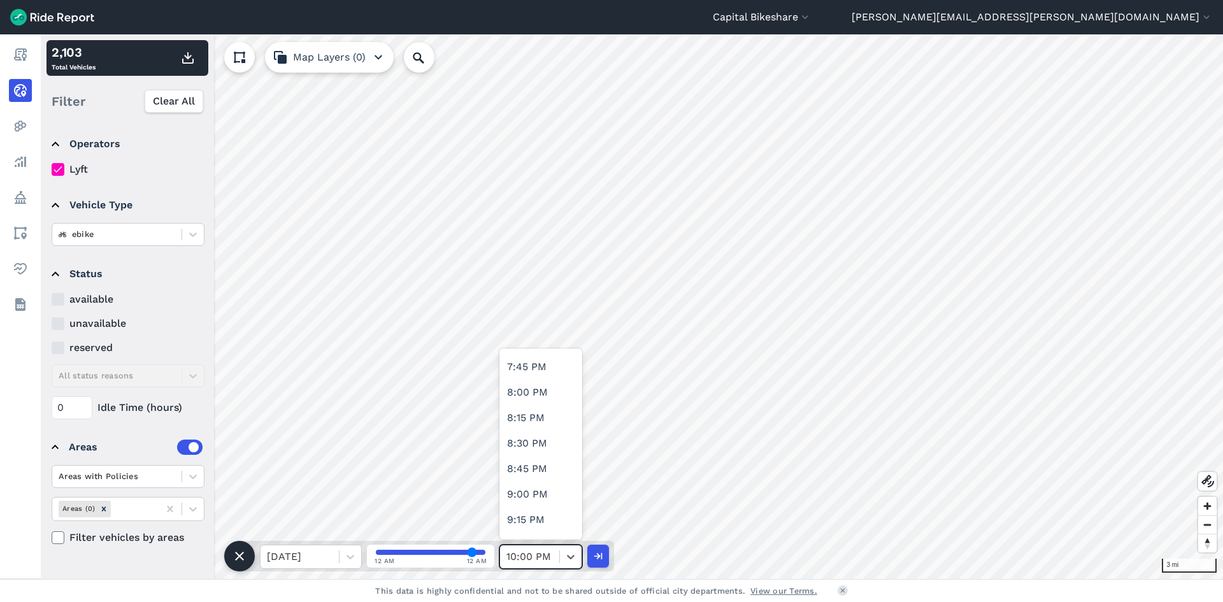
scroll to position [2230, 0]
click at [550, 394] on div "10:30 PM" at bounding box center [540, 401] width 83 height 25
click at [187, 59] on use "button" at bounding box center [187, 57] width 11 height 11
click at [561, 549] on div at bounding box center [571, 557] width 22 height 22
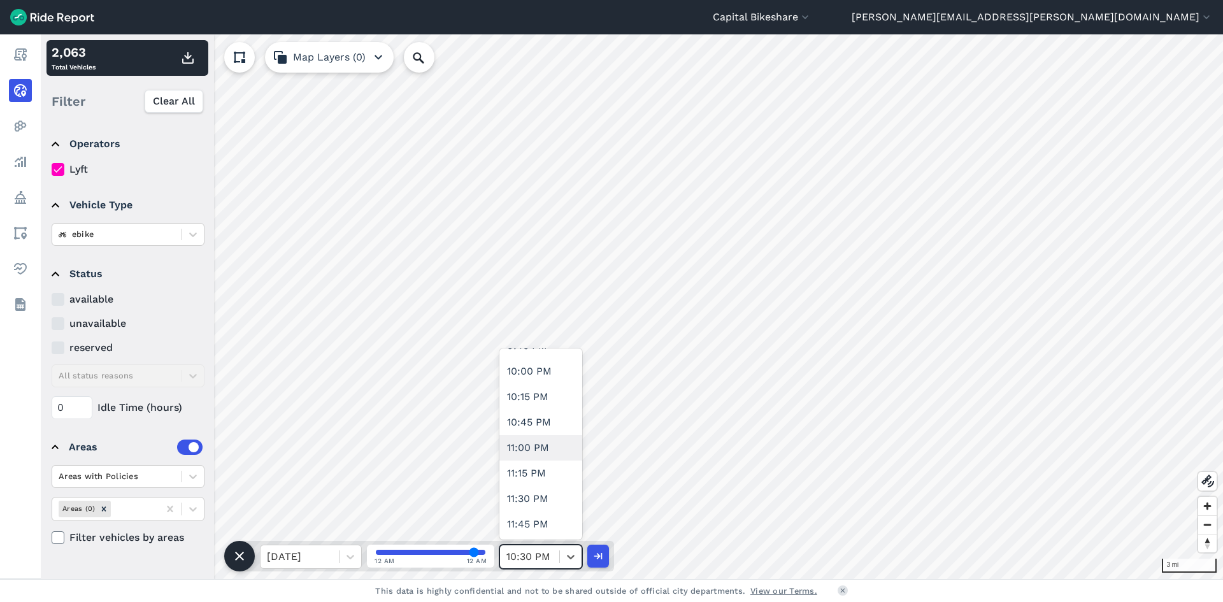
click at [538, 437] on div "11:00 PM" at bounding box center [540, 447] width 83 height 25
click at [192, 58] on icon "button" at bounding box center [187, 57] width 15 height 15
click at [537, 561] on div at bounding box center [529, 557] width 47 height 18
click at [547, 560] on div at bounding box center [529, 557] width 47 height 18
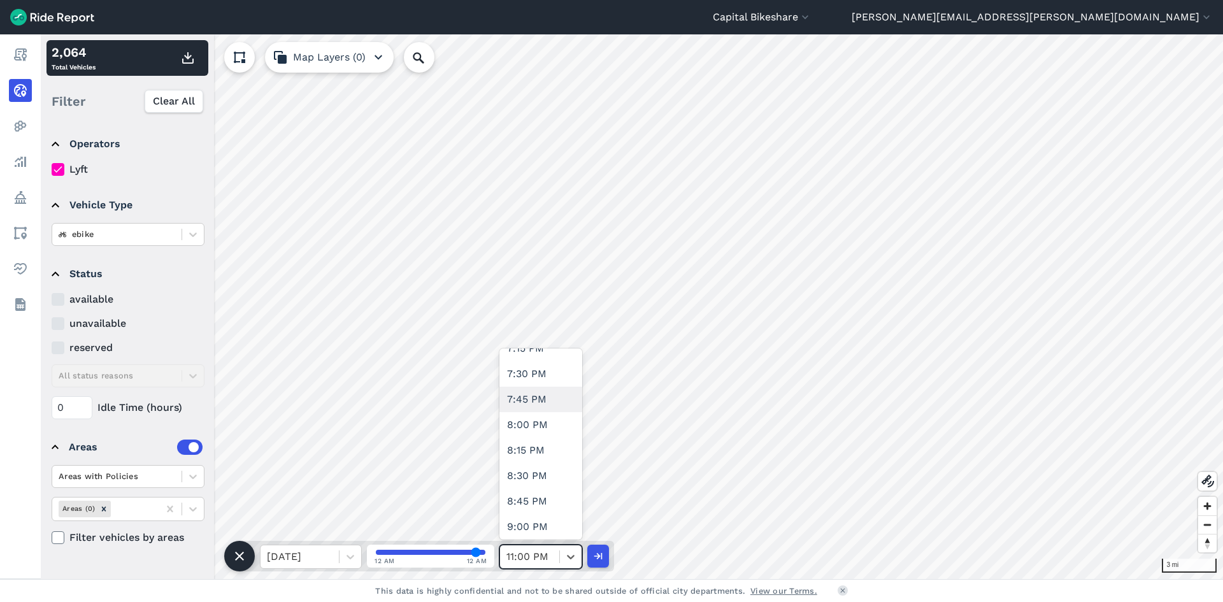
scroll to position [2235, 0]
click at [526, 492] on div "11:30 PM" at bounding box center [540, 498] width 83 height 25
type input "94"
click at [190, 62] on icon "button" at bounding box center [187, 57] width 15 height 15
